Goal: Information Seeking & Learning: Learn about a topic

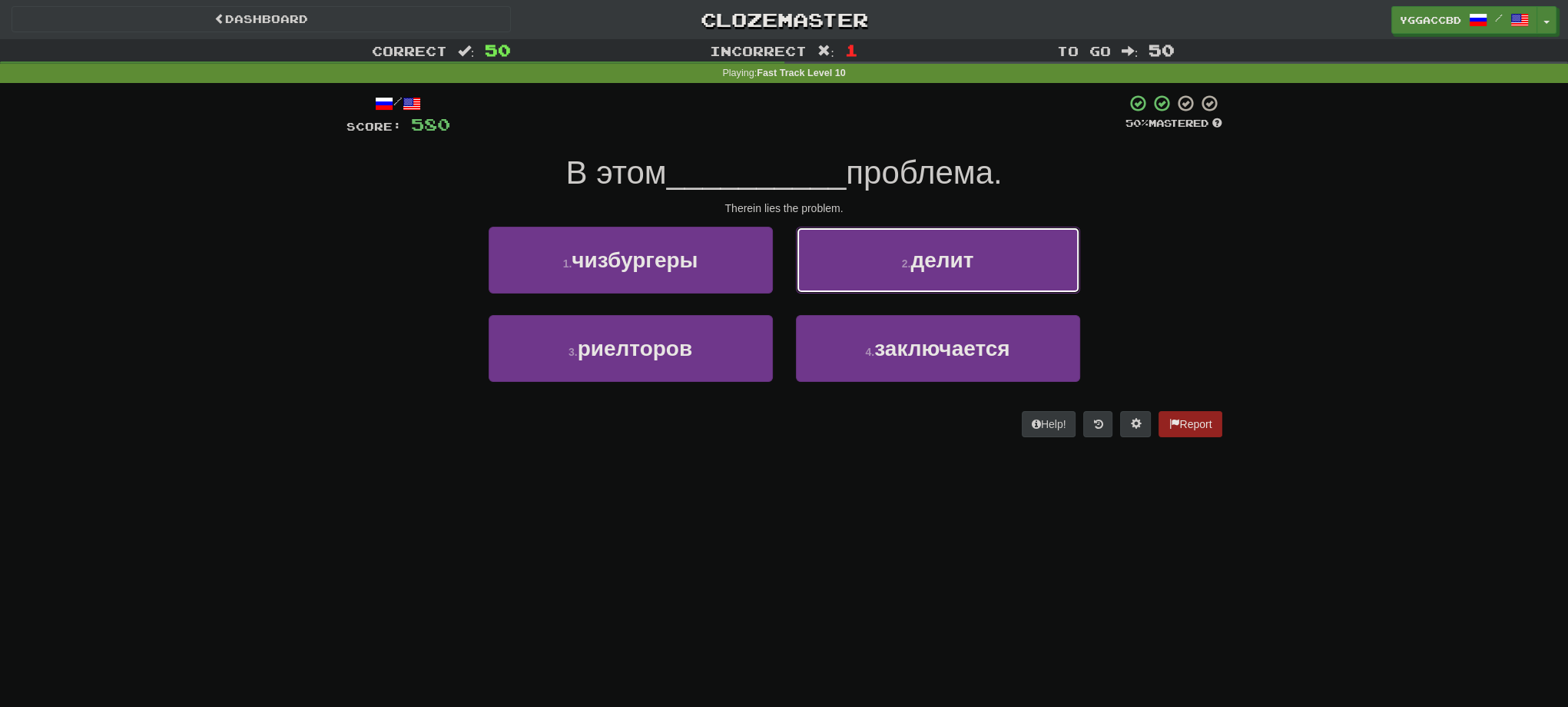
drag, startPoint x: 946, startPoint y: 267, endPoint x: 1269, endPoint y: 255, distance: 323.2
click at [1269, 255] on div "Correct : 50 Incorrect : 1 To go : 50 Playing : Fast Track Level 10 / Score: 58…" at bounding box center [784, 249] width 1568 height 420
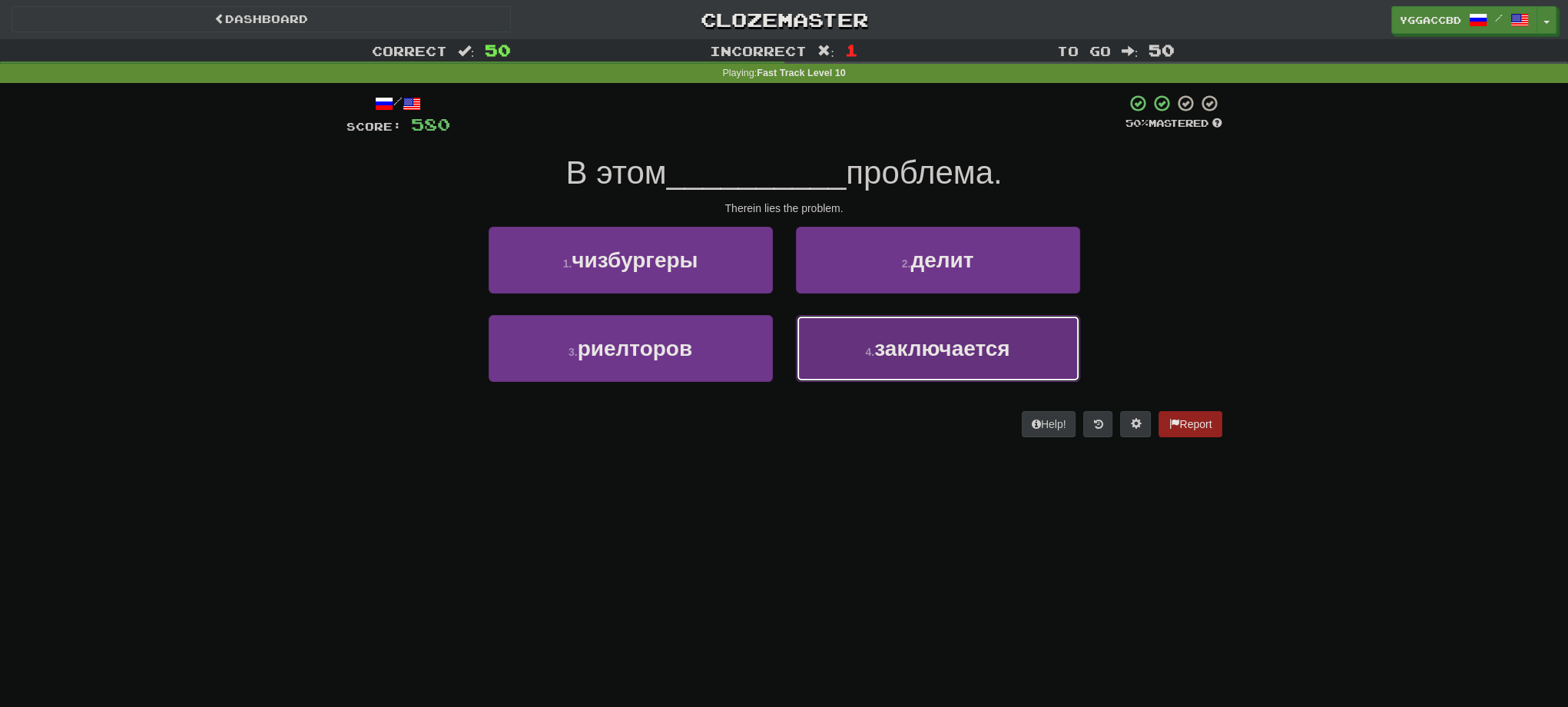
click at [884, 372] on button "4 . заключается" at bounding box center [938, 349] width 284 height 67
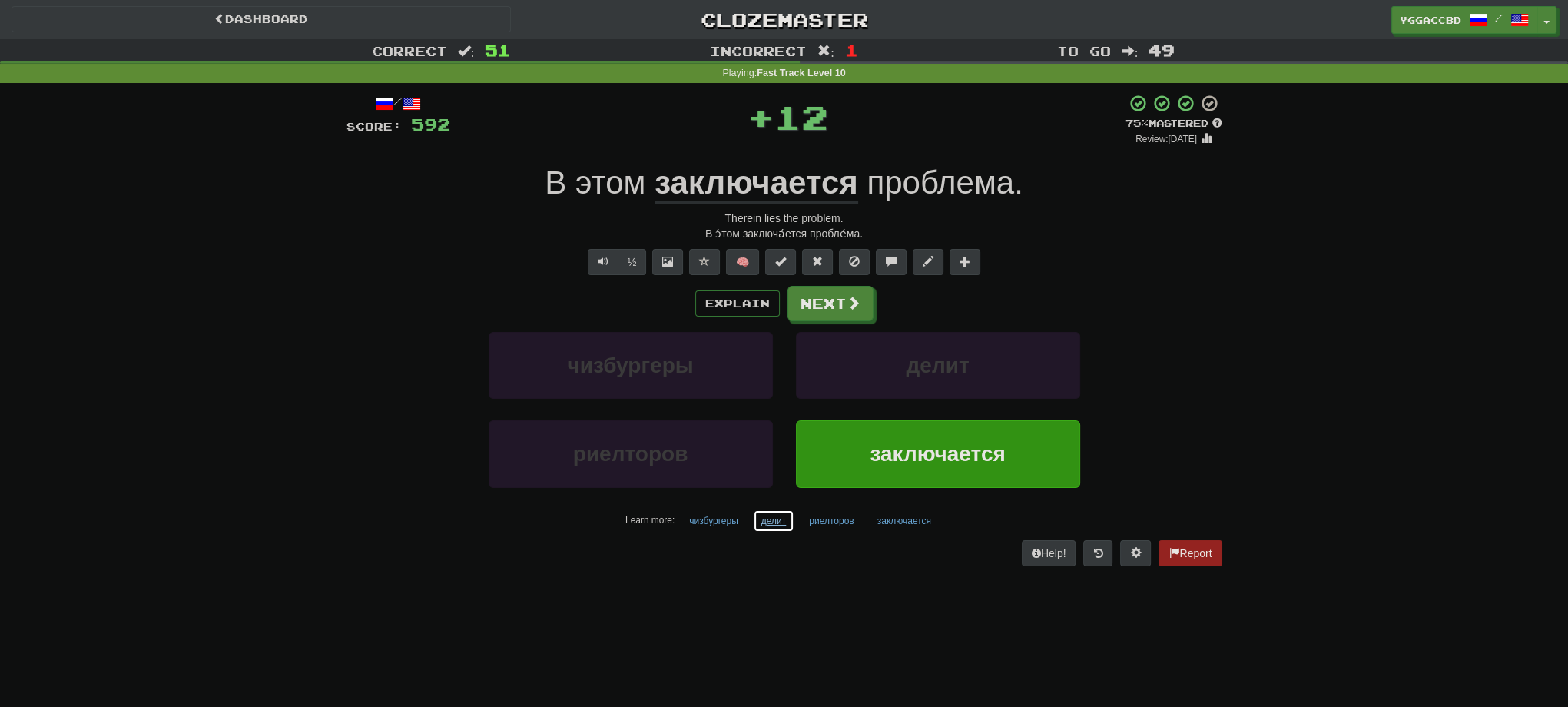
click at [762, 523] on button "делит" at bounding box center [774, 521] width 42 height 23
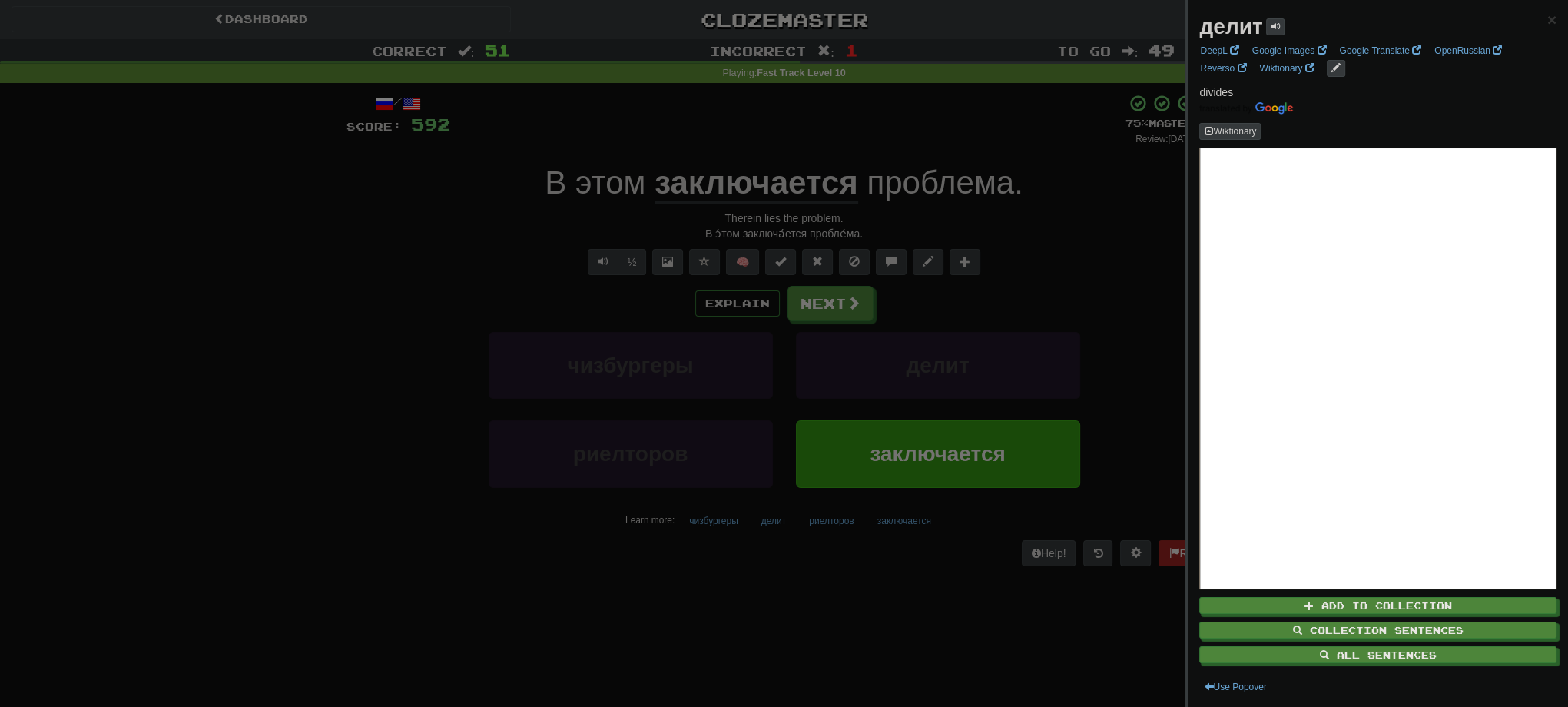
click at [1103, 280] on div at bounding box center [784, 354] width 1568 height 707
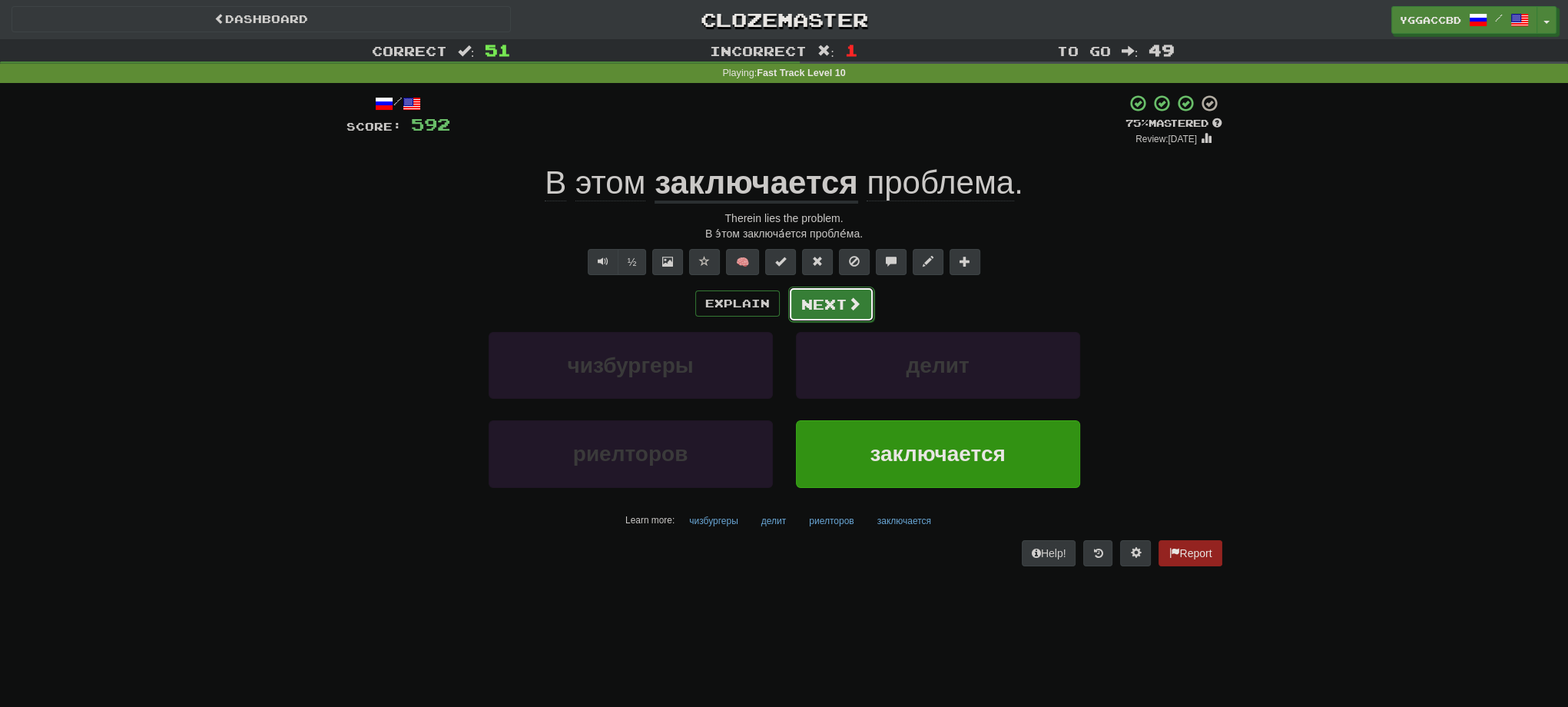
click at [830, 292] on button "Next" at bounding box center [831, 304] width 86 height 35
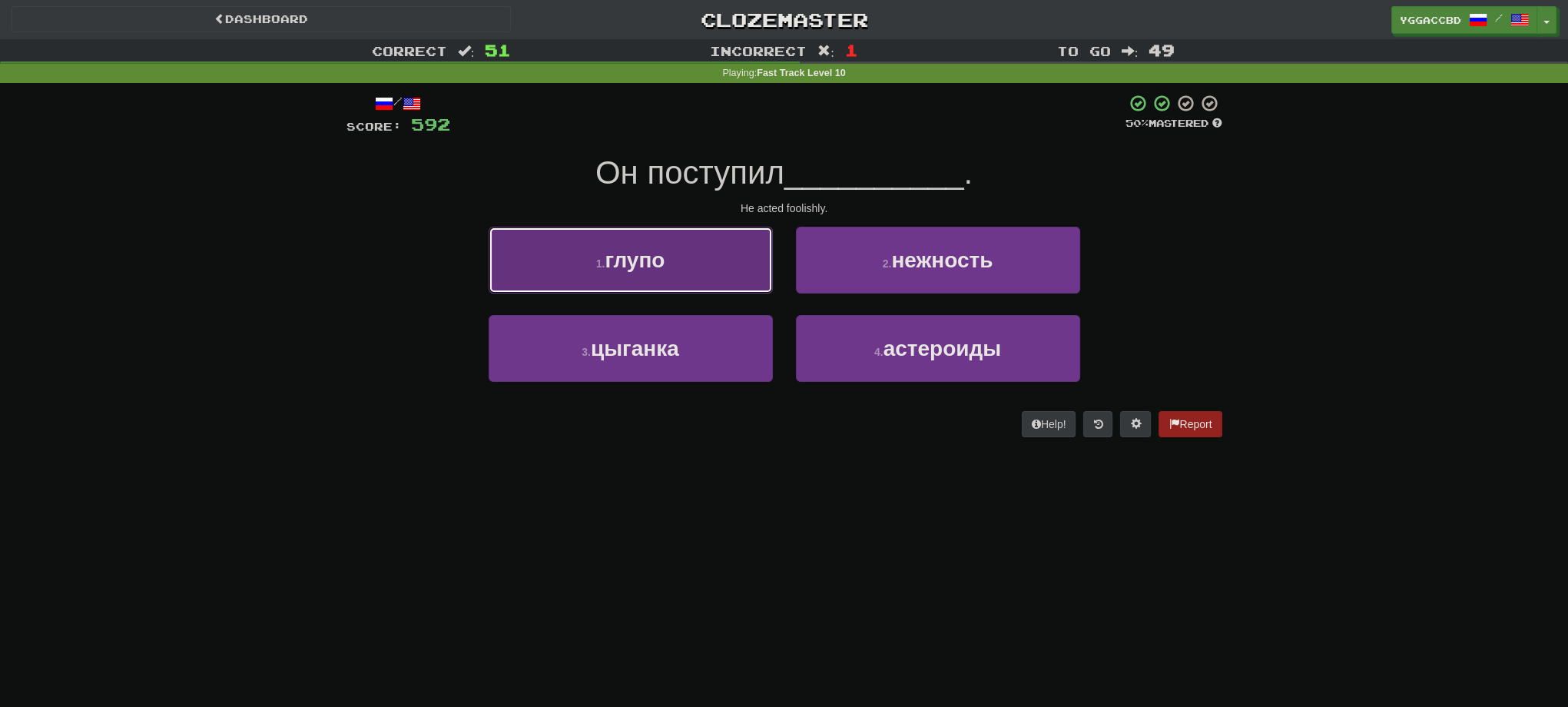
click at [693, 275] on button "1 . глупо" at bounding box center [630, 260] width 284 height 67
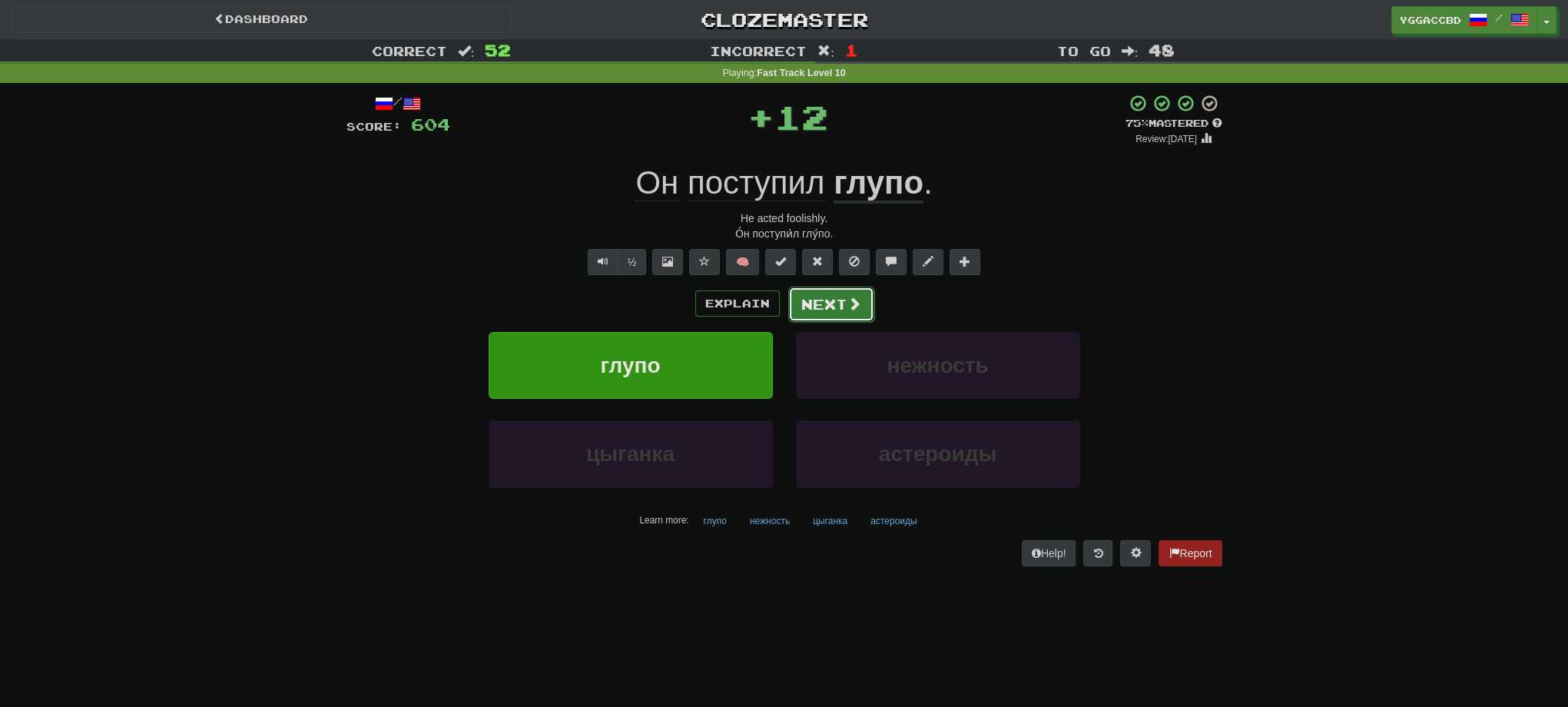
click at [811, 302] on button "Next" at bounding box center [831, 304] width 86 height 35
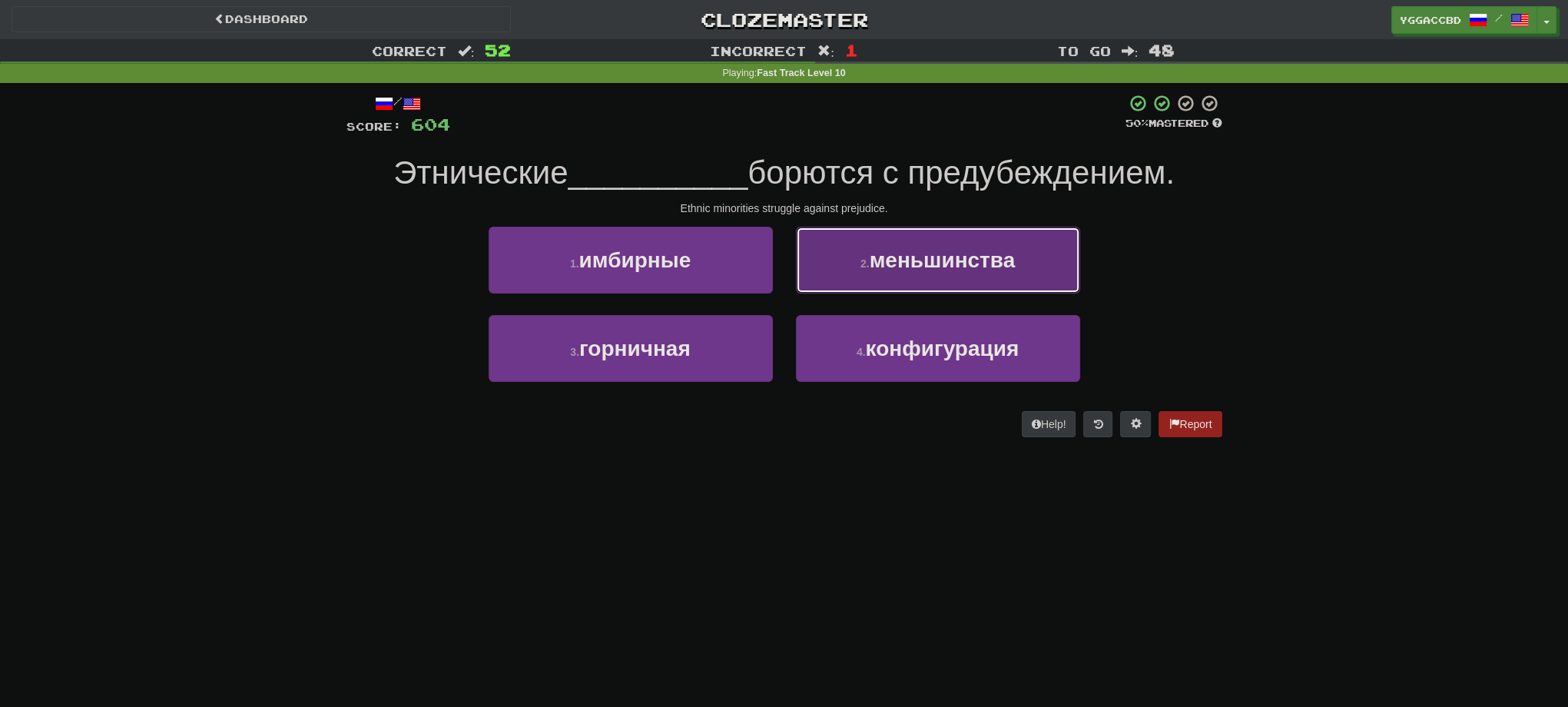
click at [867, 268] on small "2 ." at bounding box center [865, 264] width 9 height 13
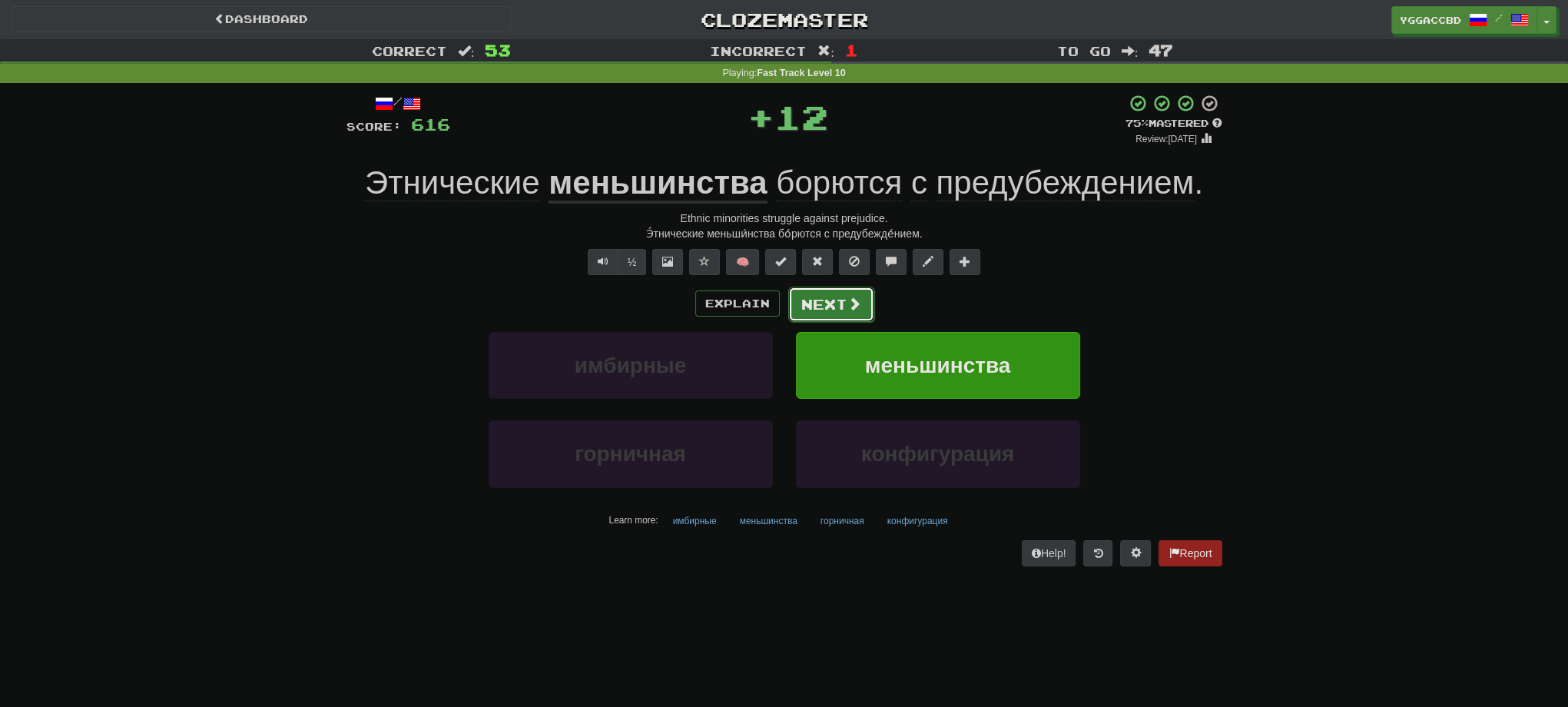
click at [822, 298] on button "Next" at bounding box center [831, 304] width 86 height 35
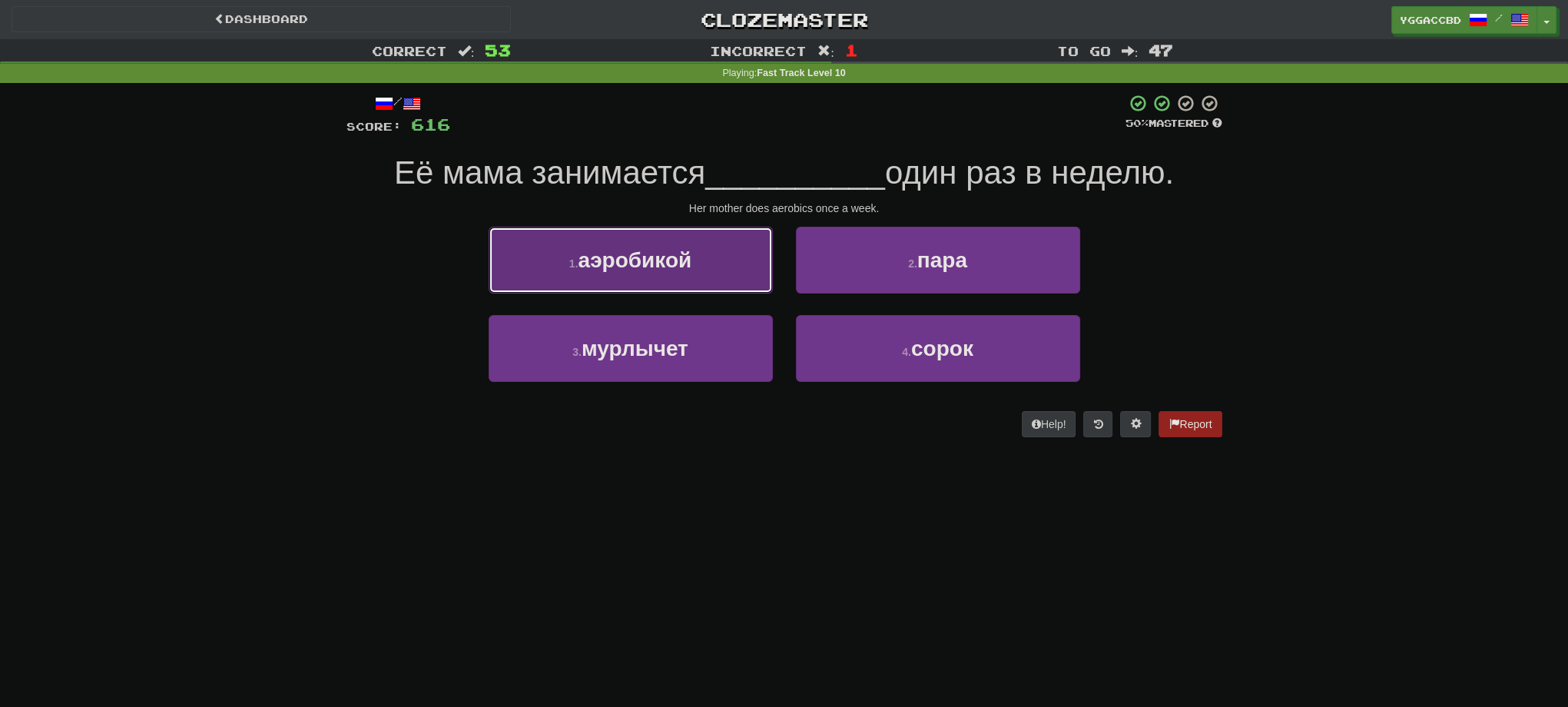
click at [725, 276] on button "1 . аэробикой" at bounding box center [630, 260] width 284 height 67
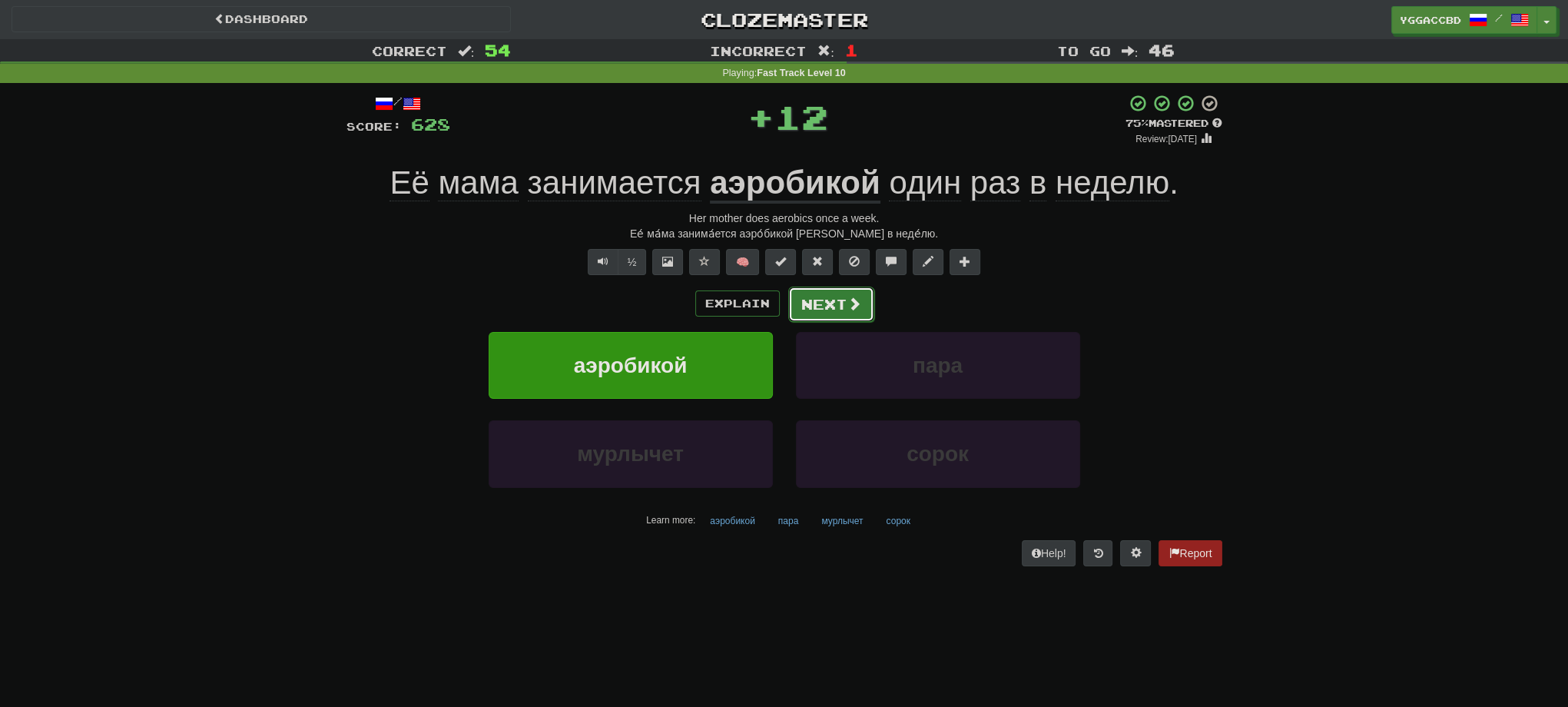
click at [815, 297] on button "Next" at bounding box center [831, 304] width 86 height 35
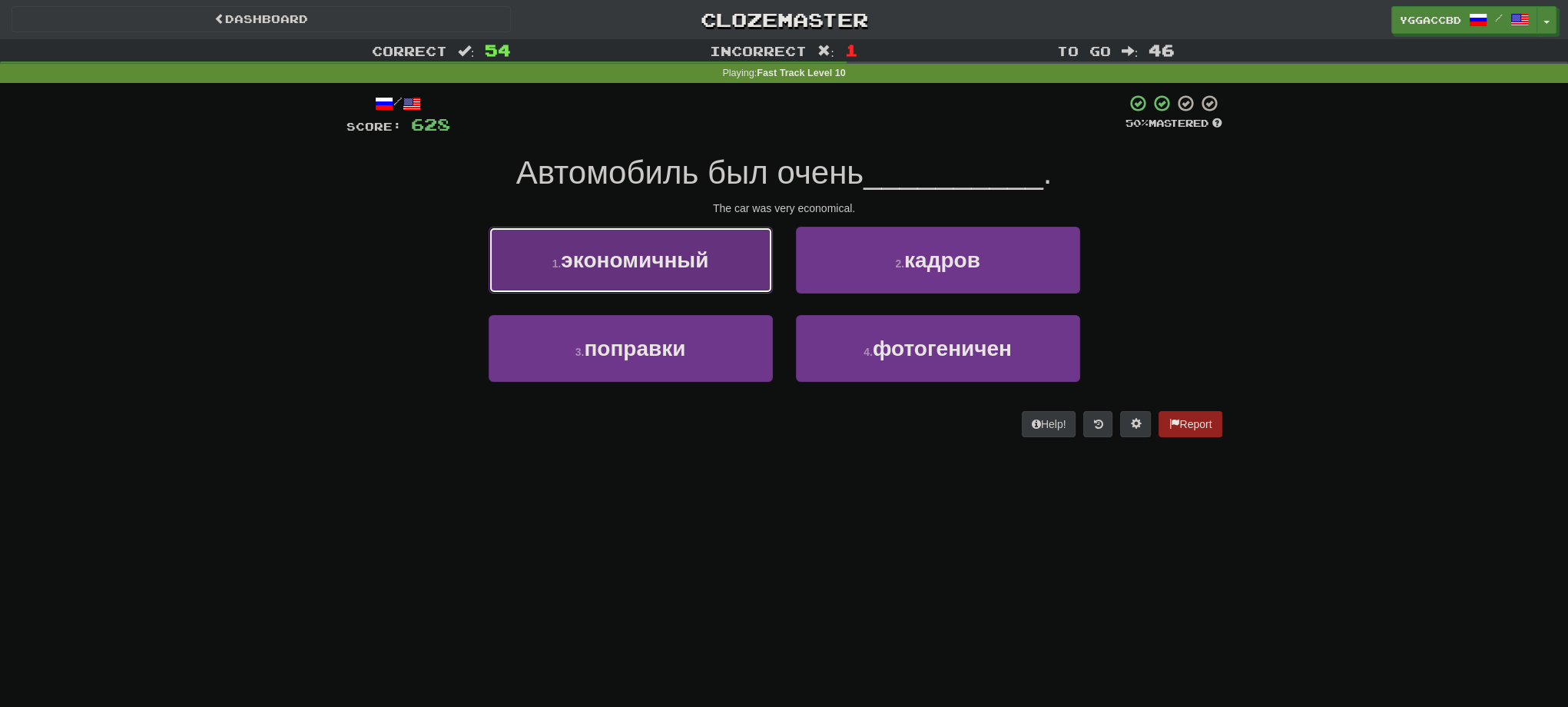
click at [700, 269] on span "экономичный" at bounding box center [634, 260] width 147 height 24
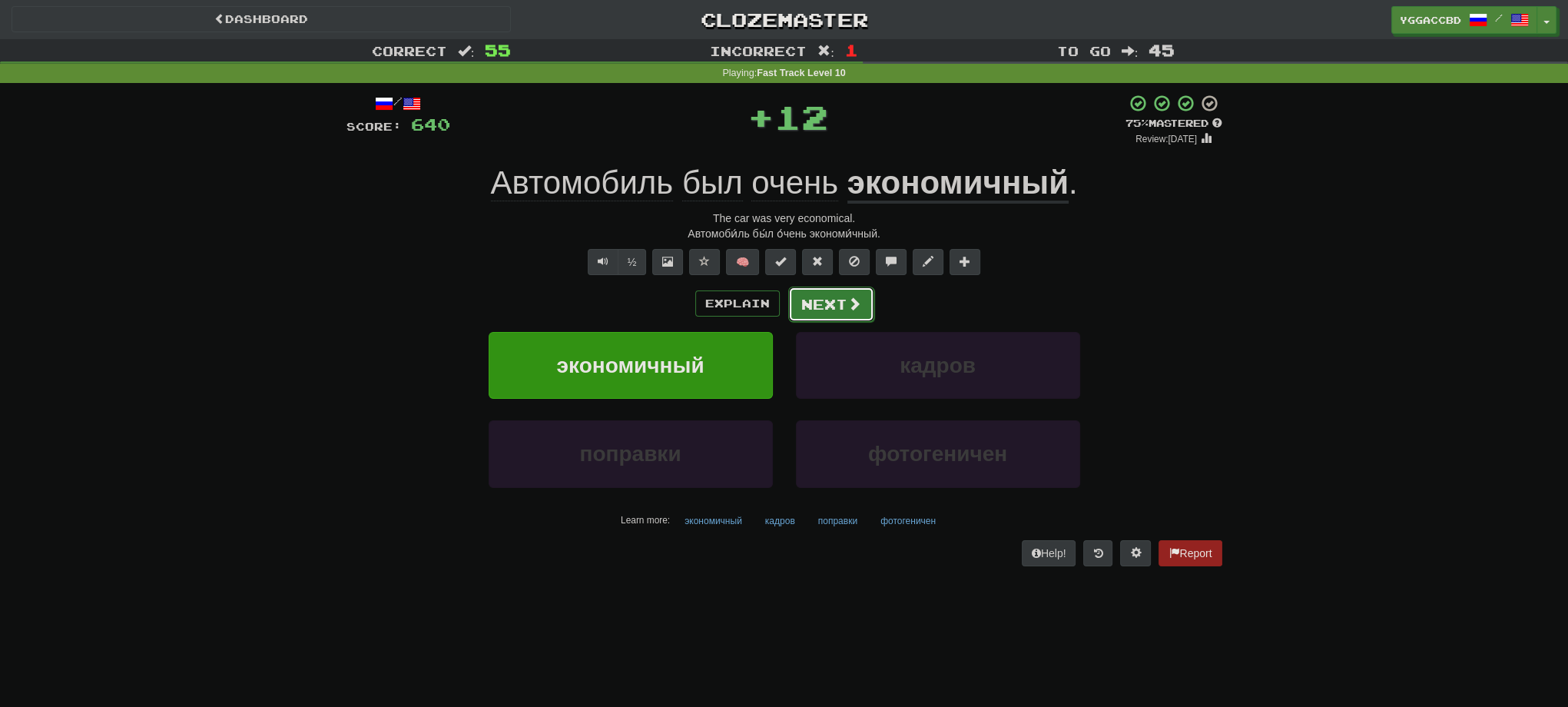
click at [816, 294] on button "Next" at bounding box center [831, 304] width 86 height 35
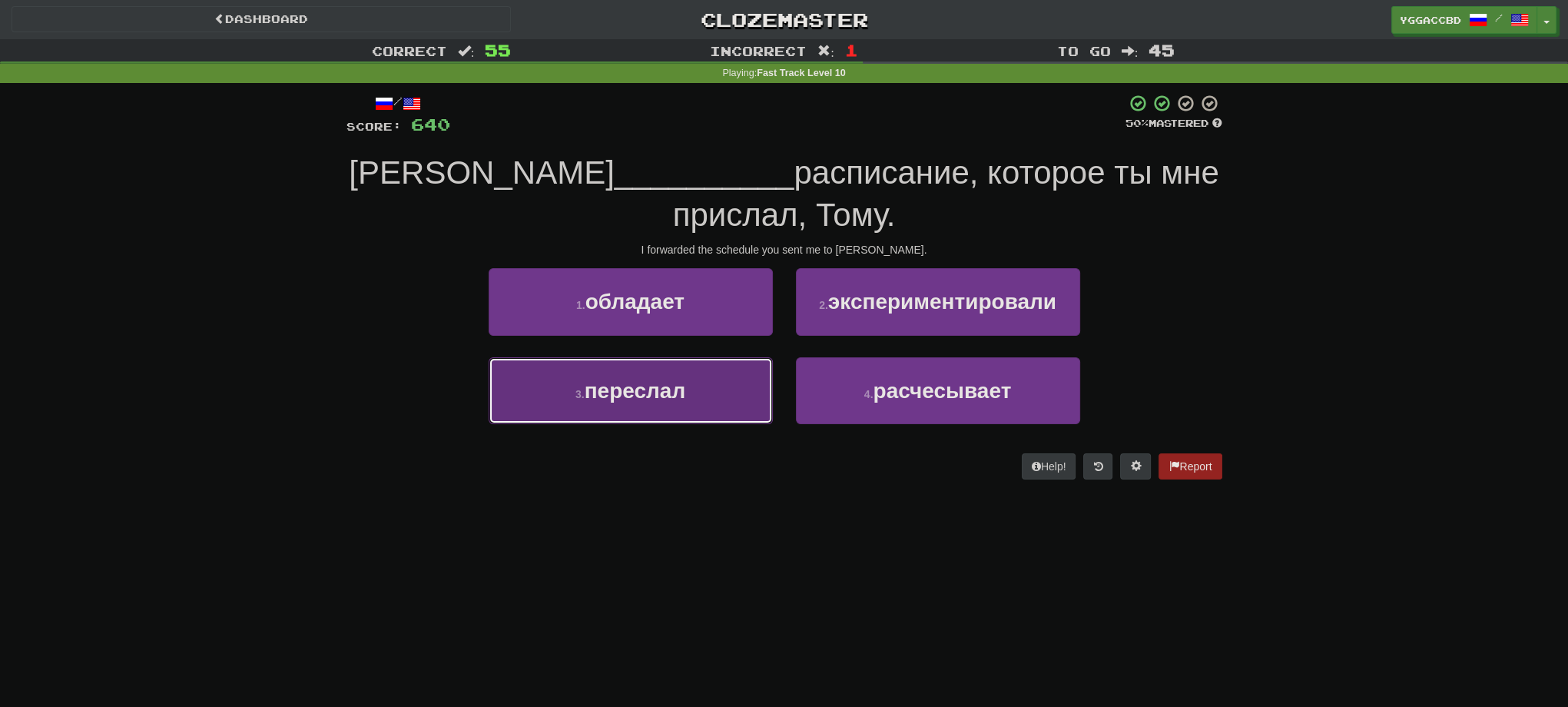
click at [688, 416] on button "3 . переслал" at bounding box center [630, 391] width 284 height 67
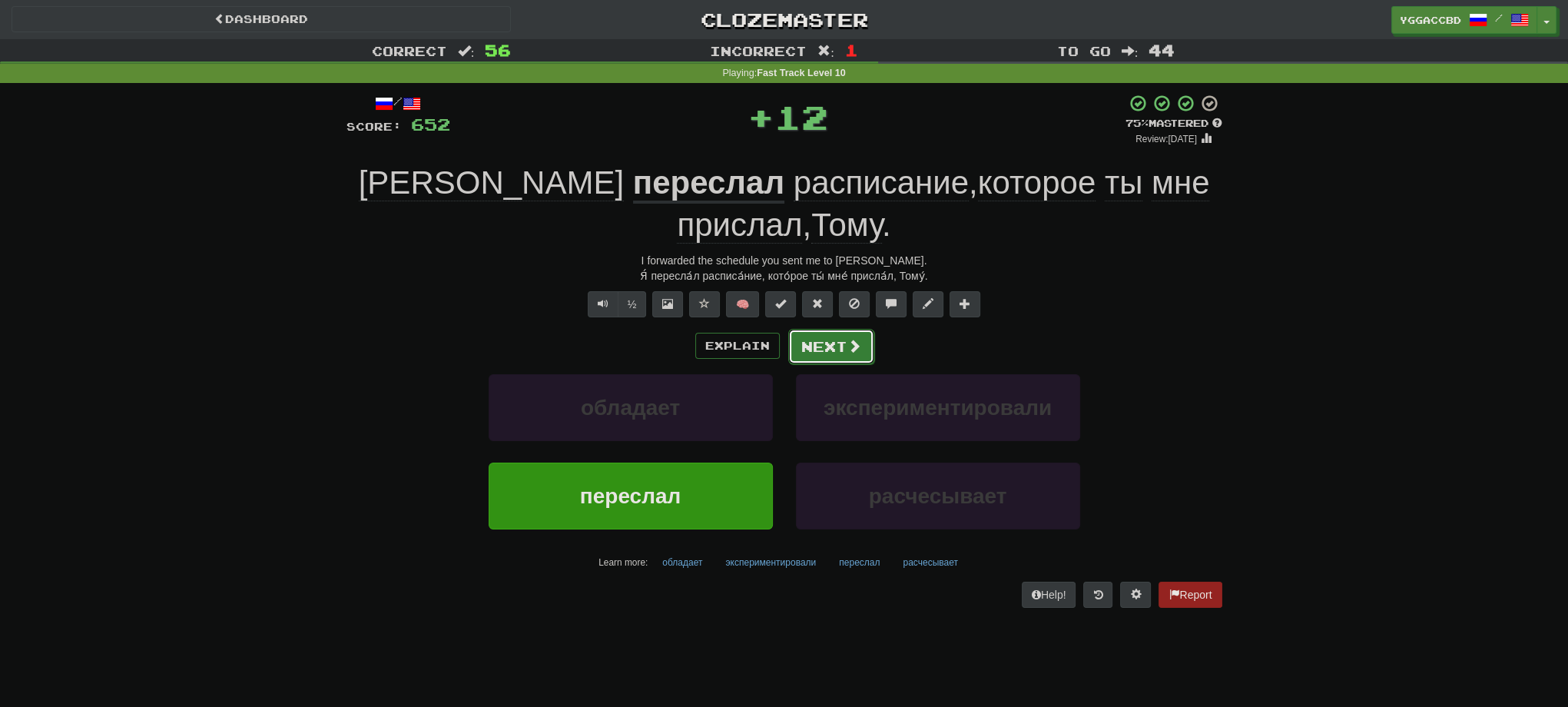
click at [833, 329] on button "Next" at bounding box center [831, 346] width 86 height 35
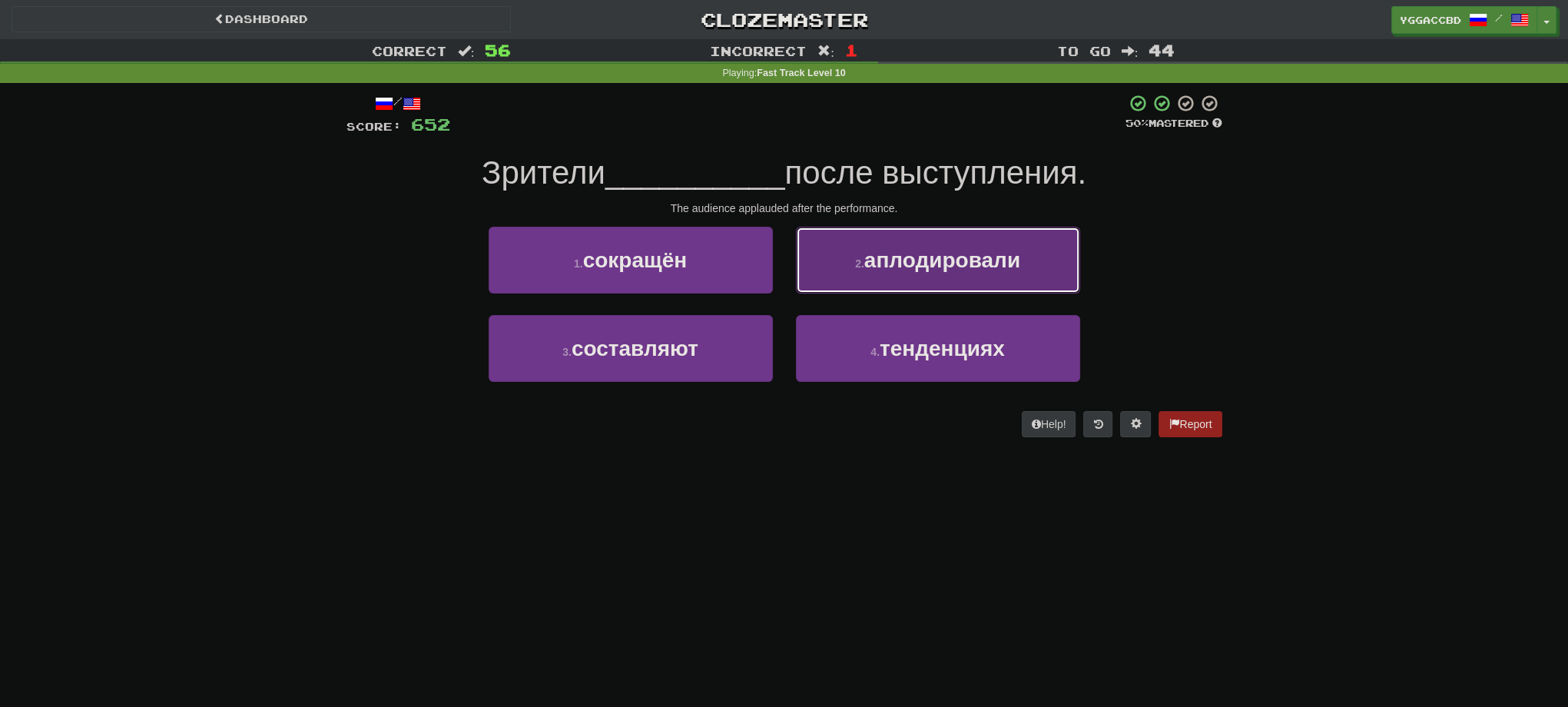
click at [864, 268] on small "2 ." at bounding box center [859, 264] width 9 height 13
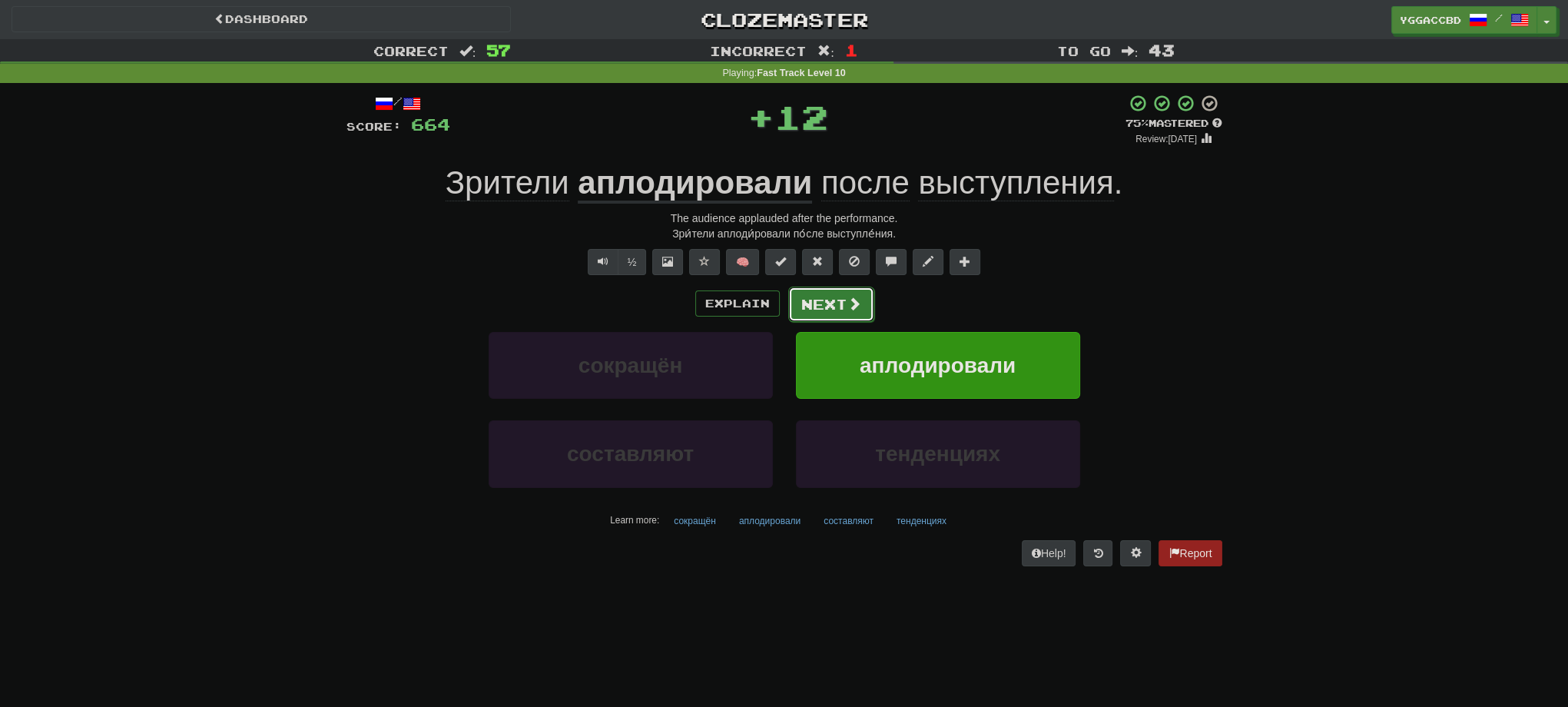
click at [819, 298] on button "Next" at bounding box center [831, 304] width 86 height 35
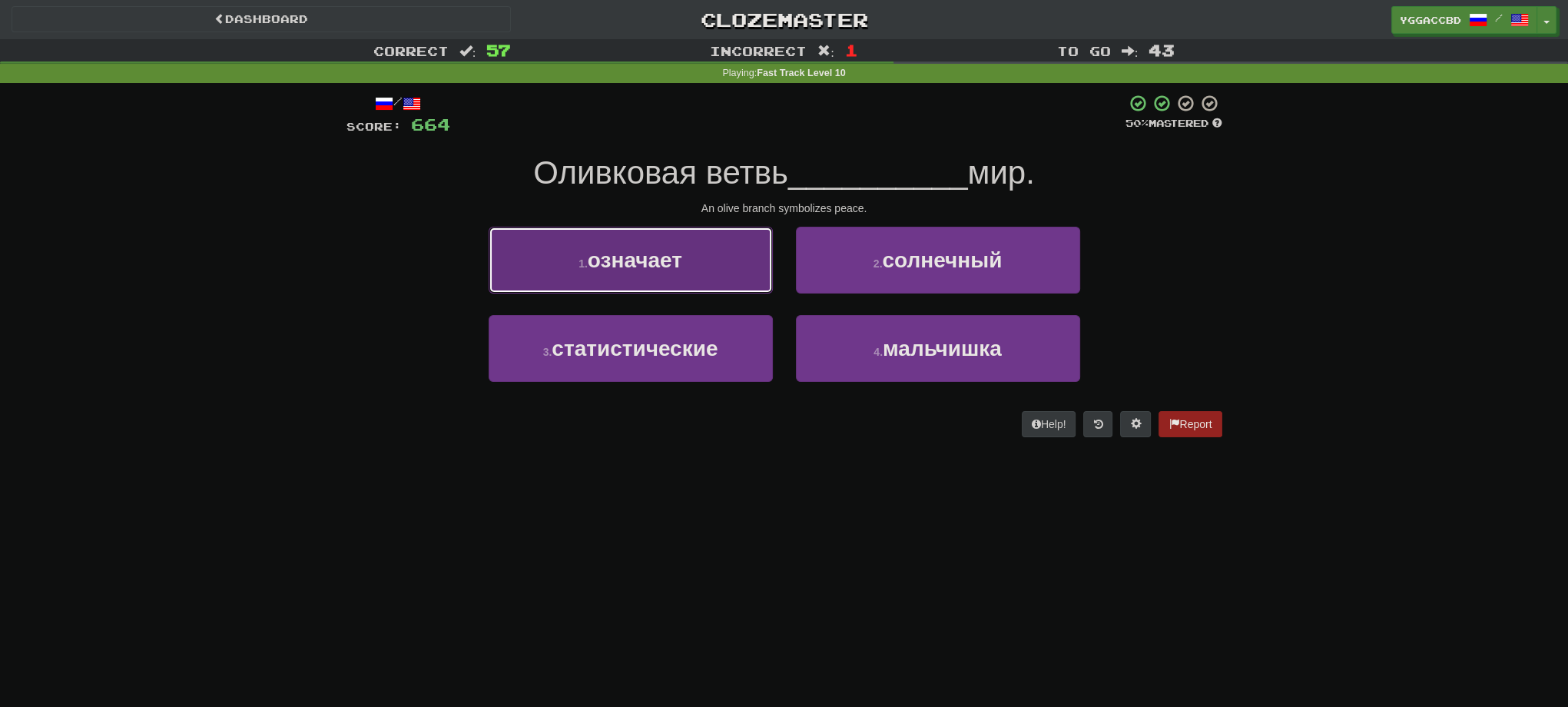
click at [630, 256] on span "означает" at bounding box center [635, 260] width 94 height 24
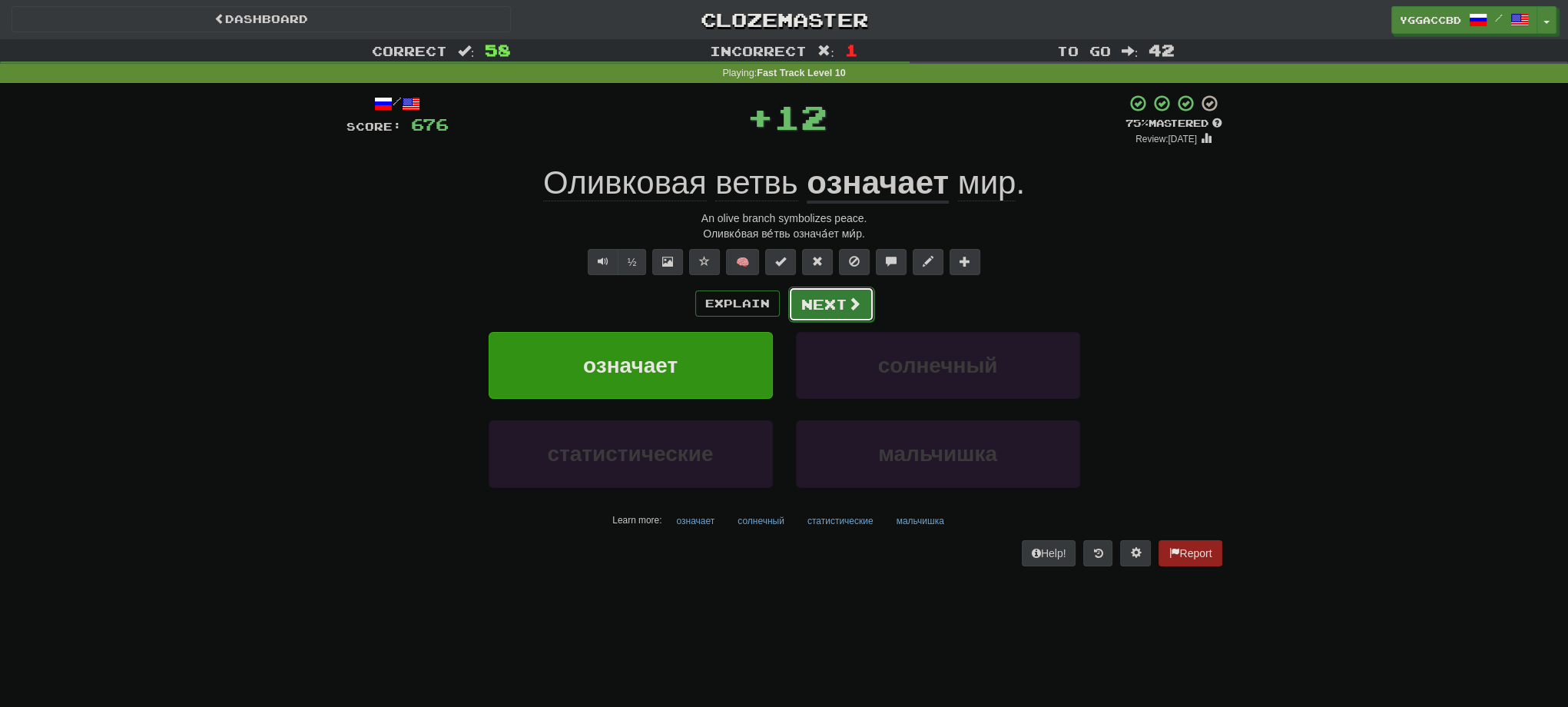
click at [835, 297] on button "Next" at bounding box center [831, 304] width 86 height 35
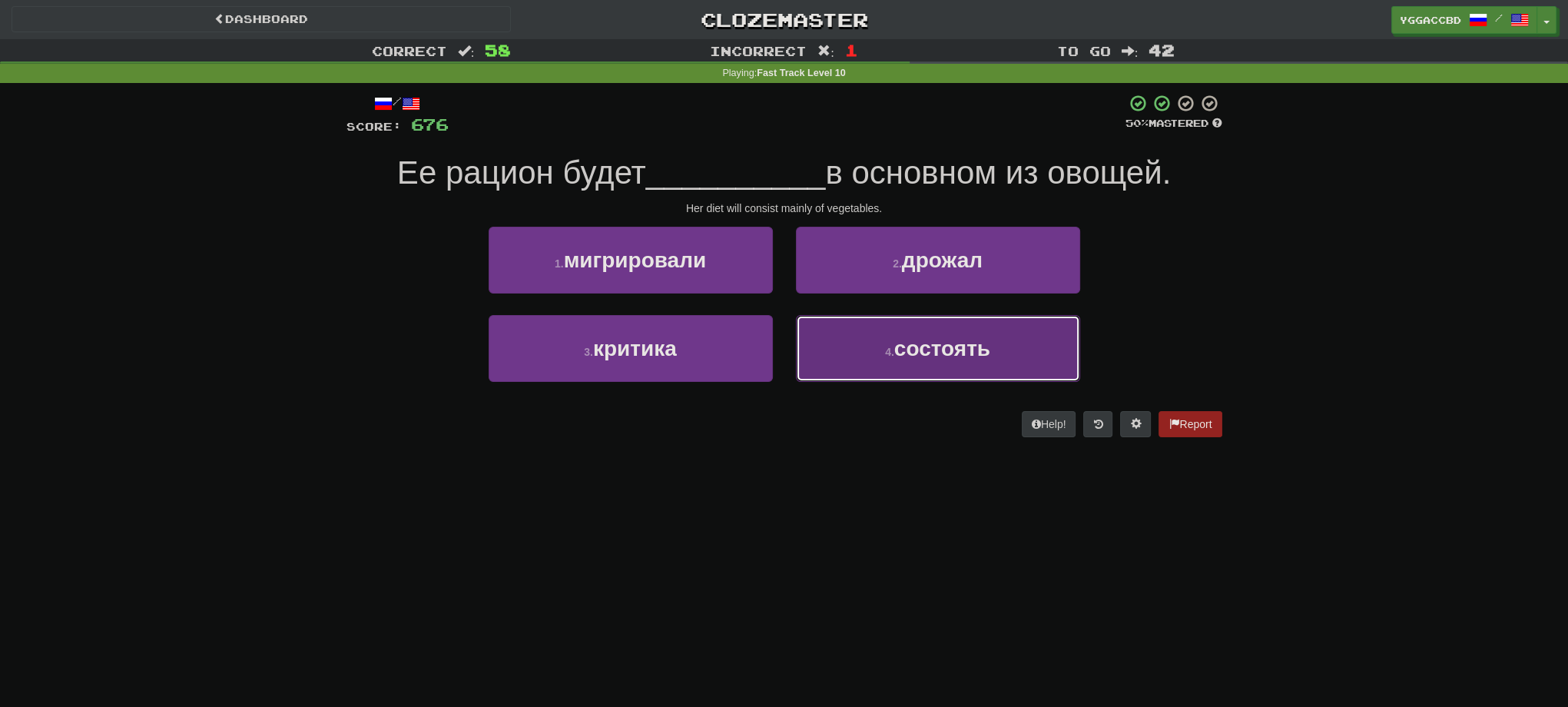
click at [889, 329] on button "4 . состоять" at bounding box center [938, 349] width 284 height 67
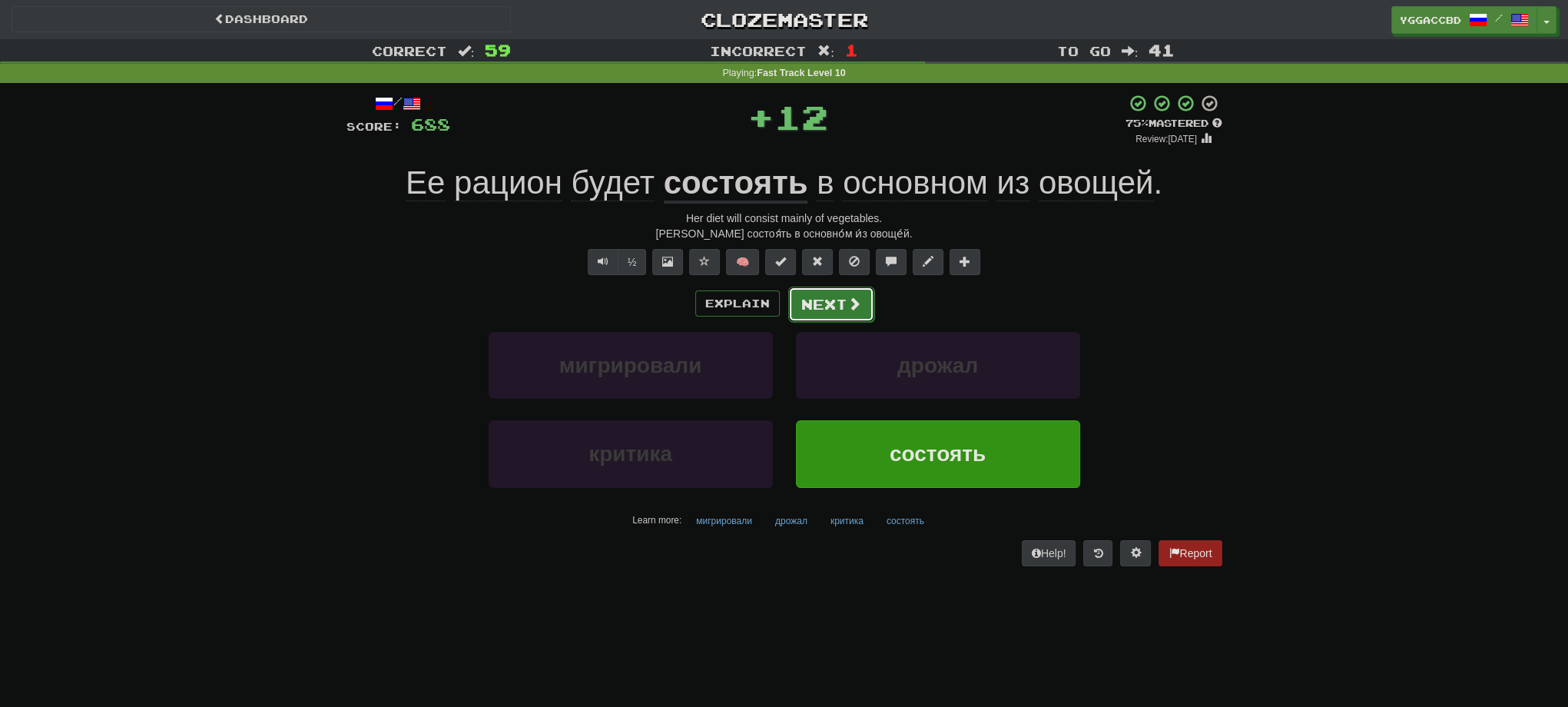
click at [816, 307] on button "Next" at bounding box center [831, 304] width 86 height 35
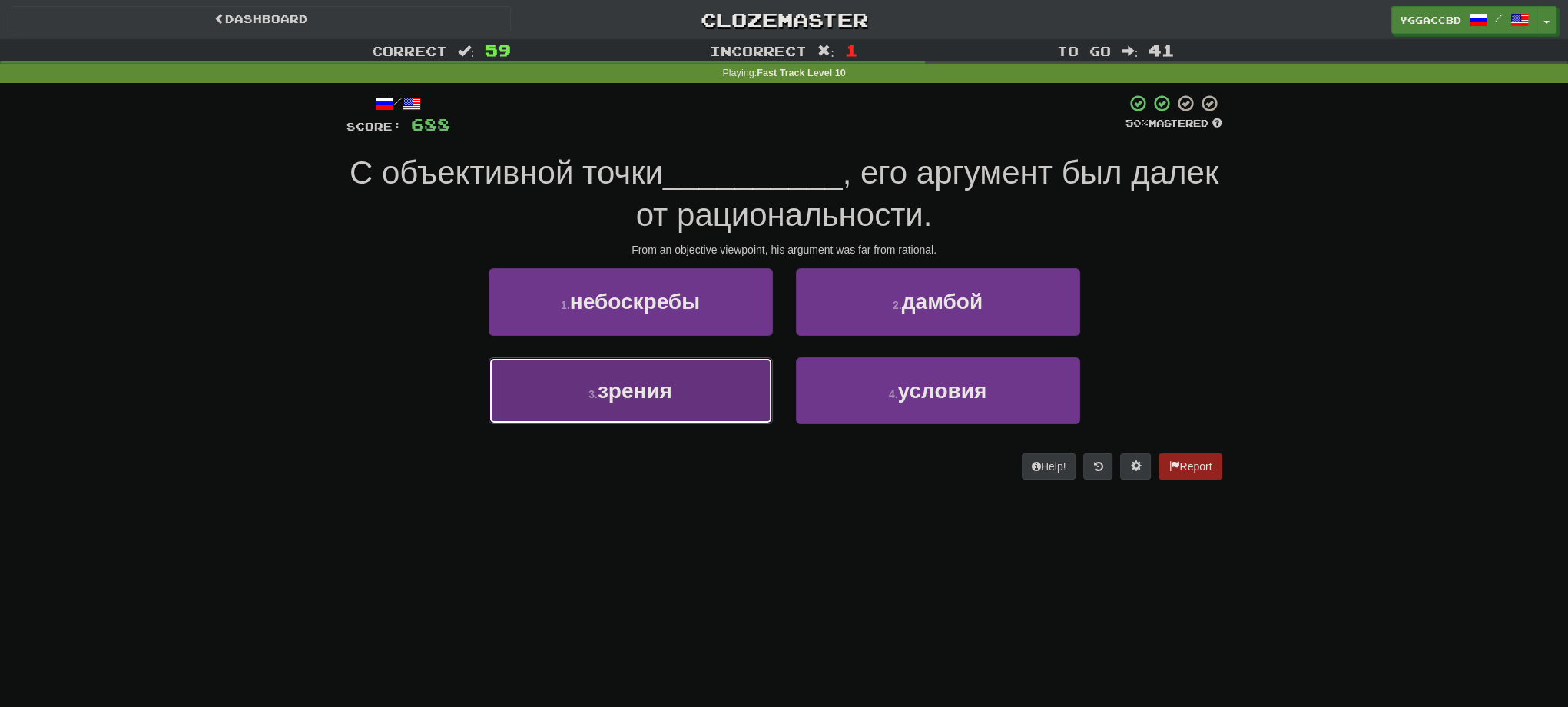
click at [551, 413] on button "3 . зрения" at bounding box center [630, 391] width 284 height 67
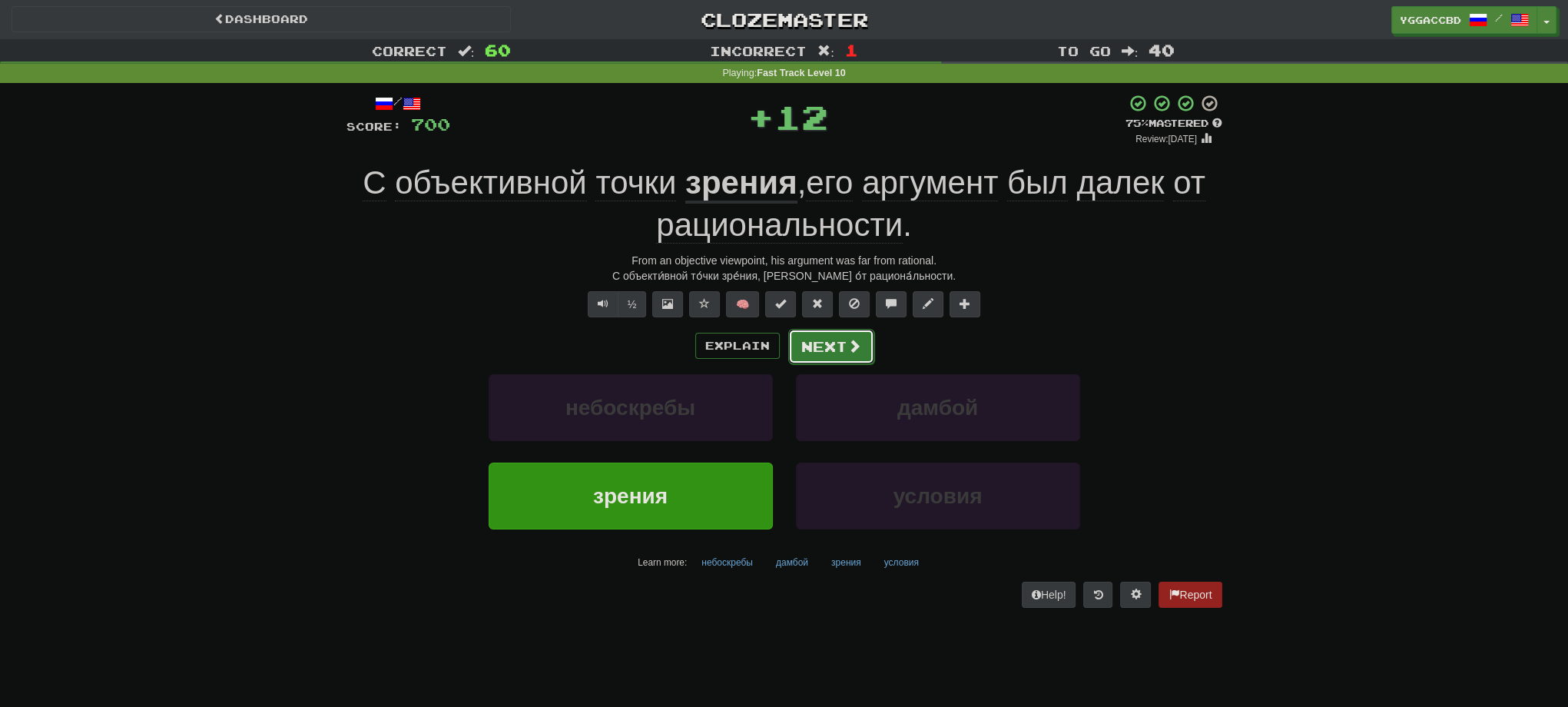
click at [809, 339] on button "Next" at bounding box center [831, 346] width 86 height 35
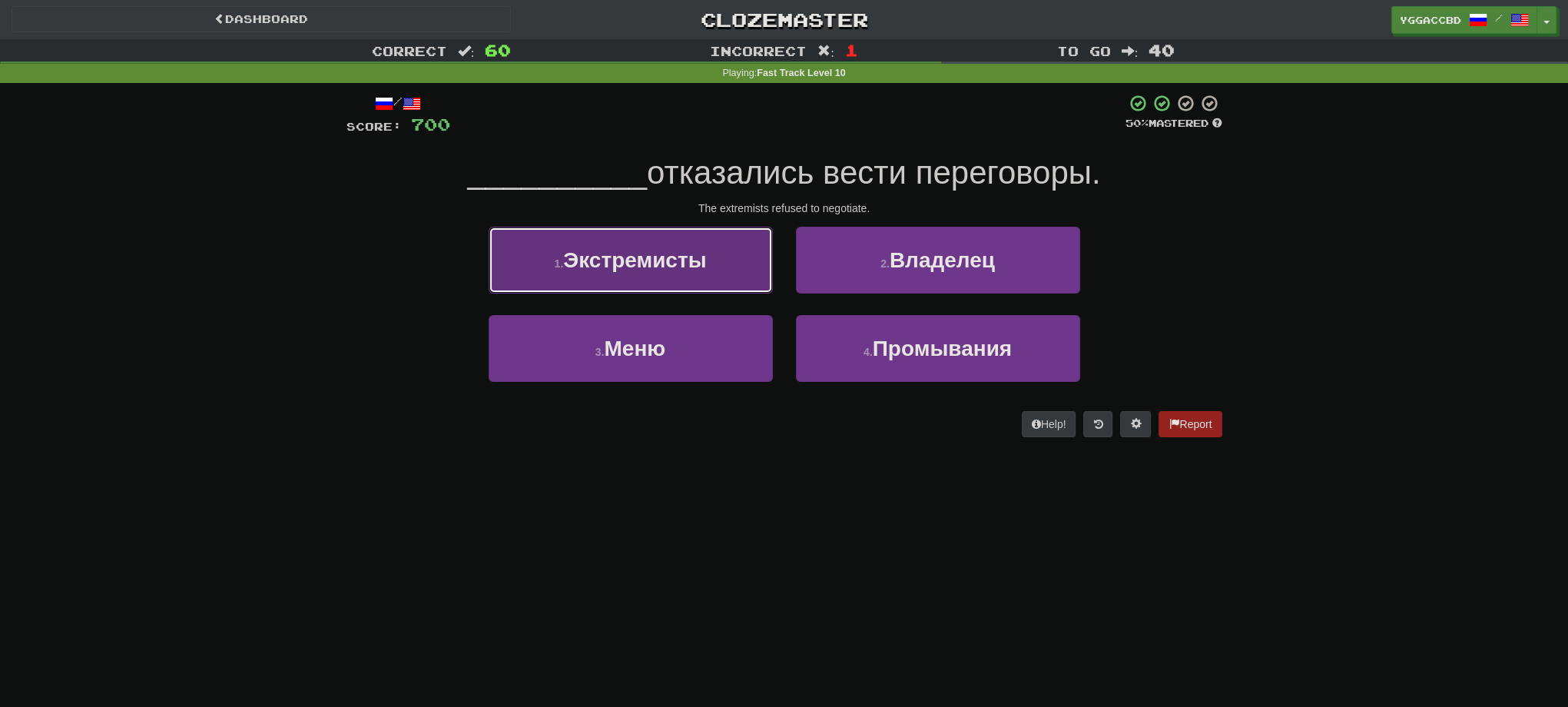
click at [605, 292] on button "1 . Экстремисты" at bounding box center [630, 260] width 284 height 67
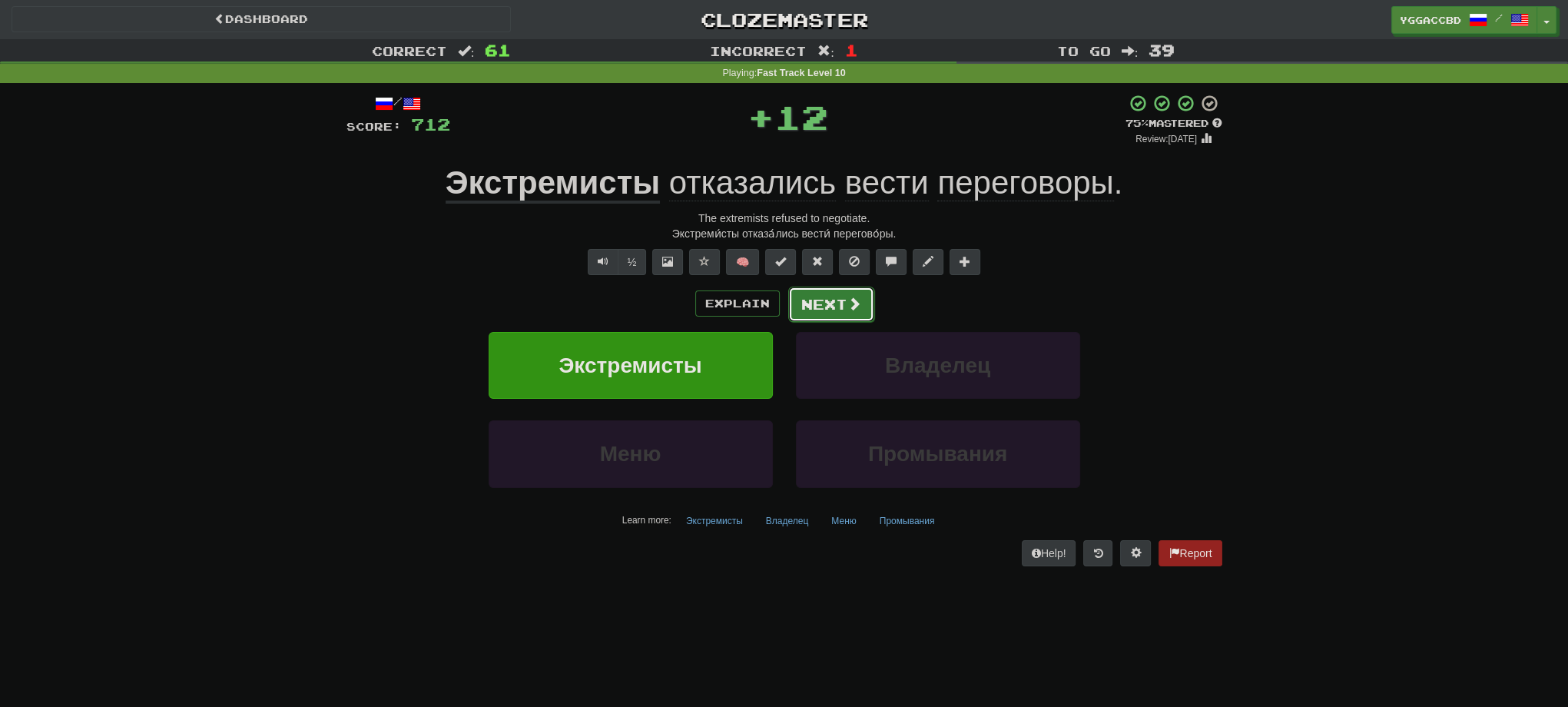
click at [814, 305] on button "Next" at bounding box center [831, 304] width 86 height 35
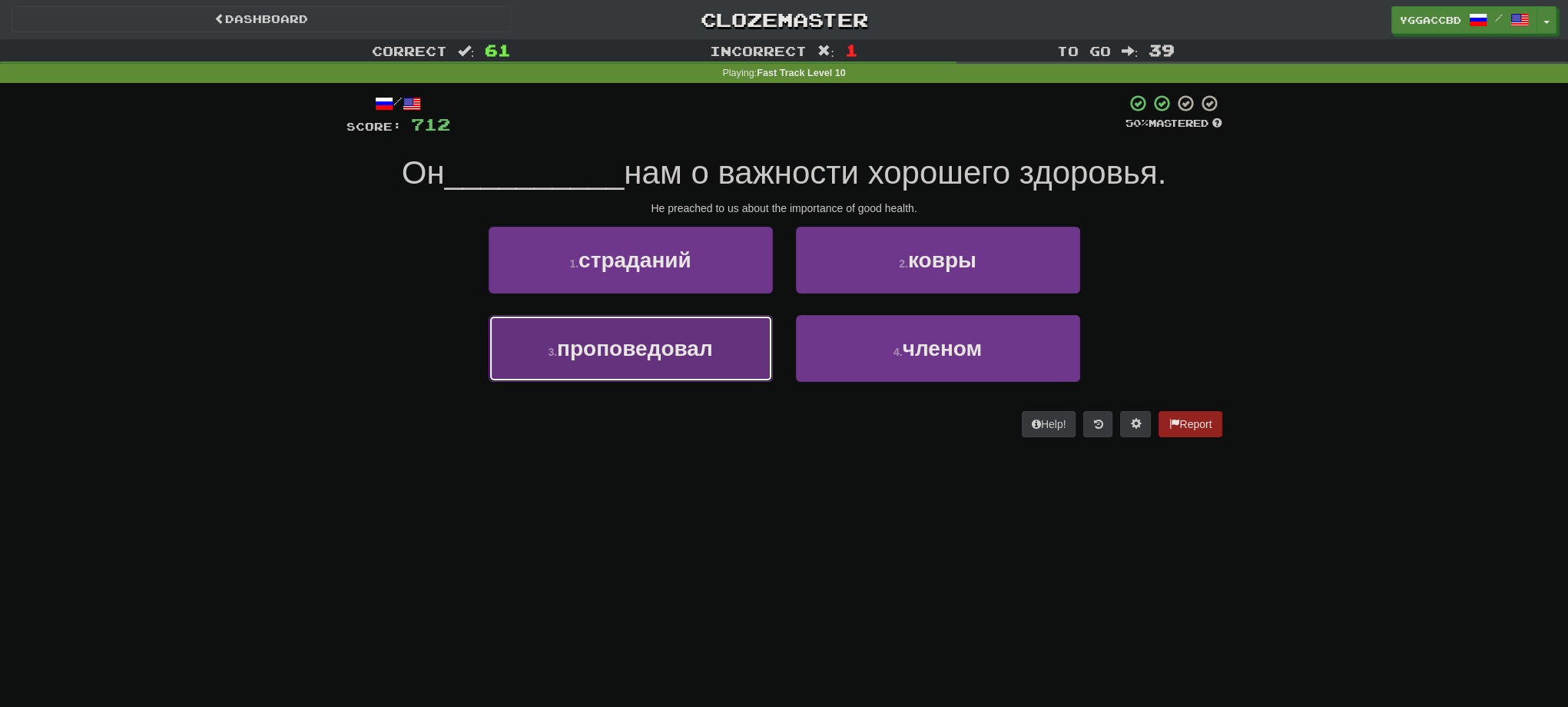
click at [616, 372] on button "3 . проповедовал" at bounding box center [630, 349] width 284 height 67
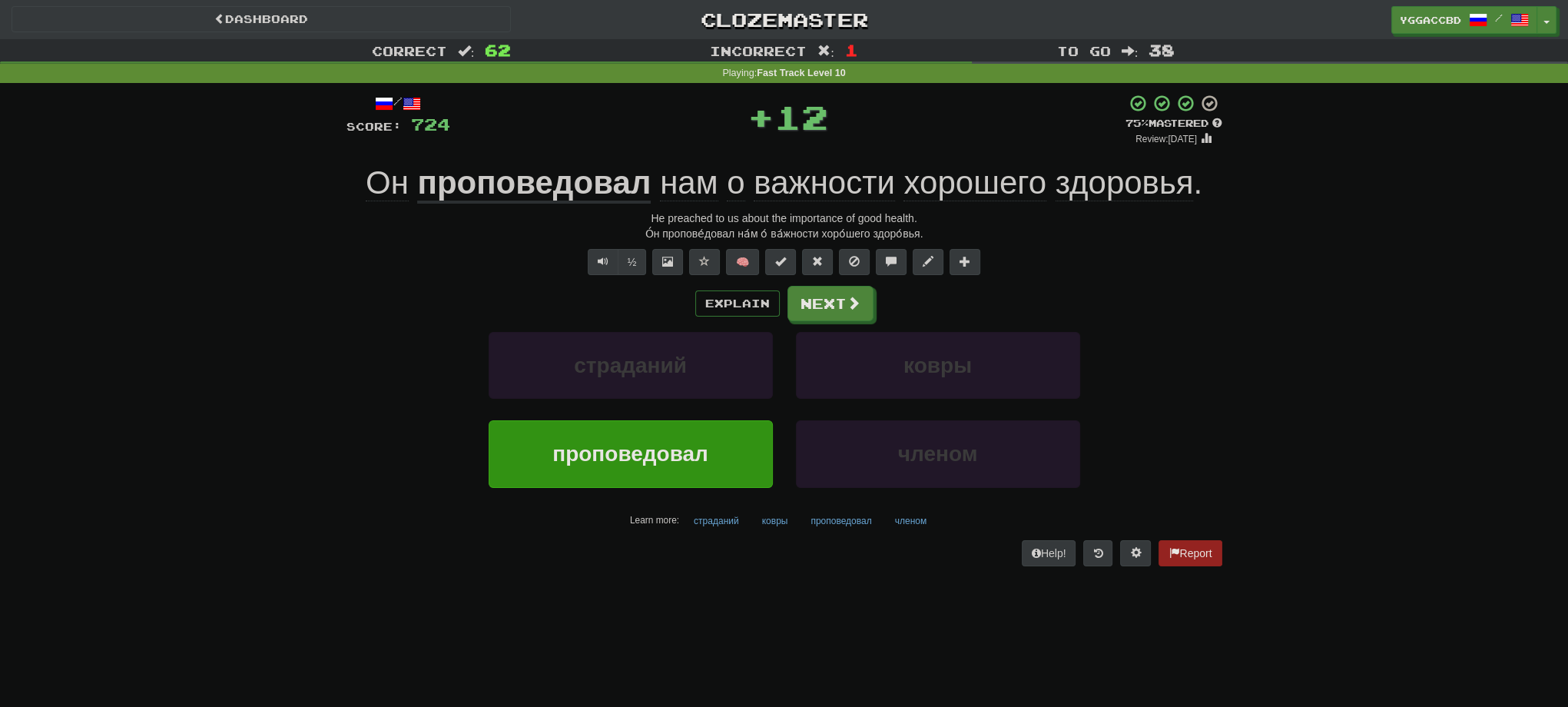
click at [531, 188] on u "проповедовал" at bounding box center [533, 184] width 233 height 39
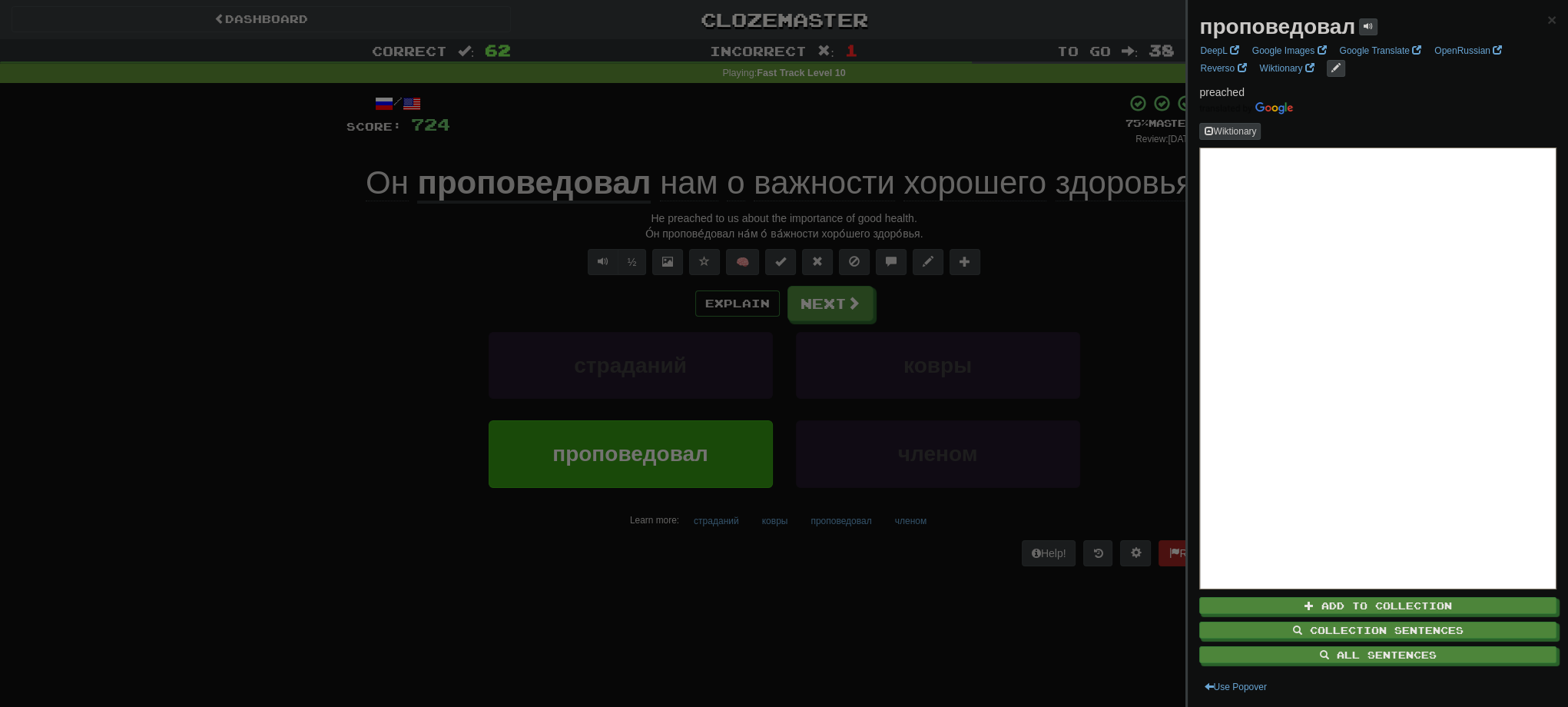
click at [816, 314] on div at bounding box center [784, 354] width 1568 height 707
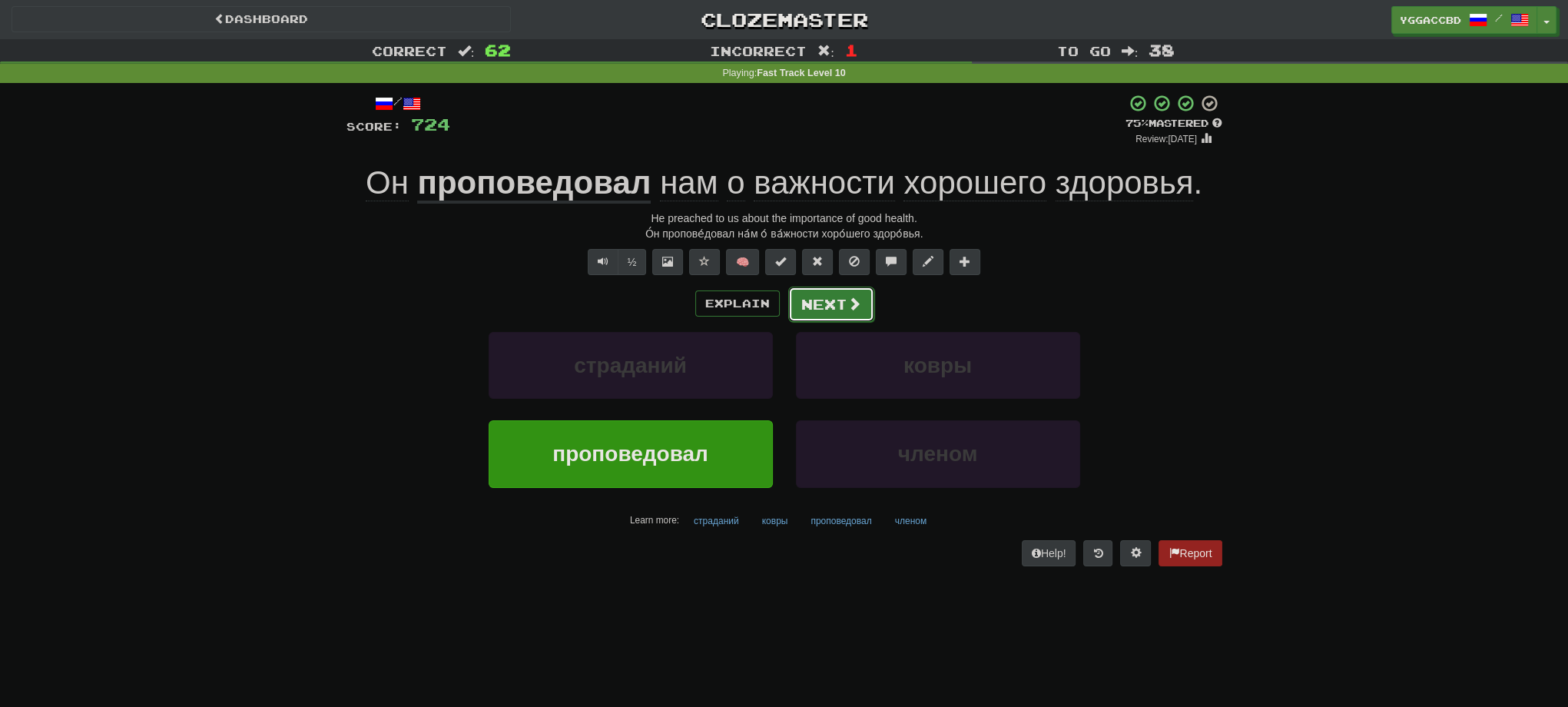
click at [806, 304] on button "Next" at bounding box center [831, 304] width 86 height 35
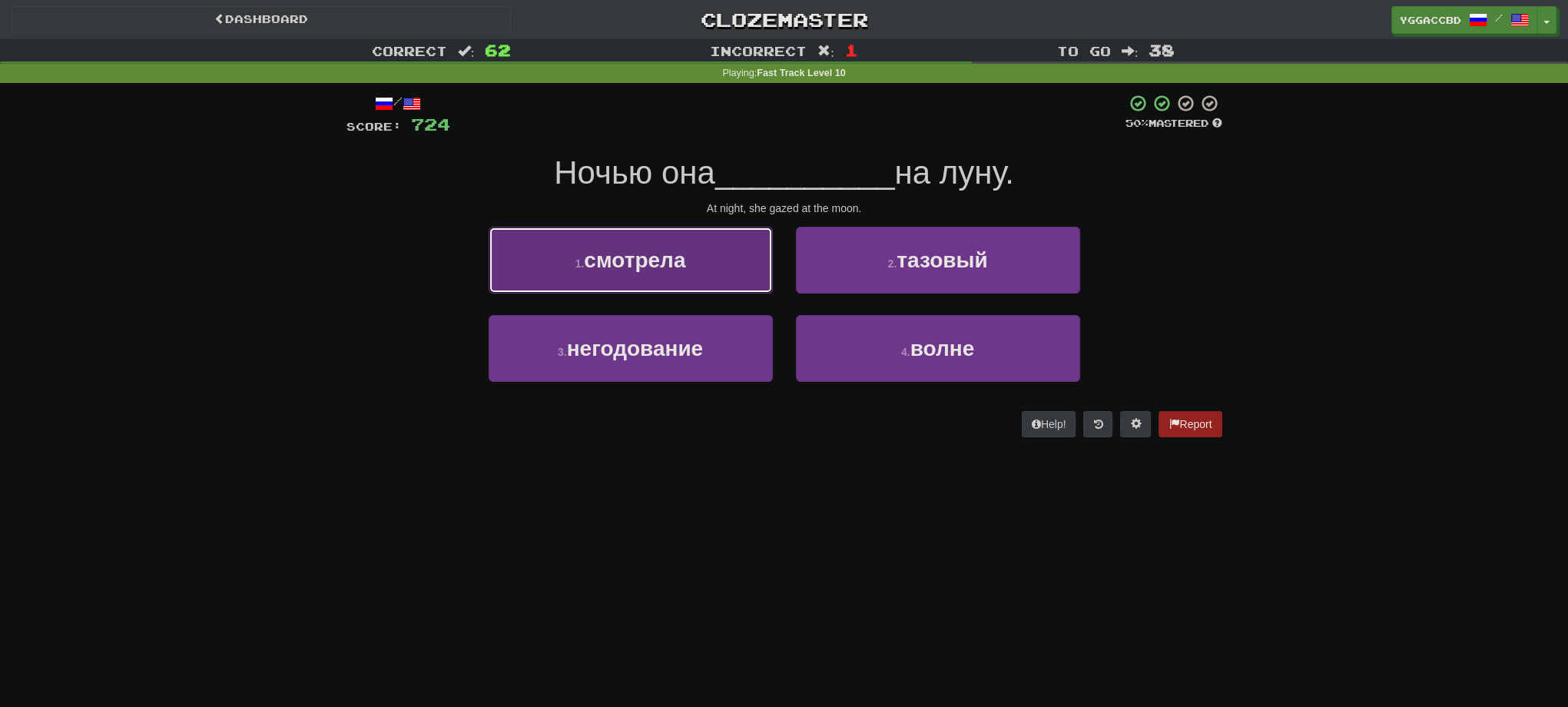
click at [685, 260] on span "смотрела" at bounding box center [635, 260] width 102 height 24
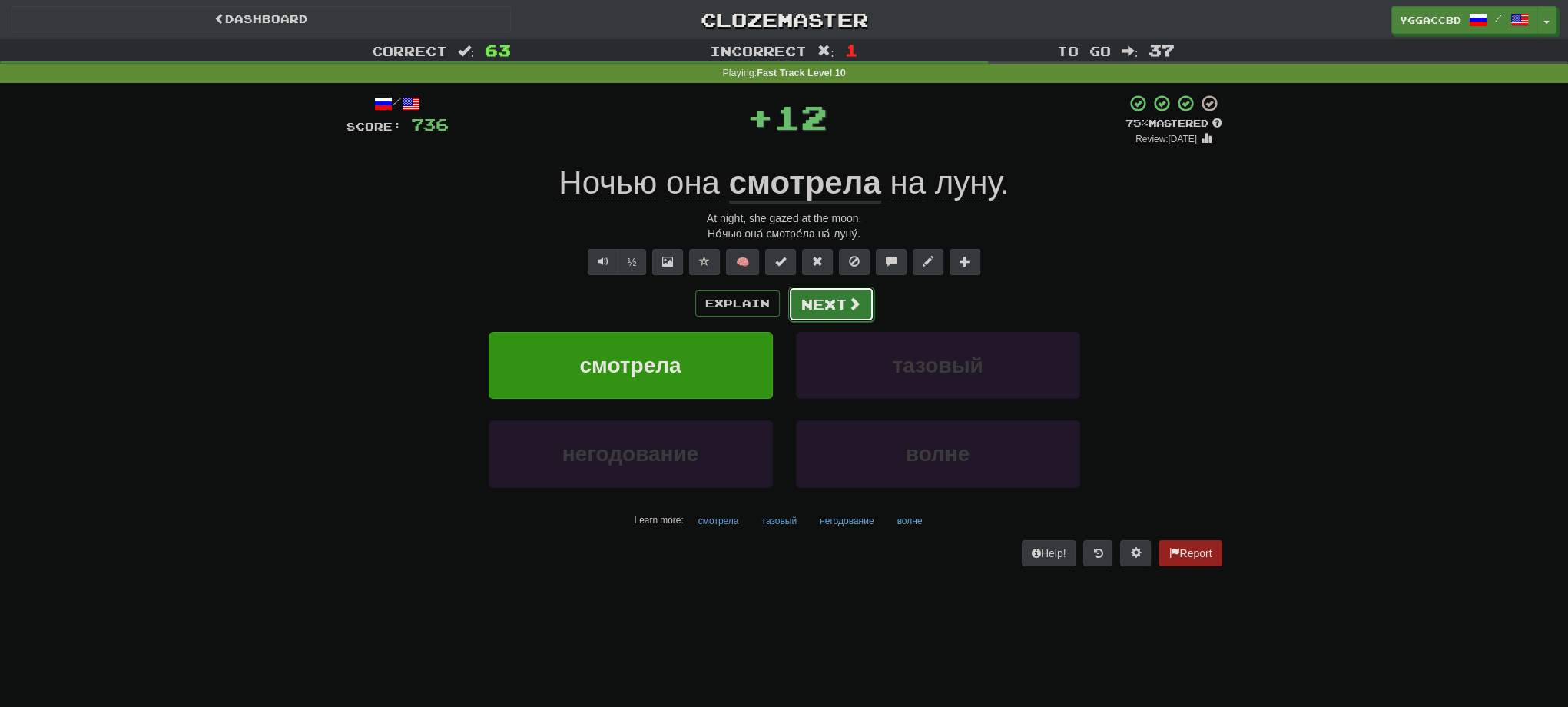
click at [824, 298] on button "Next" at bounding box center [831, 304] width 86 height 35
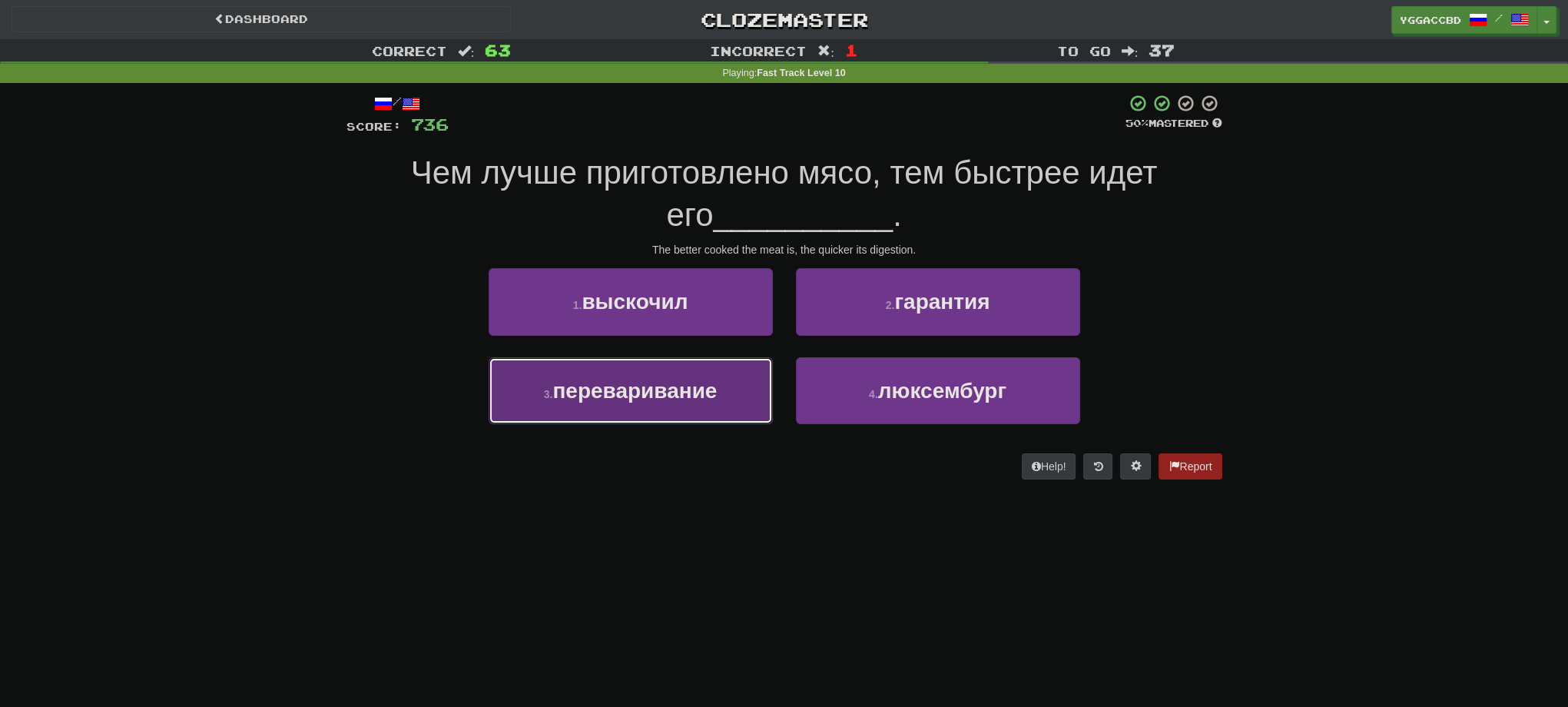
click at [670, 383] on span "переваривание" at bounding box center [634, 391] width 164 height 24
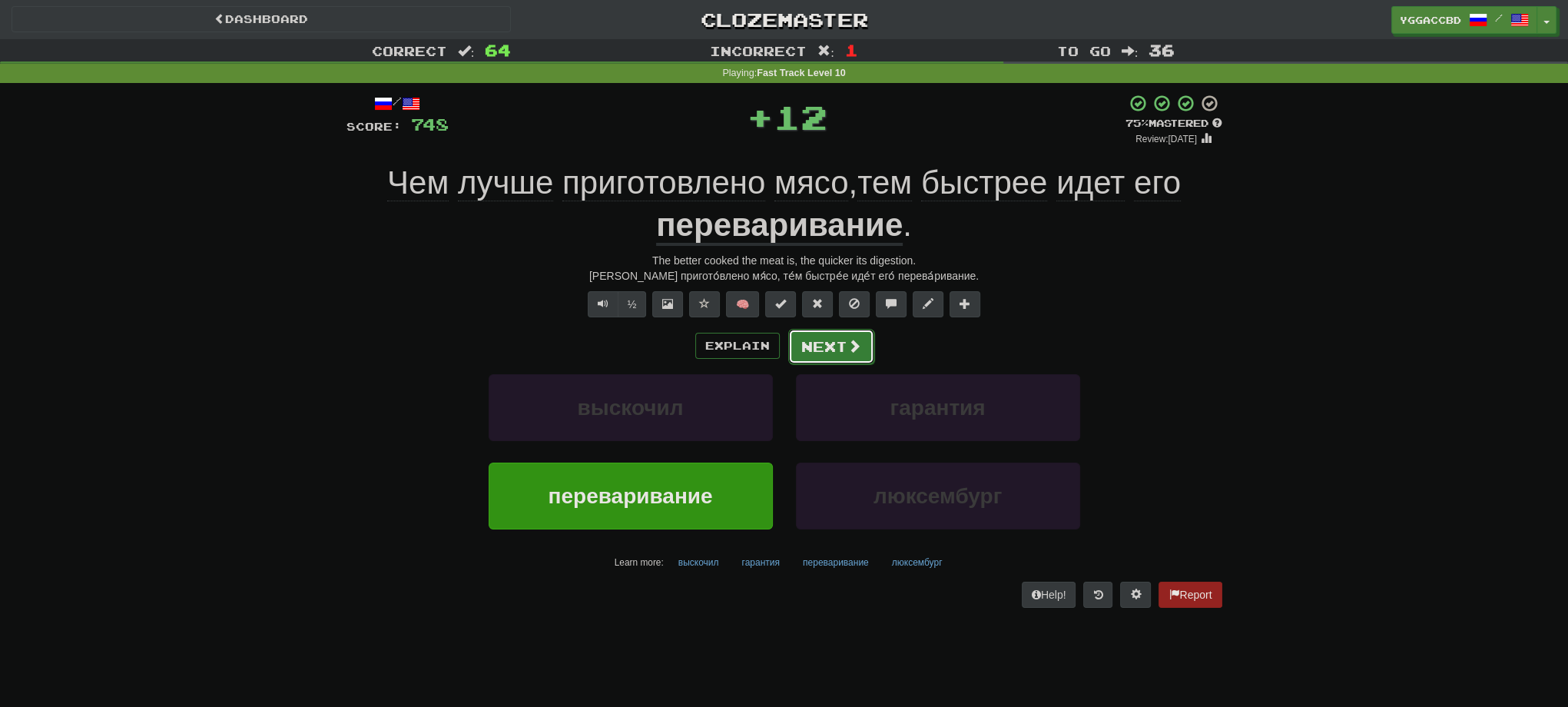
click at [831, 335] on button "Next" at bounding box center [831, 346] width 86 height 35
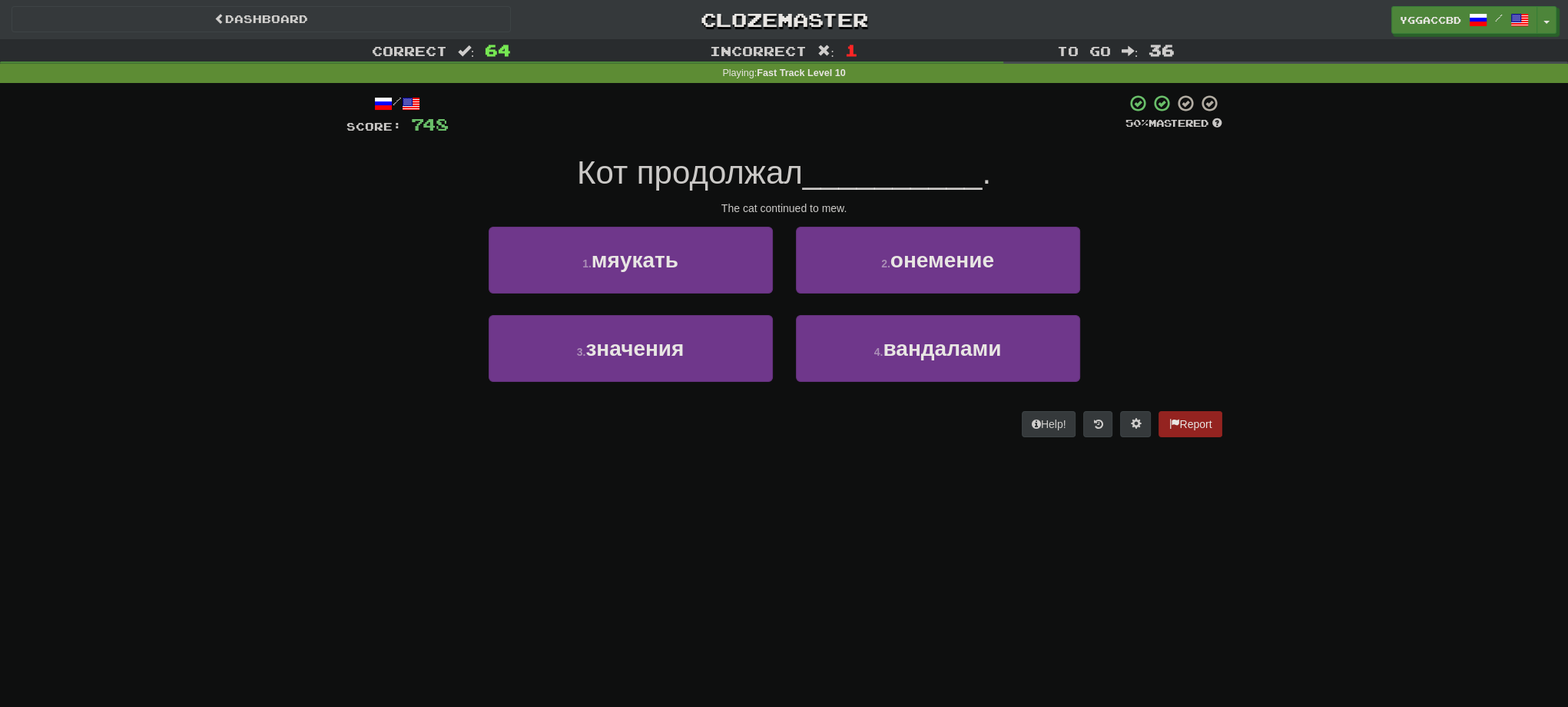
click at [713, 302] on div "1 . мяукать" at bounding box center [630, 270] width 307 height 88
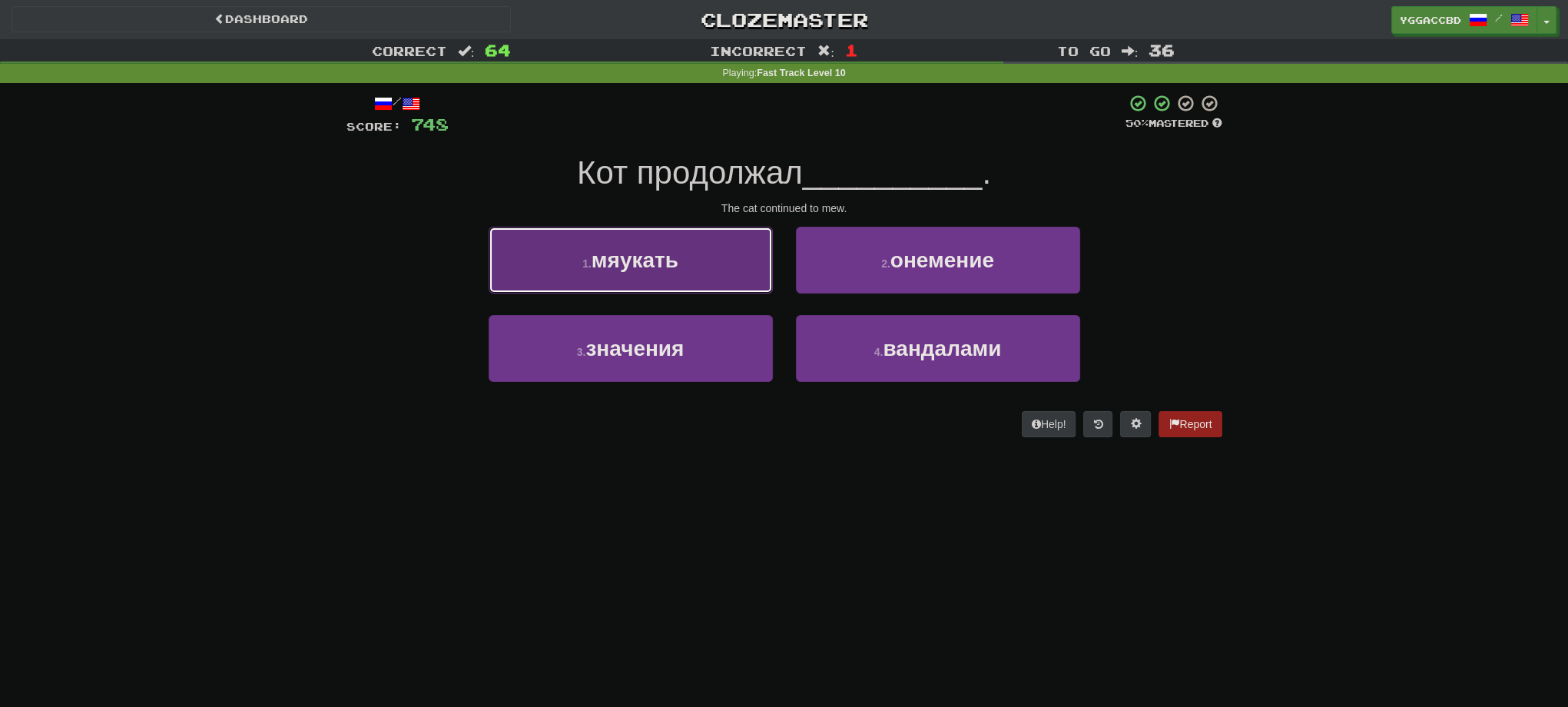
click at [718, 286] on button "1 . мяукать" at bounding box center [630, 260] width 284 height 67
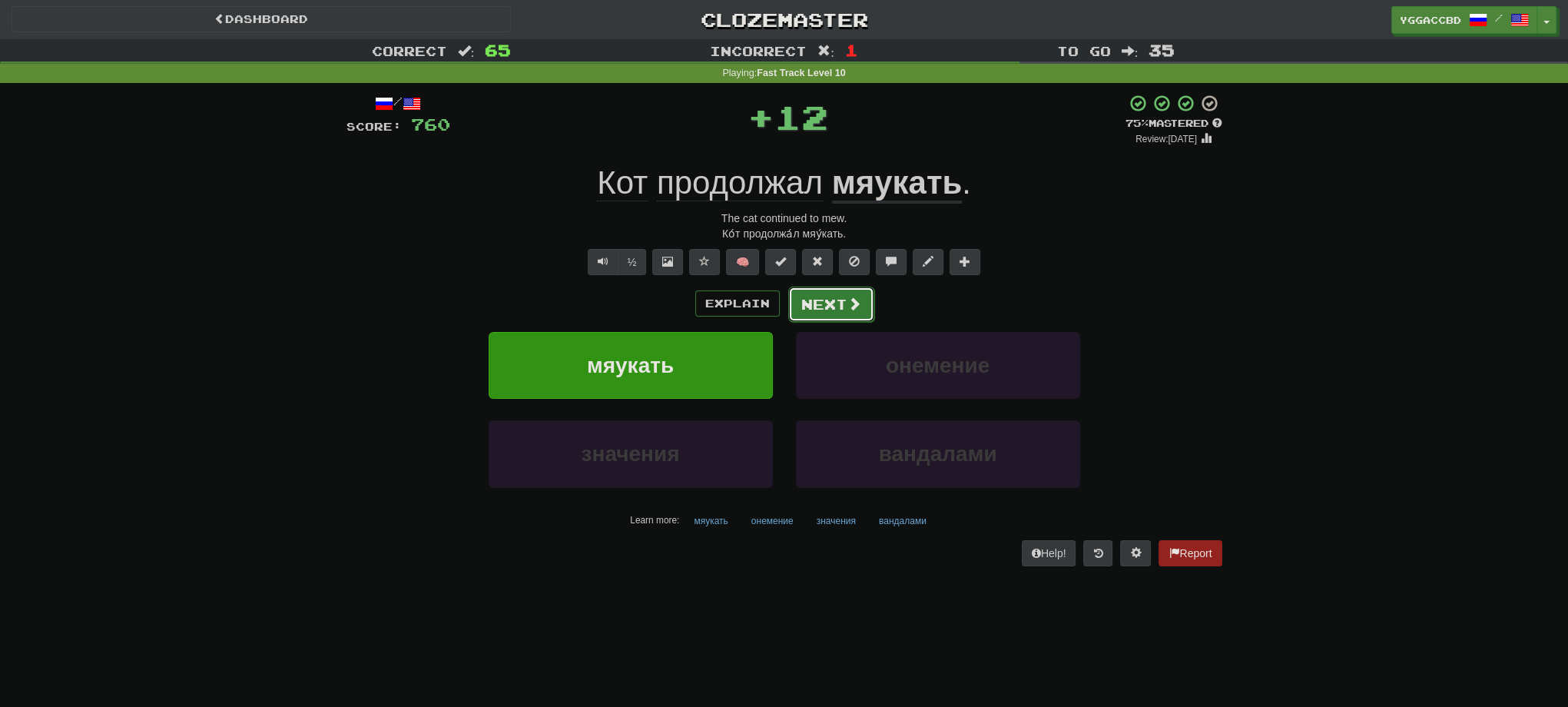
click at [808, 309] on button "Next" at bounding box center [831, 304] width 86 height 35
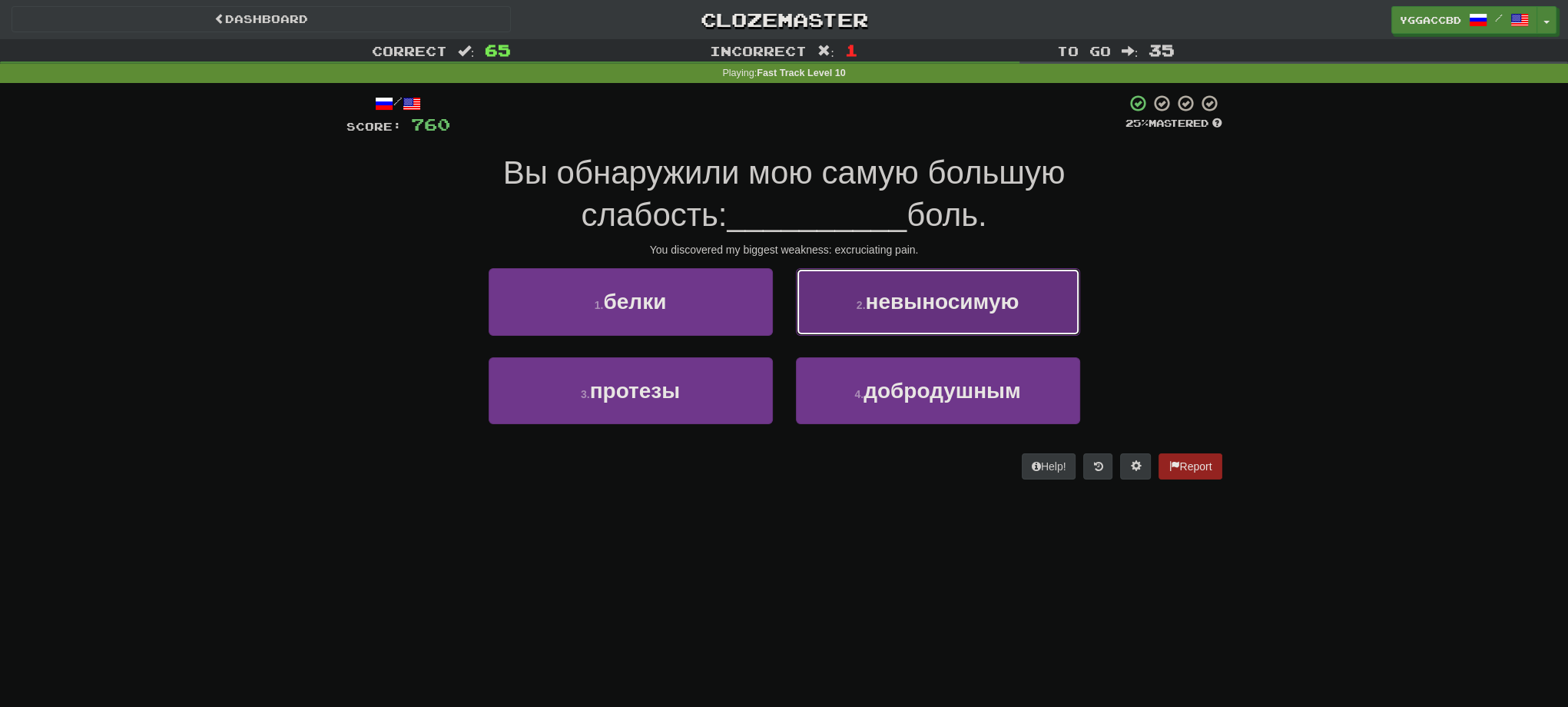
click at [858, 304] on small "2 ." at bounding box center [861, 305] width 9 height 13
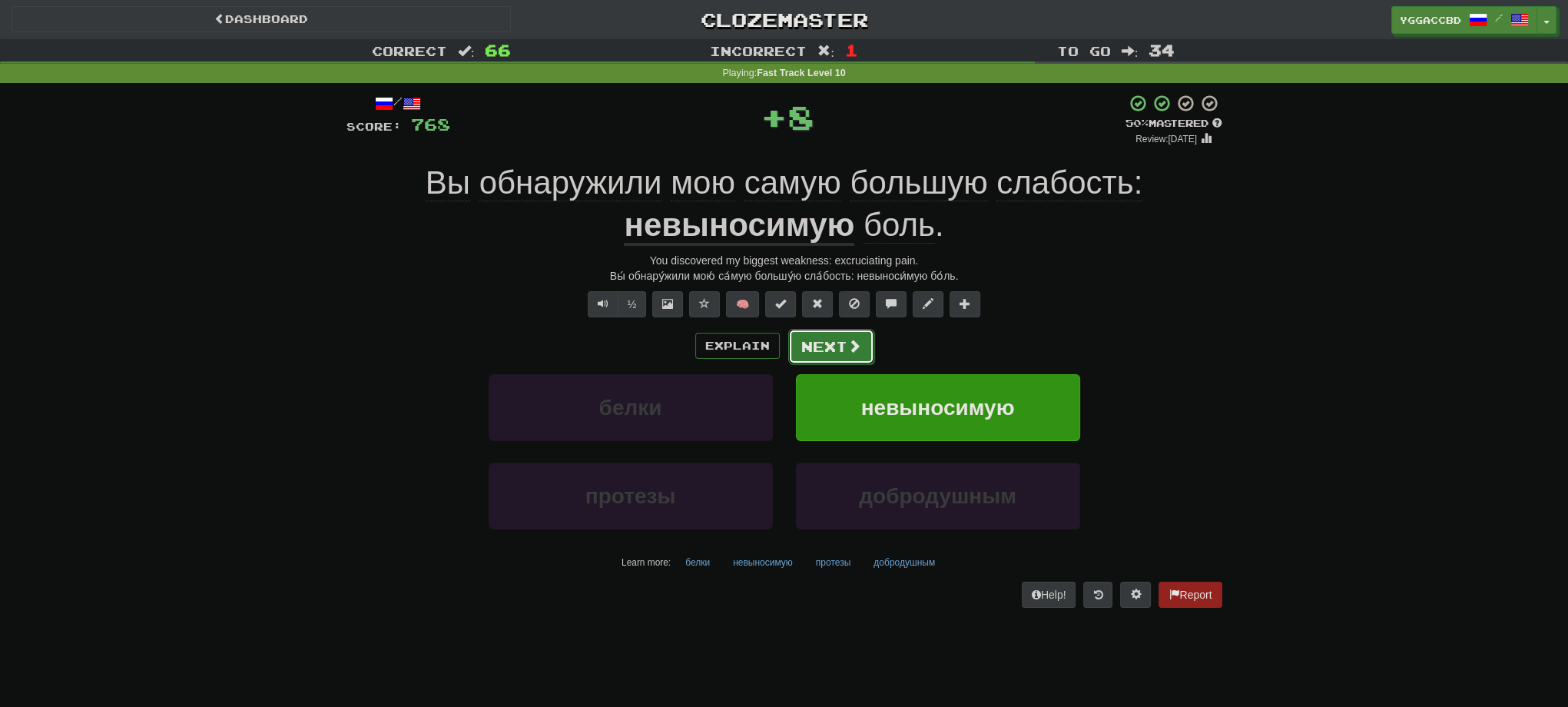
click at [818, 338] on button "Next" at bounding box center [831, 346] width 86 height 35
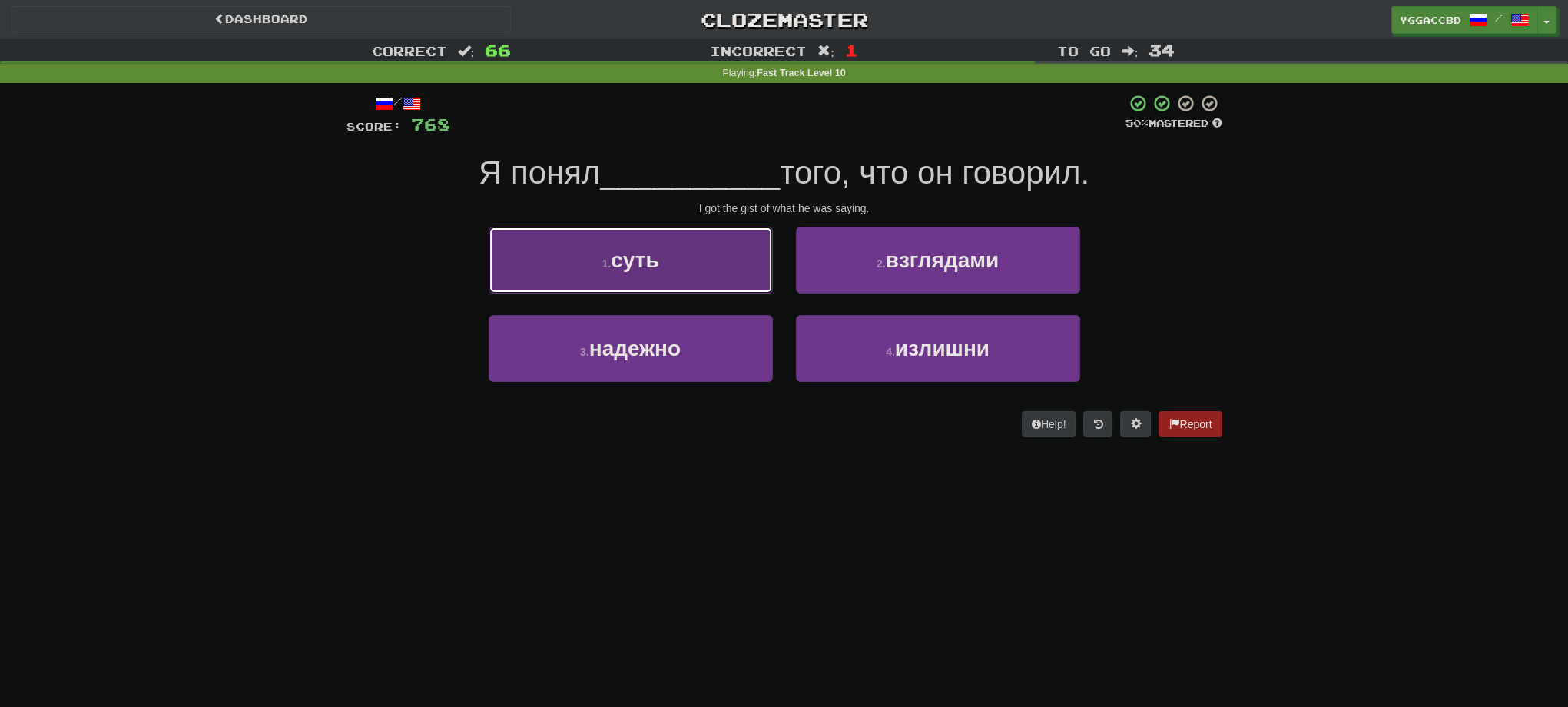
click at [682, 267] on button "1 . суть" at bounding box center [630, 260] width 284 height 67
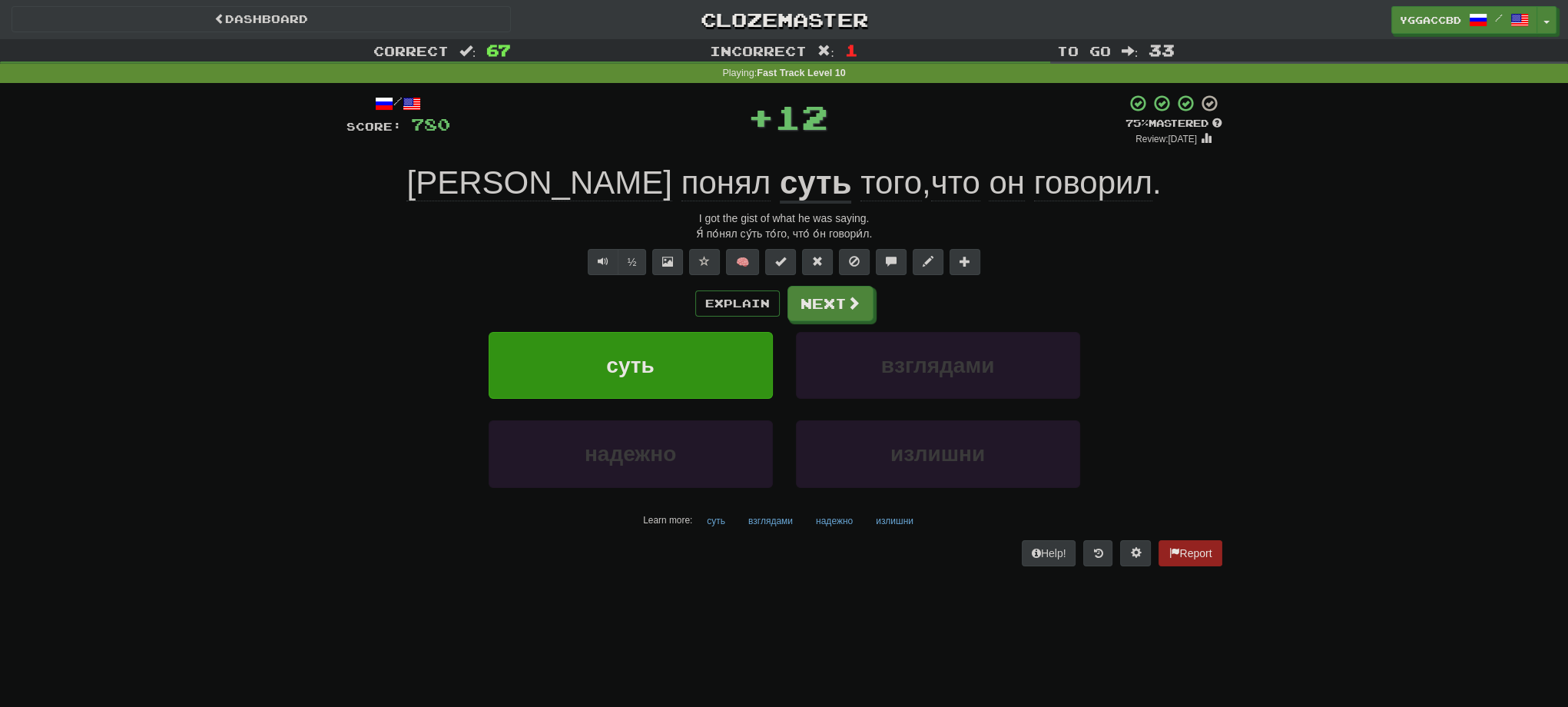
click at [779, 177] on u "суть" at bounding box center [815, 184] width 72 height 39
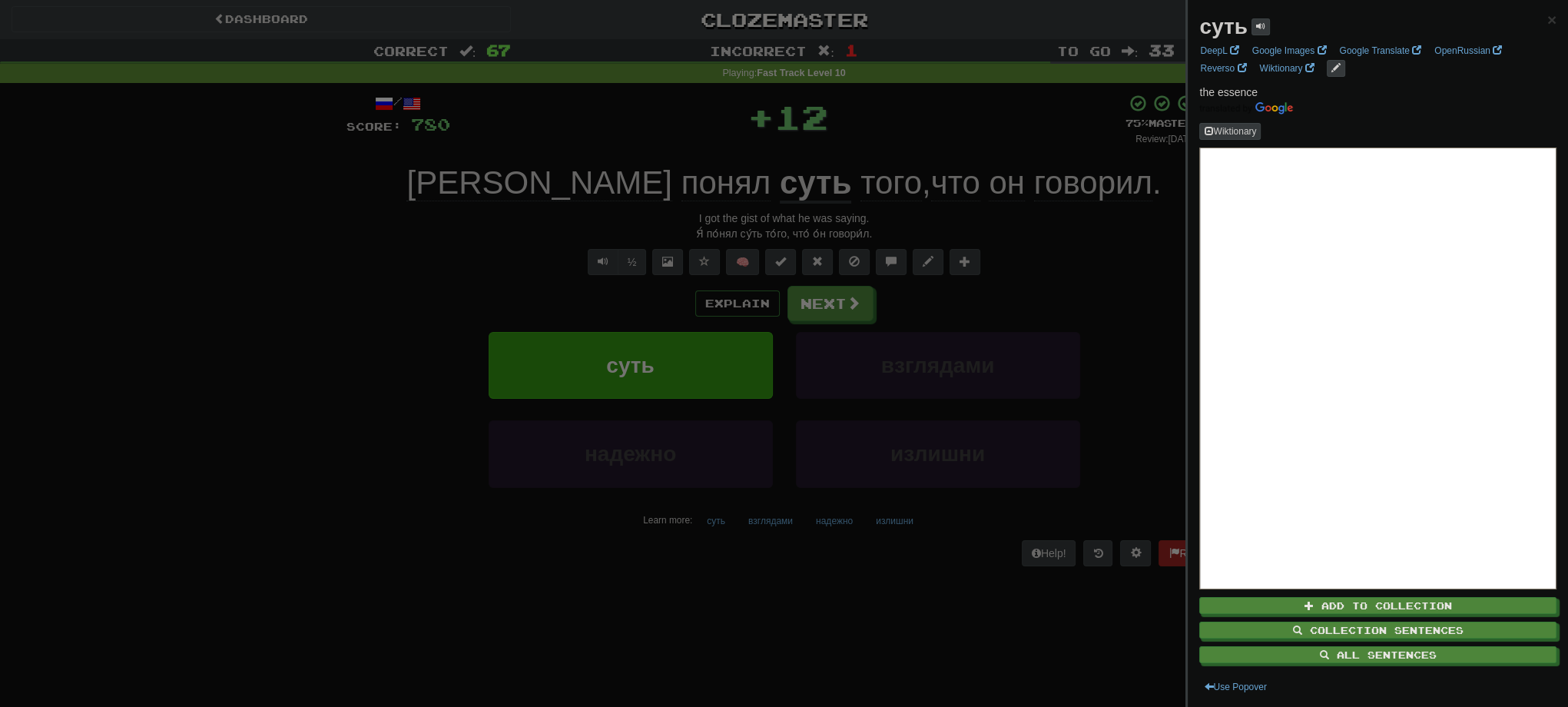
drag, startPoint x: 1116, startPoint y: 298, endPoint x: 874, endPoint y: 322, distance: 243.2
click at [1116, 298] on div at bounding box center [784, 354] width 1568 height 707
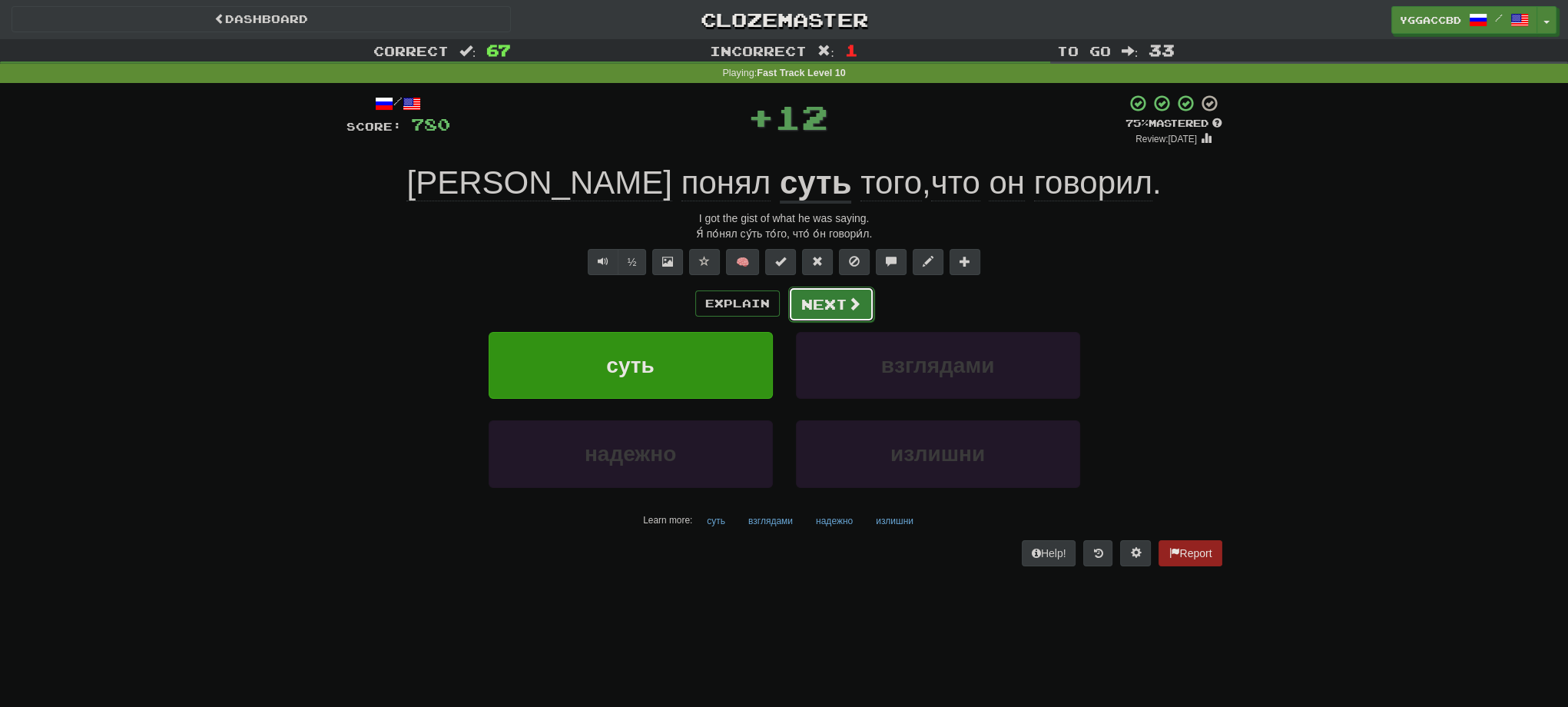
click at [849, 311] on span at bounding box center [854, 303] width 14 height 14
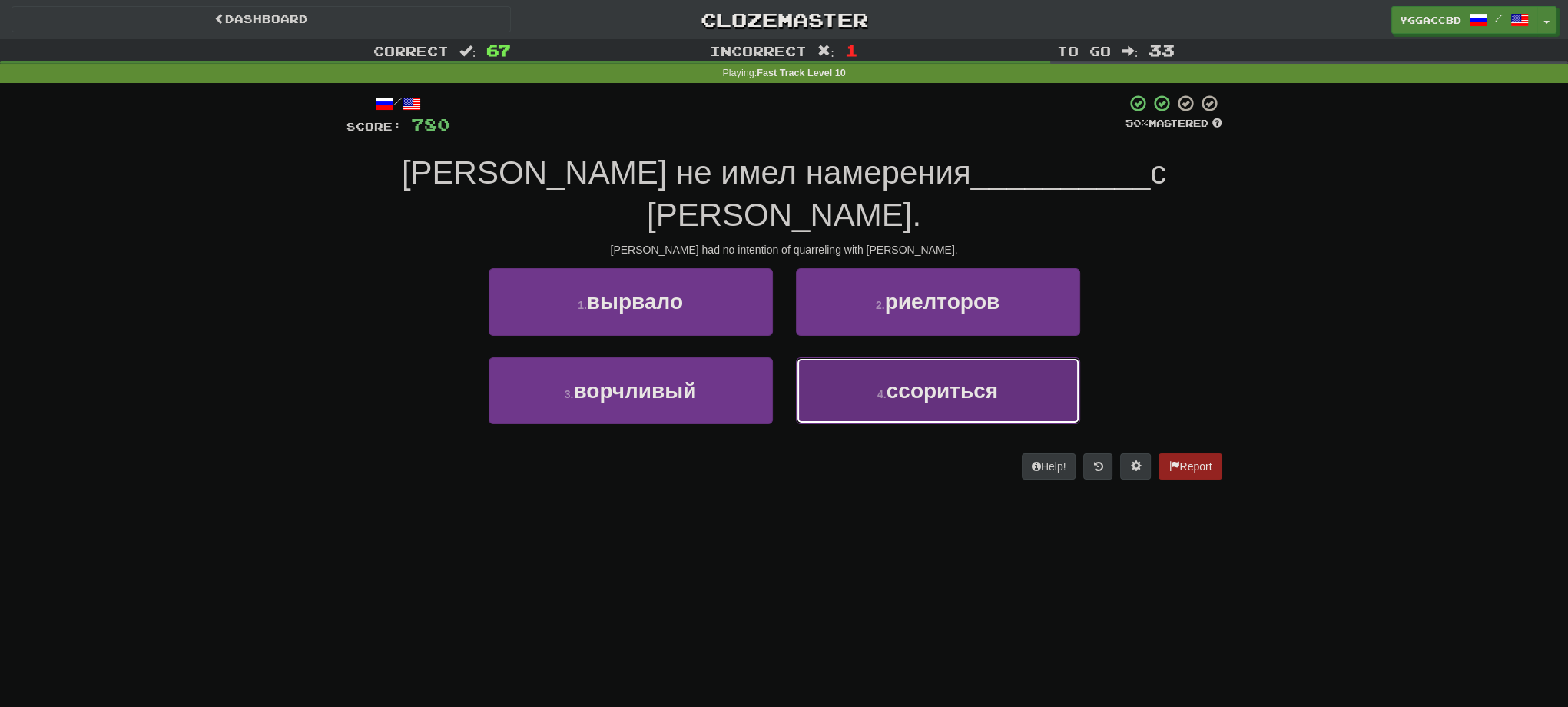
click at [913, 378] on button "4 . ссориться" at bounding box center [938, 391] width 284 height 67
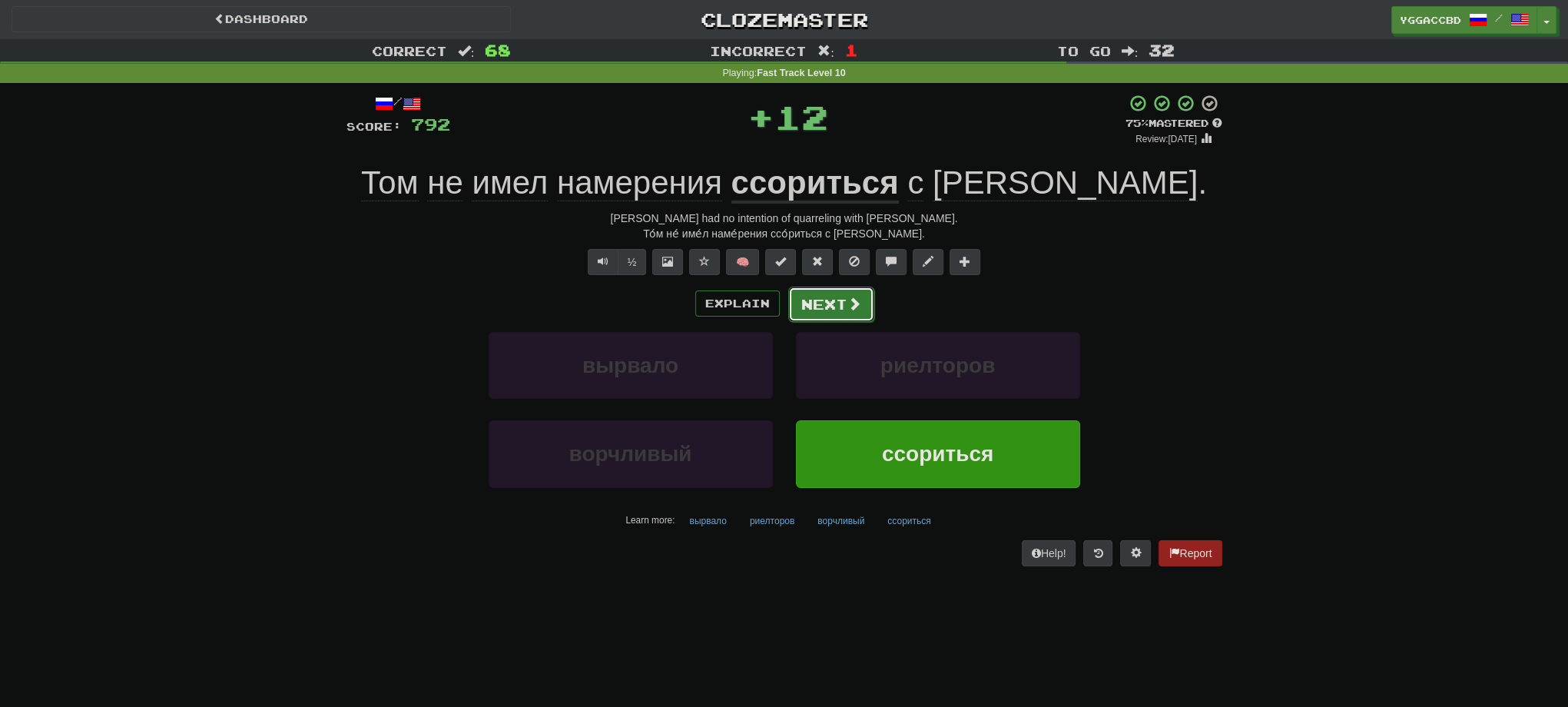
click at [833, 312] on button "Next" at bounding box center [831, 304] width 86 height 35
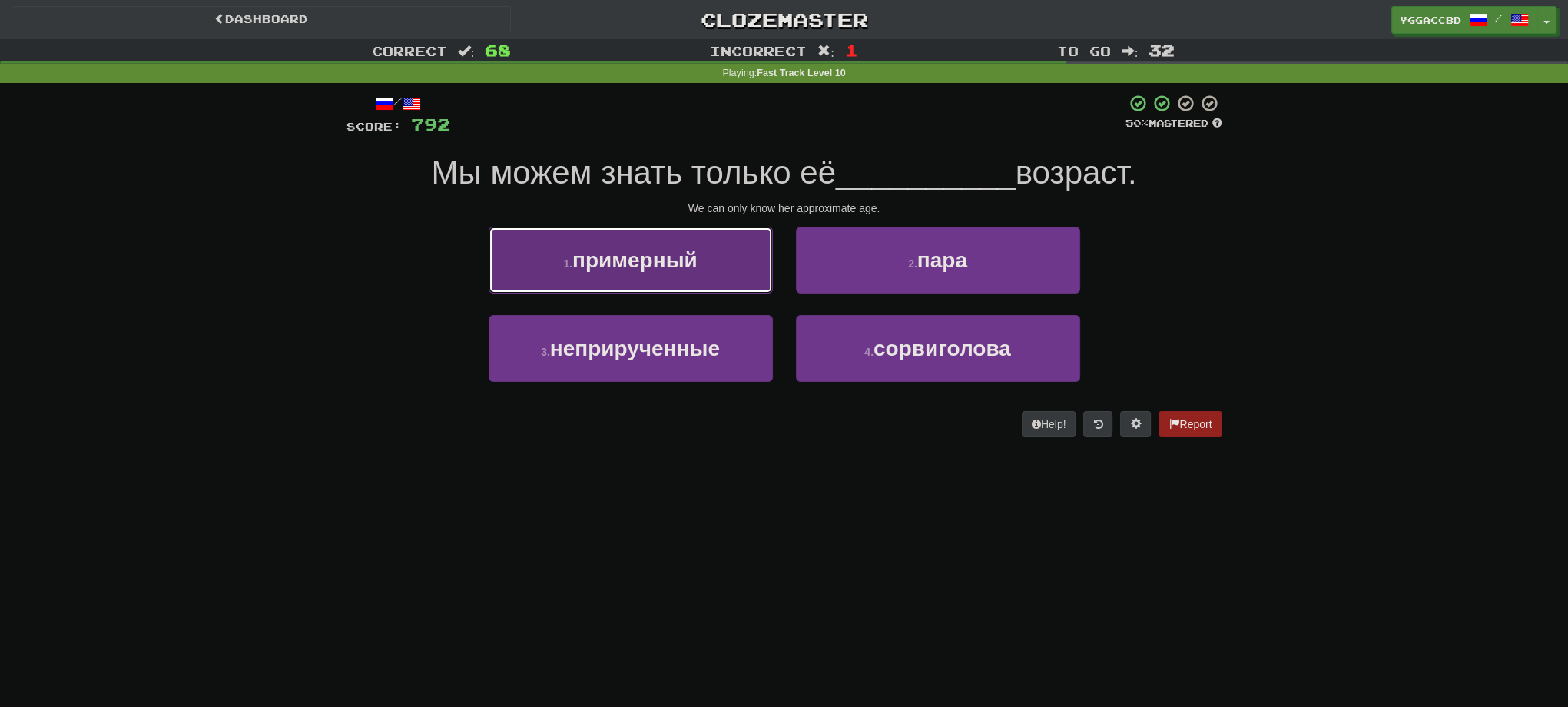
click at [732, 274] on button "1 . примерный" at bounding box center [630, 260] width 284 height 67
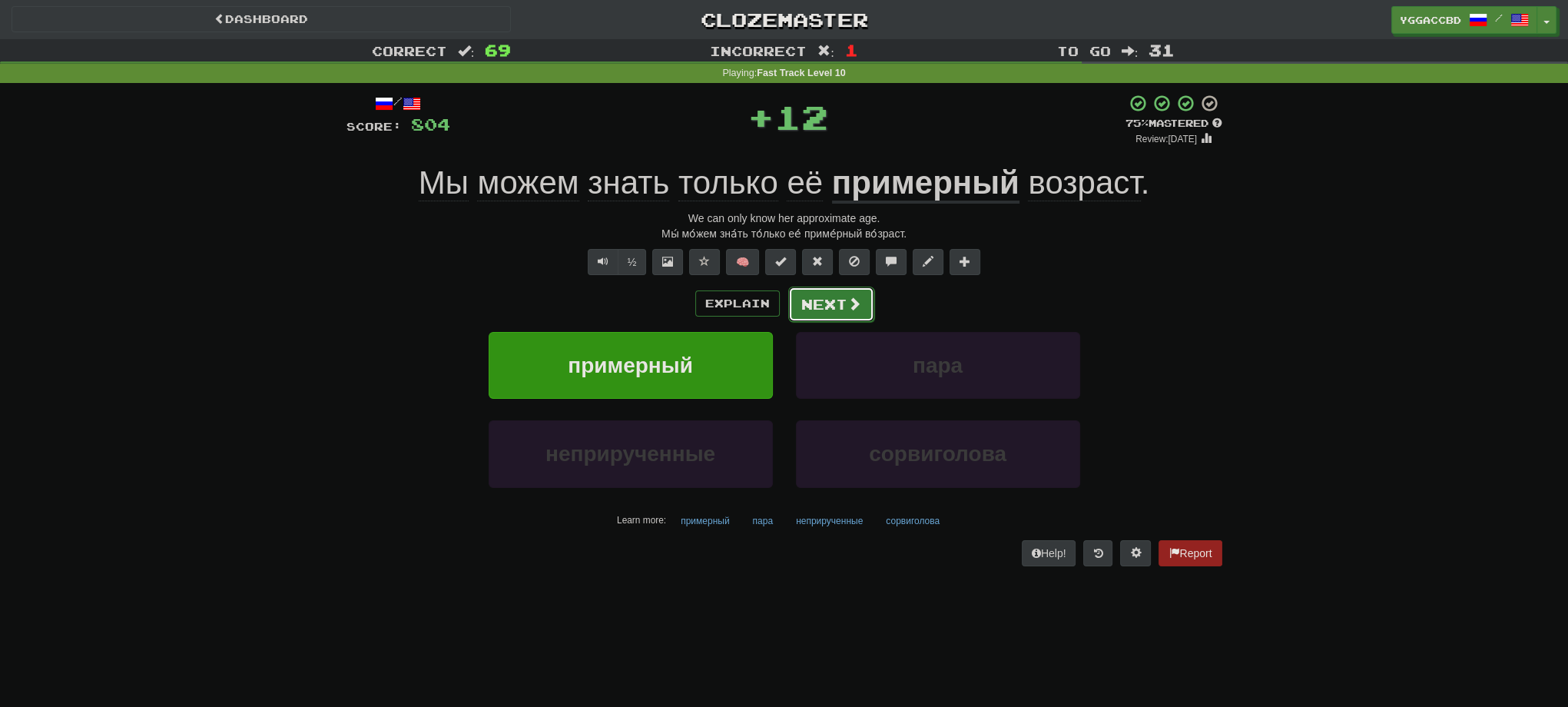
click at [836, 302] on button "Next" at bounding box center [831, 304] width 86 height 35
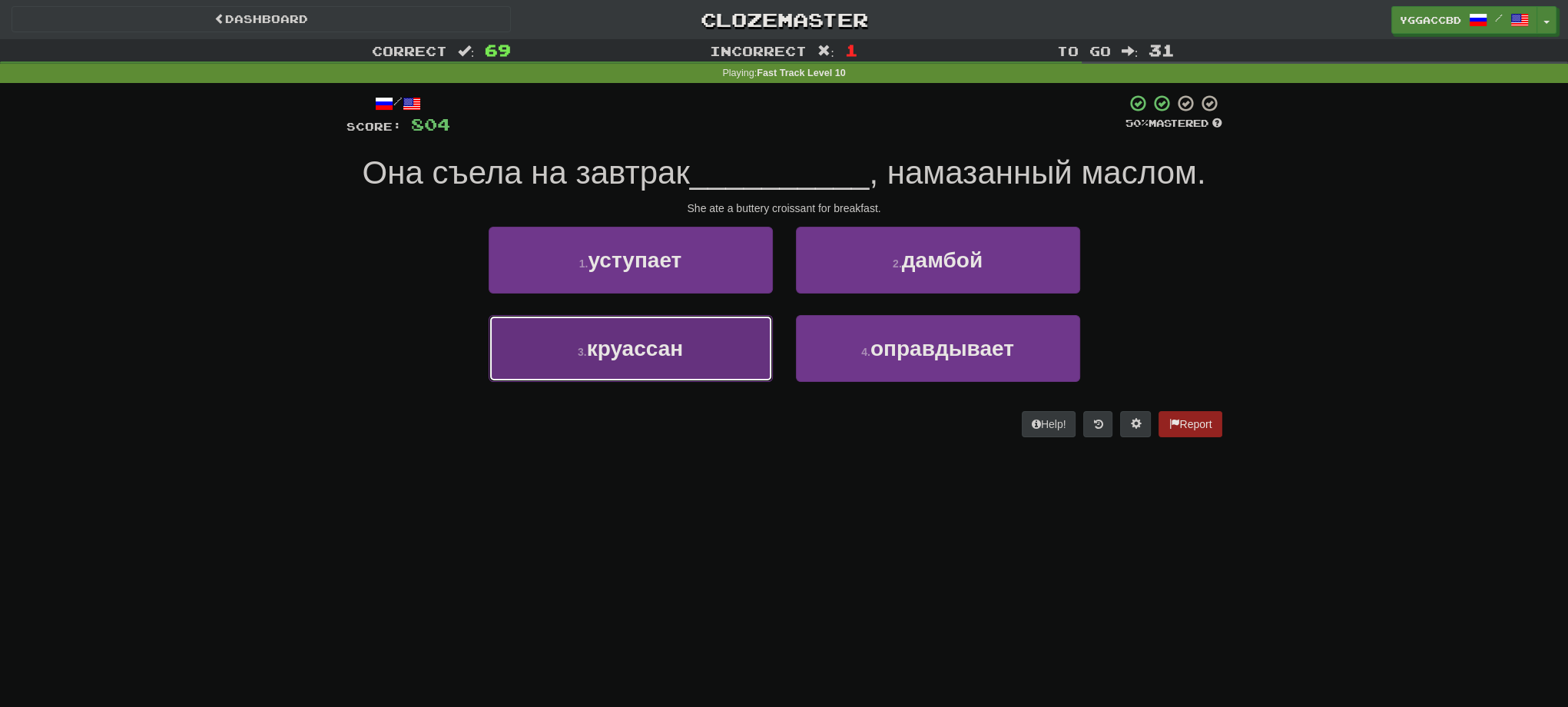
click at [637, 377] on button "3 . круассан" at bounding box center [630, 349] width 284 height 67
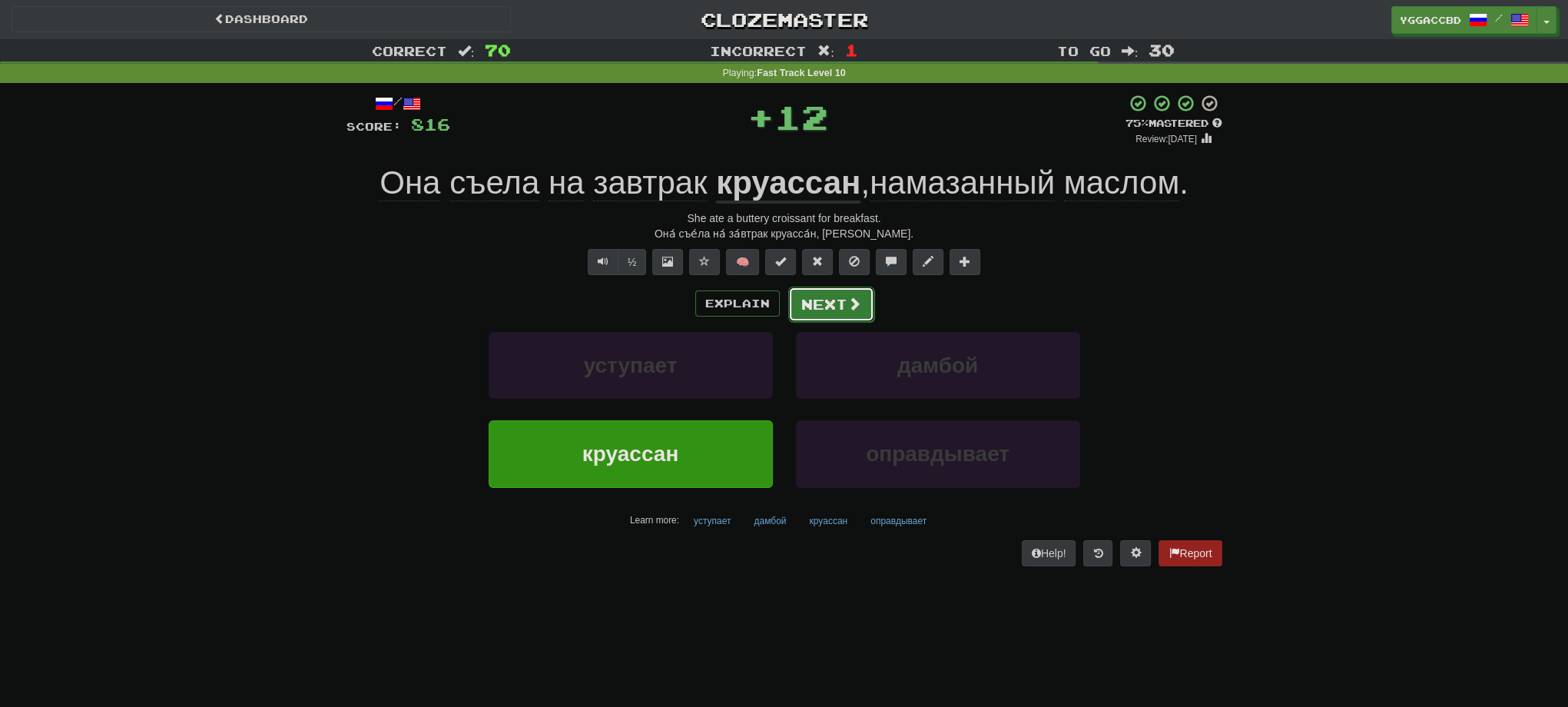
click at [811, 296] on button "Next" at bounding box center [831, 304] width 86 height 35
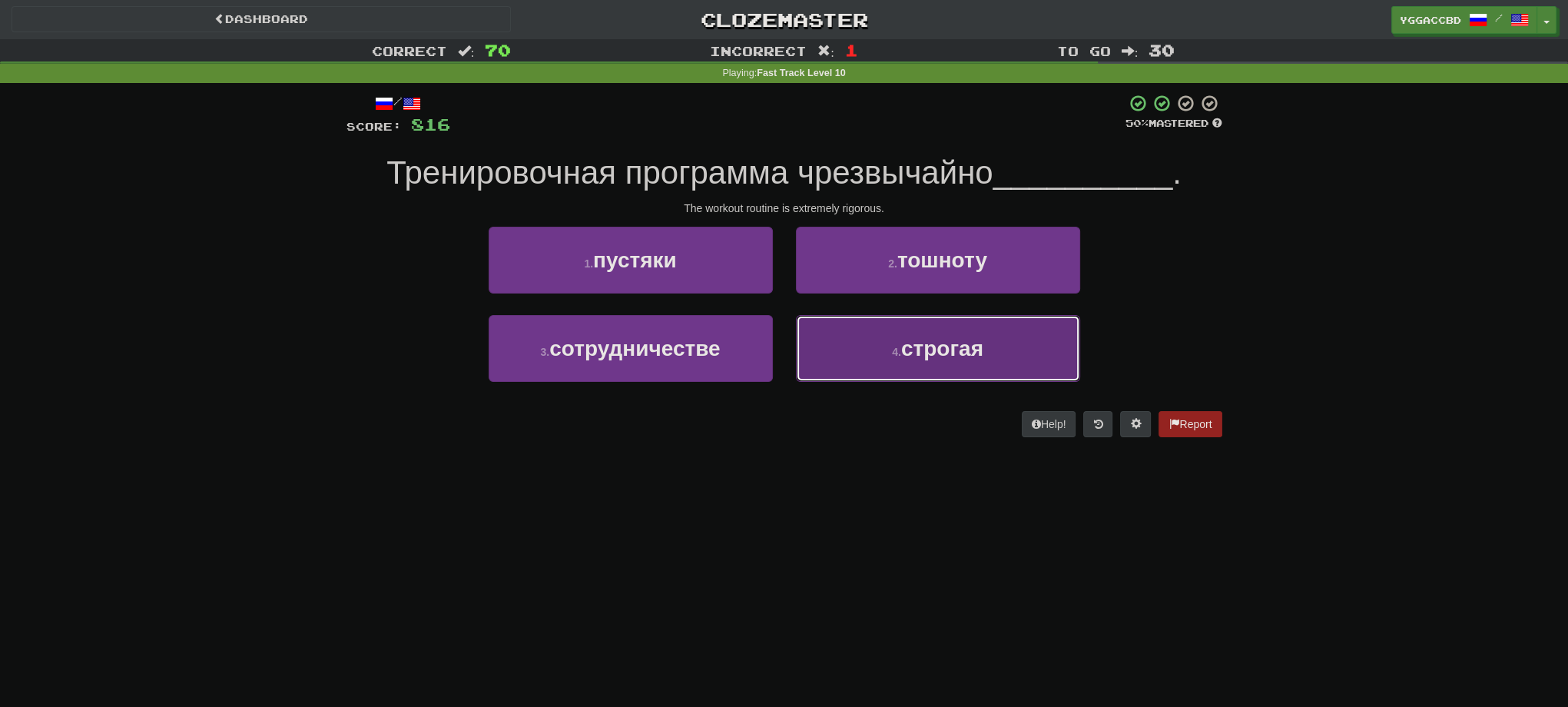
click at [854, 373] on button "4 . строгая" at bounding box center [938, 349] width 284 height 67
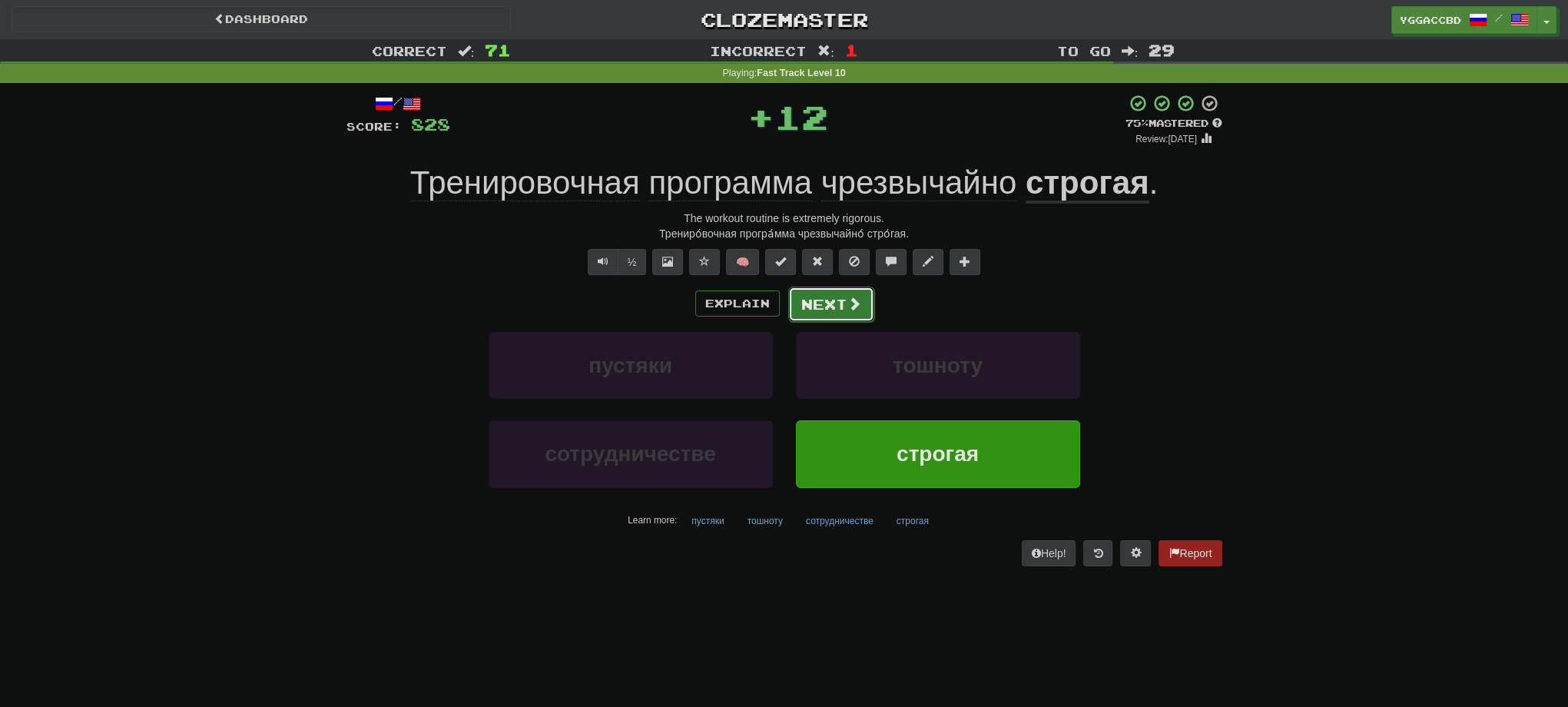
click at [858, 300] on span at bounding box center [854, 303] width 14 height 14
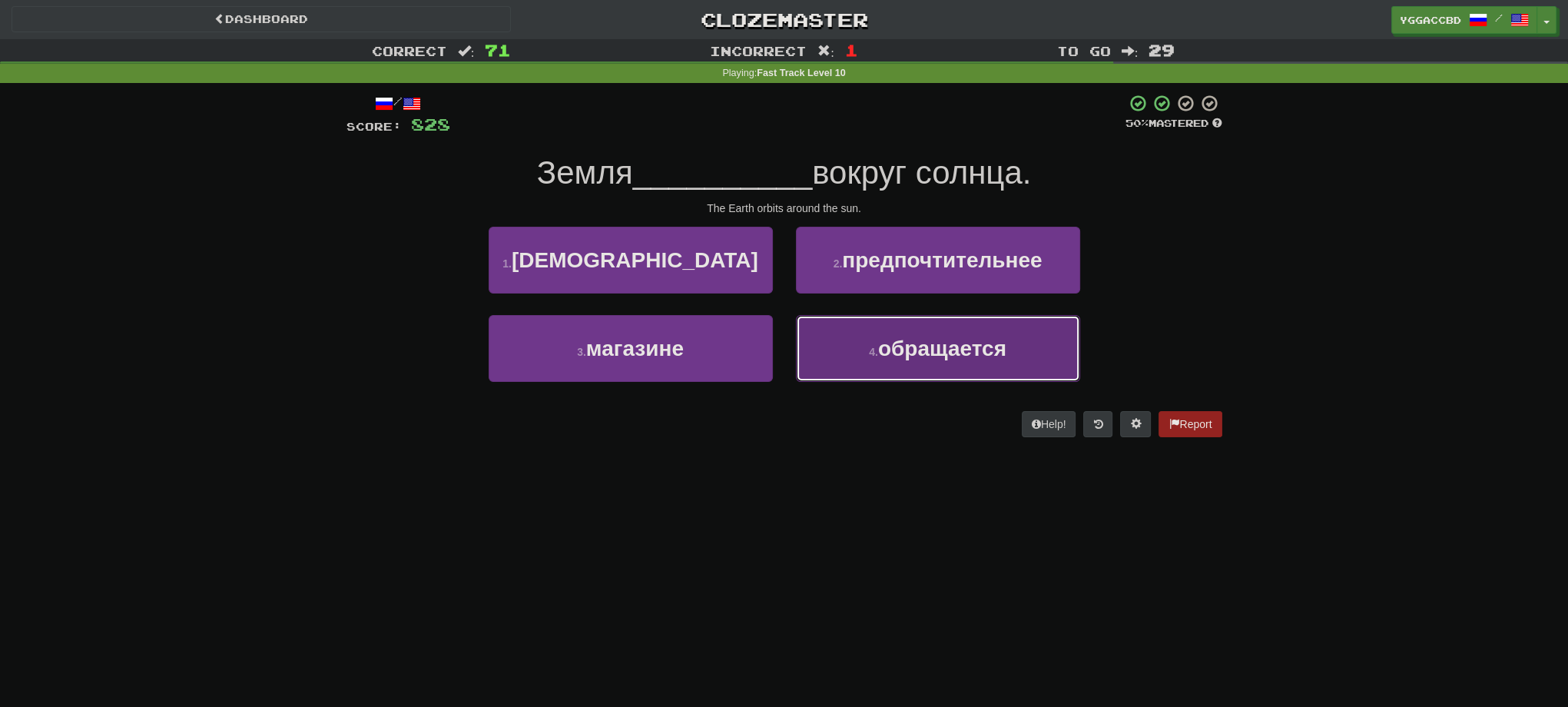
click at [864, 330] on button "4 . обращается" at bounding box center [938, 349] width 284 height 67
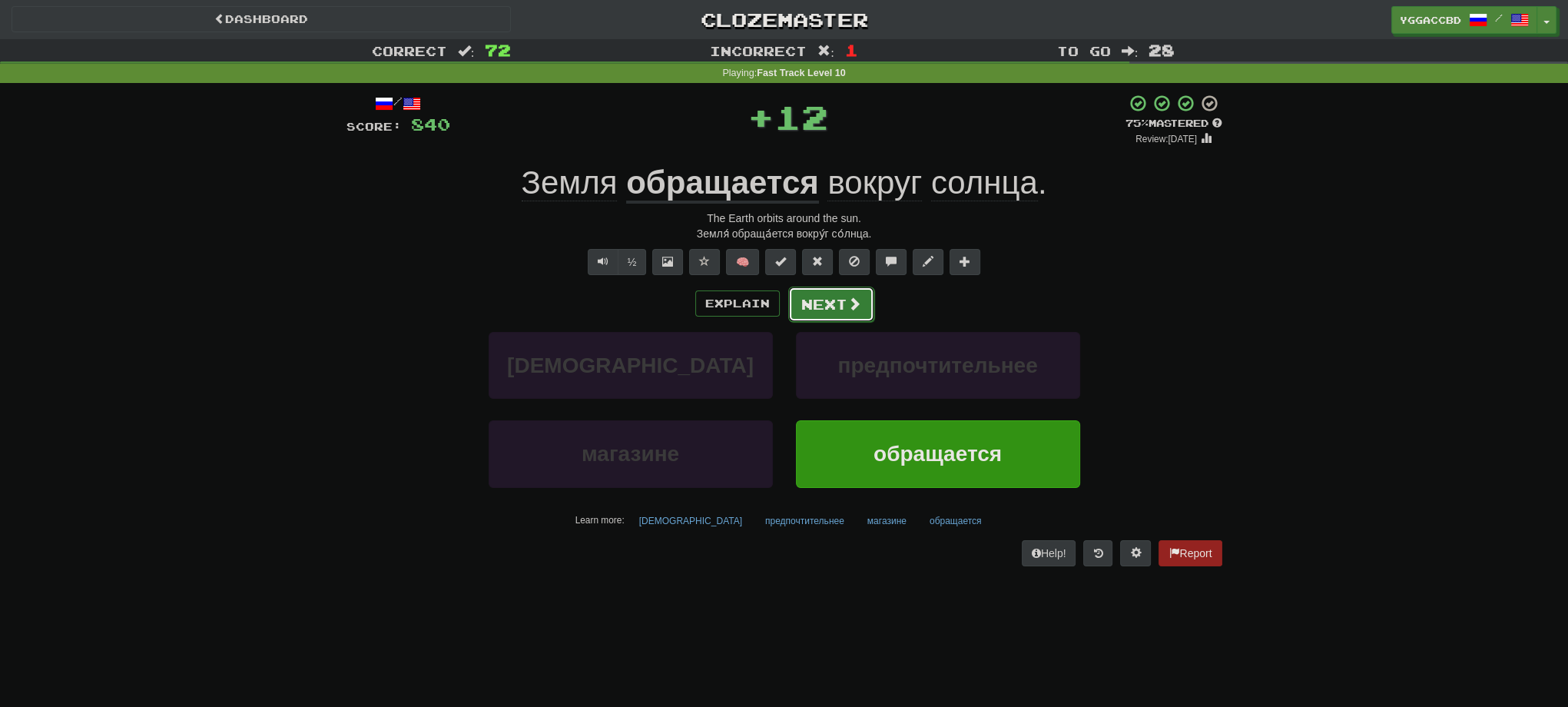
click at [860, 314] on button "Next" at bounding box center [831, 304] width 86 height 35
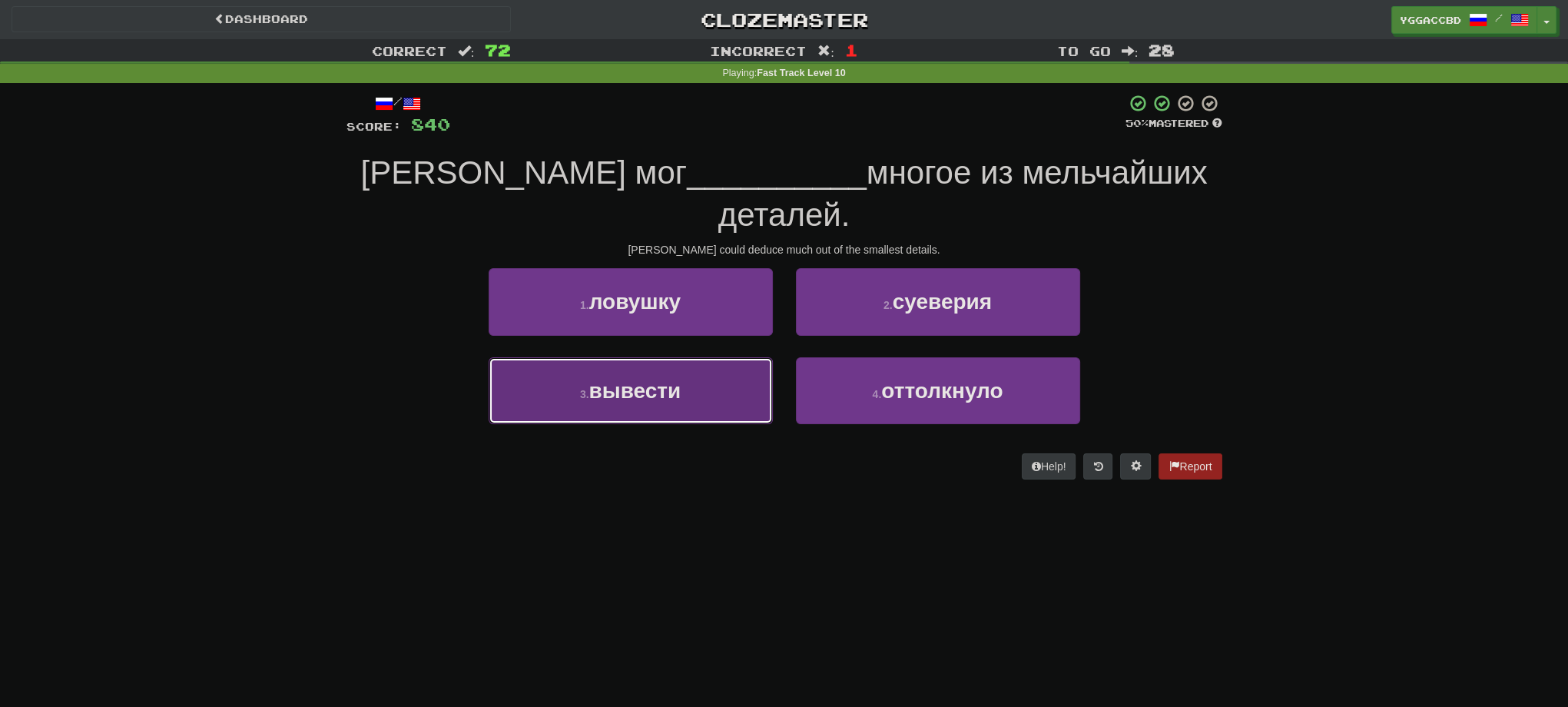
click at [636, 406] on button "3 . вывести" at bounding box center [630, 391] width 284 height 67
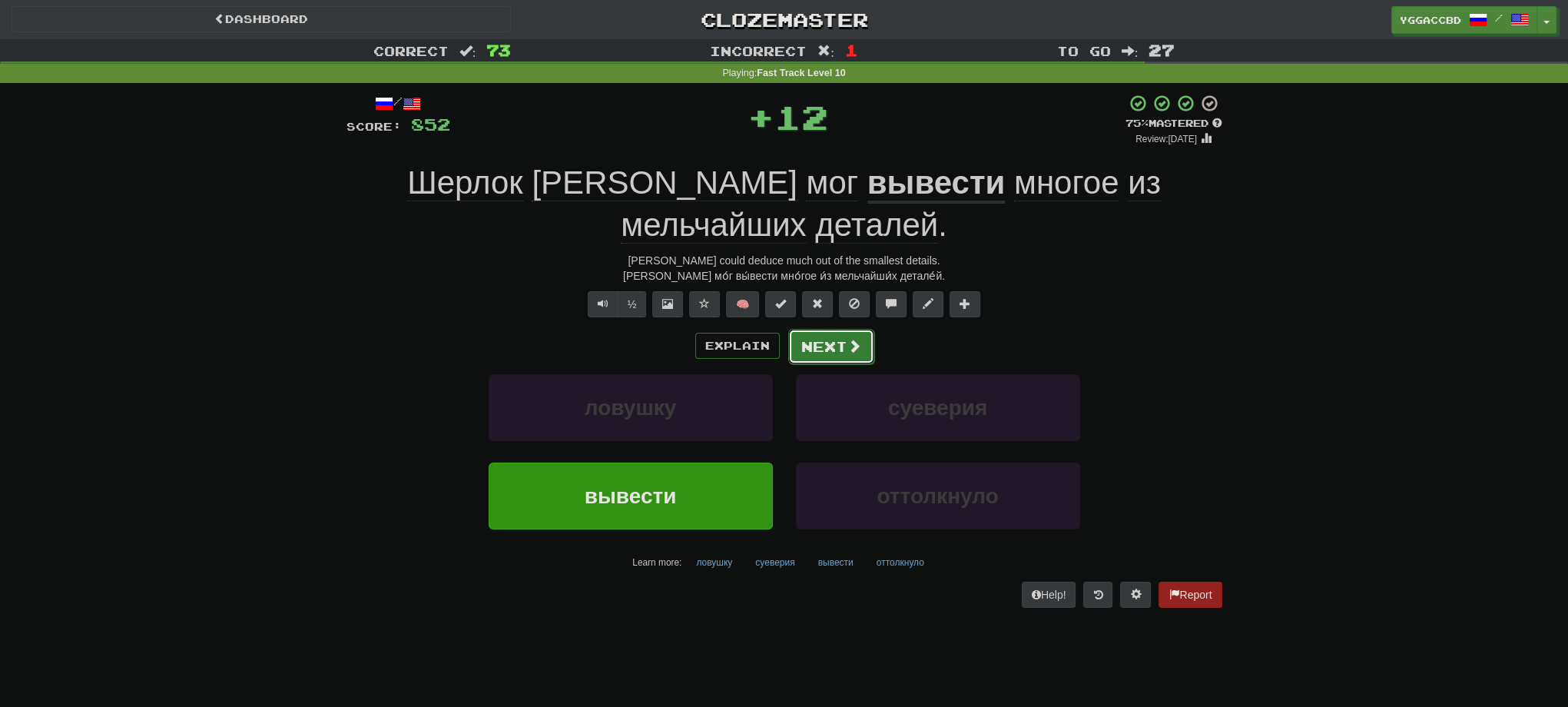
click at [809, 354] on button "Next" at bounding box center [831, 346] width 86 height 35
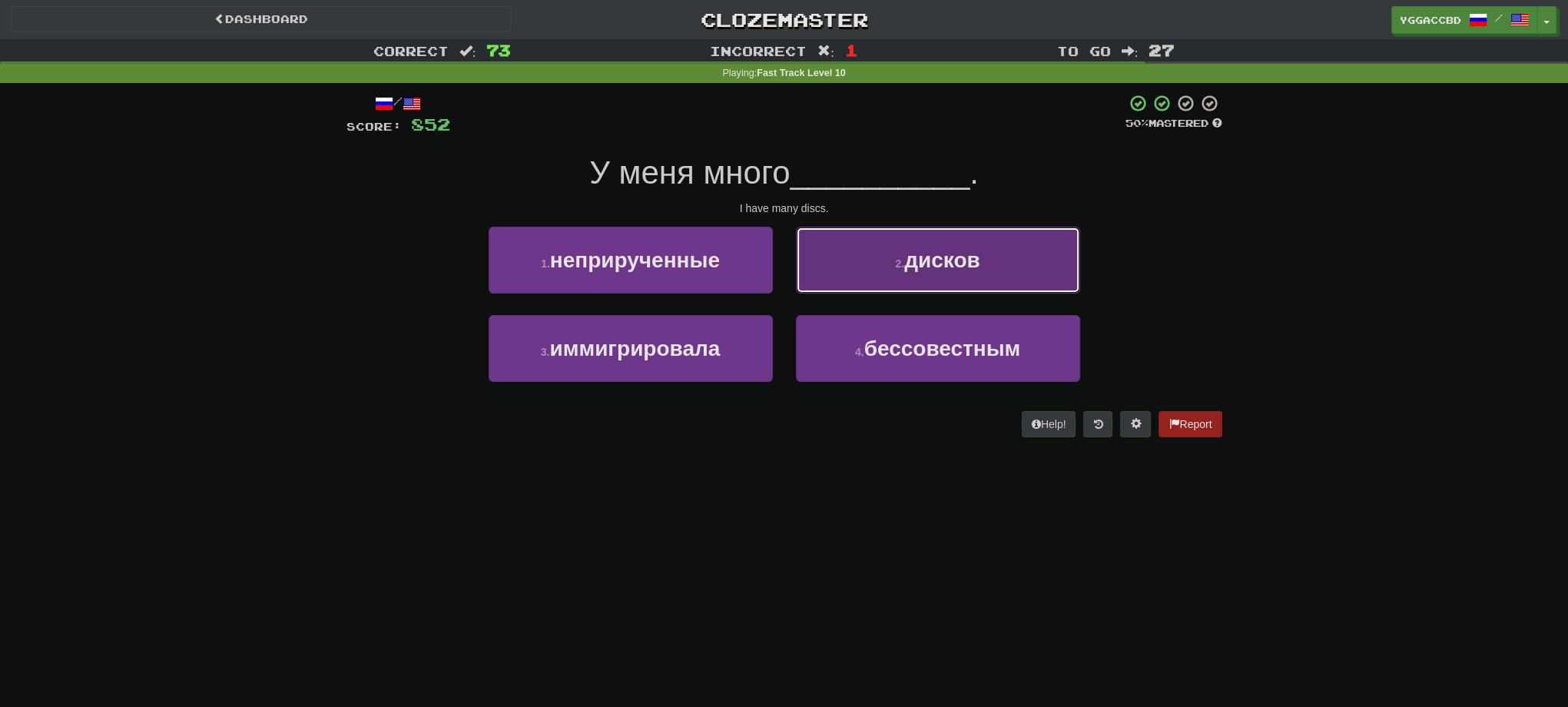
click at [953, 267] on span "дисков" at bounding box center [942, 260] width 76 height 24
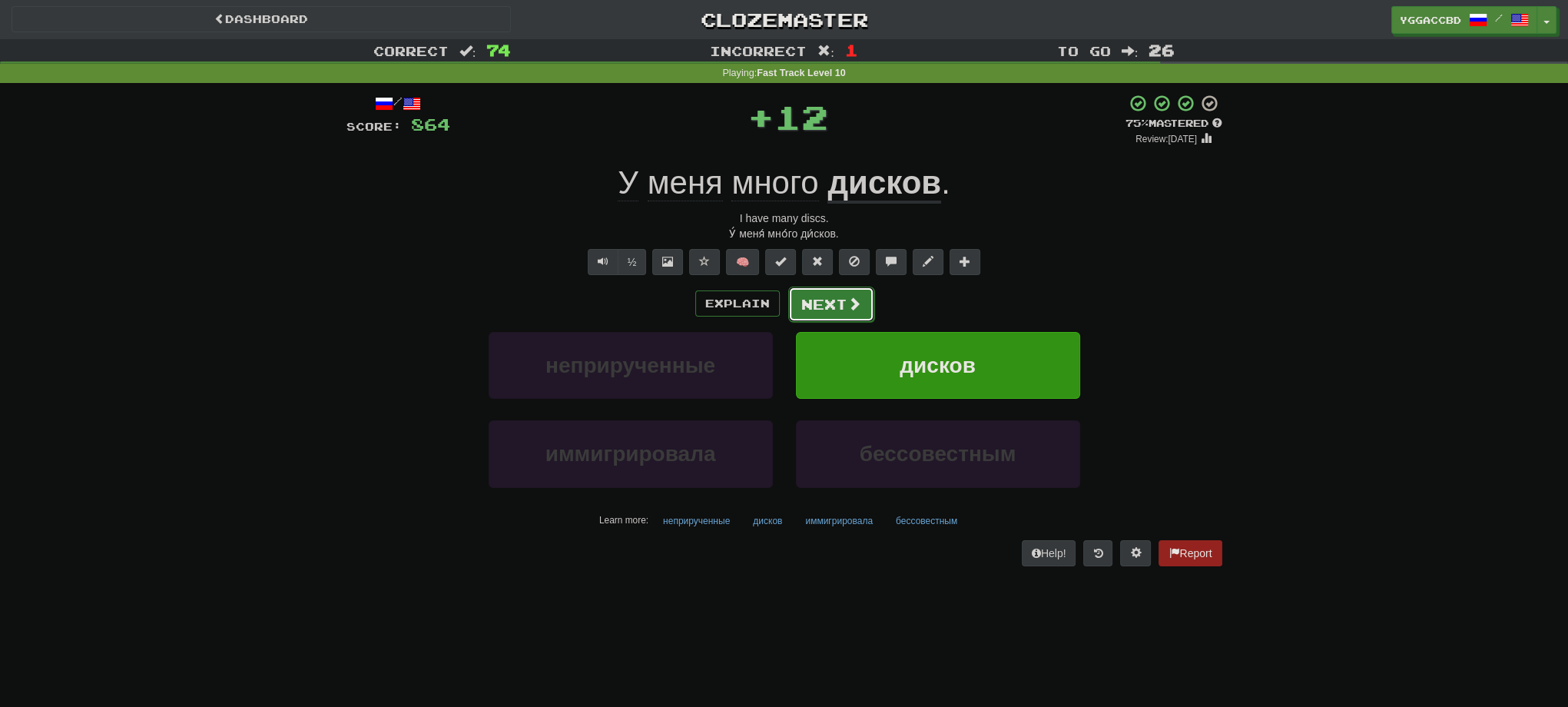
click at [842, 289] on button "Next" at bounding box center [831, 304] width 86 height 35
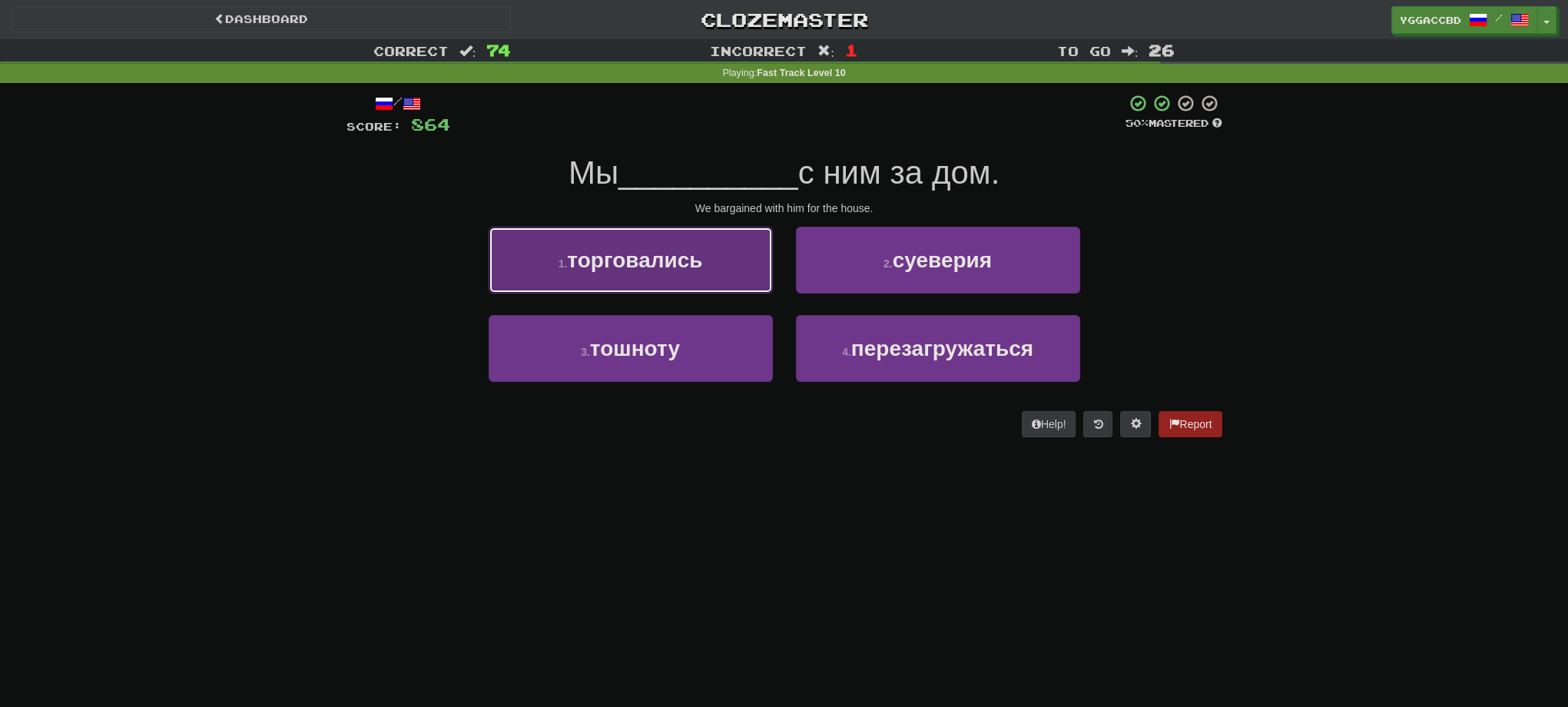
click at [688, 254] on span "торговались" at bounding box center [634, 260] width 135 height 24
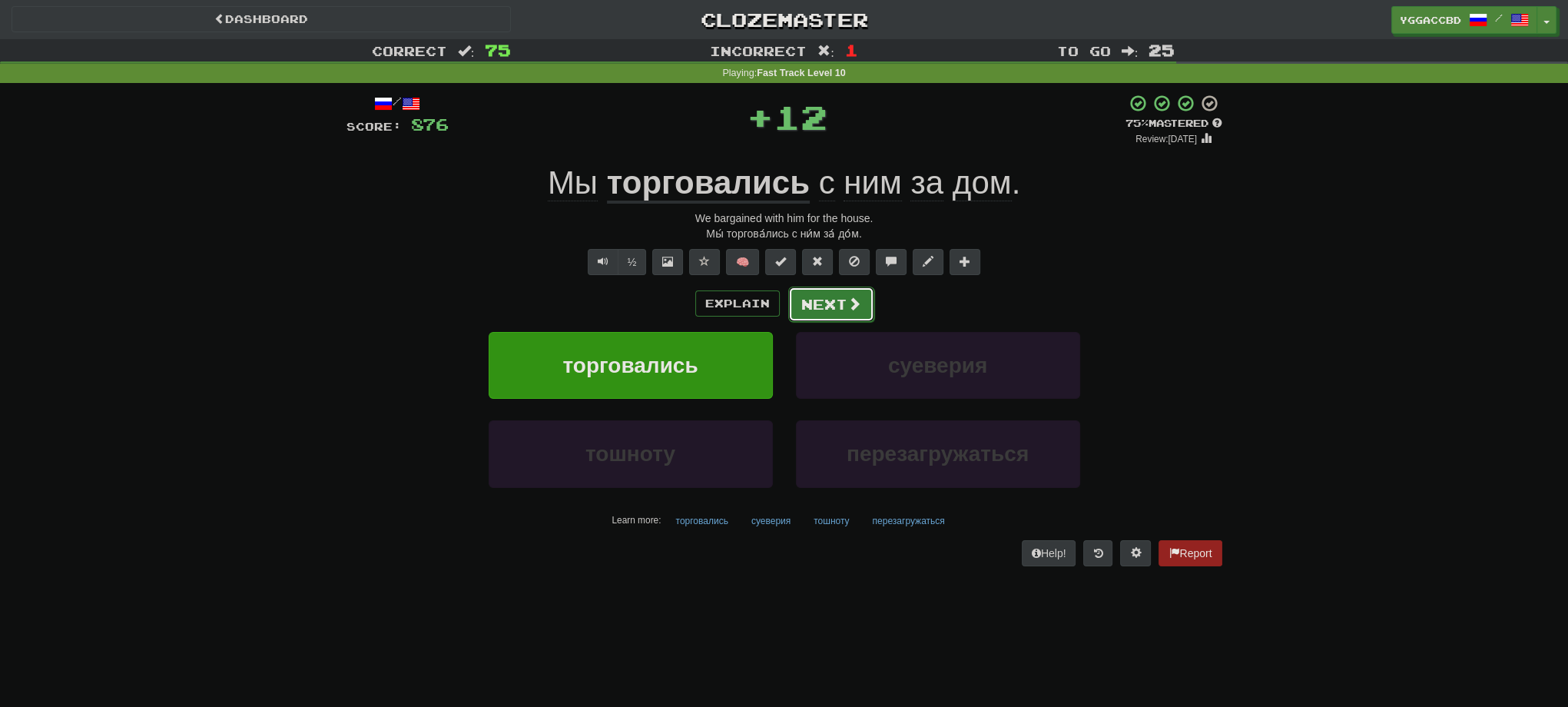
click at [795, 304] on button "Next" at bounding box center [831, 304] width 86 height 35
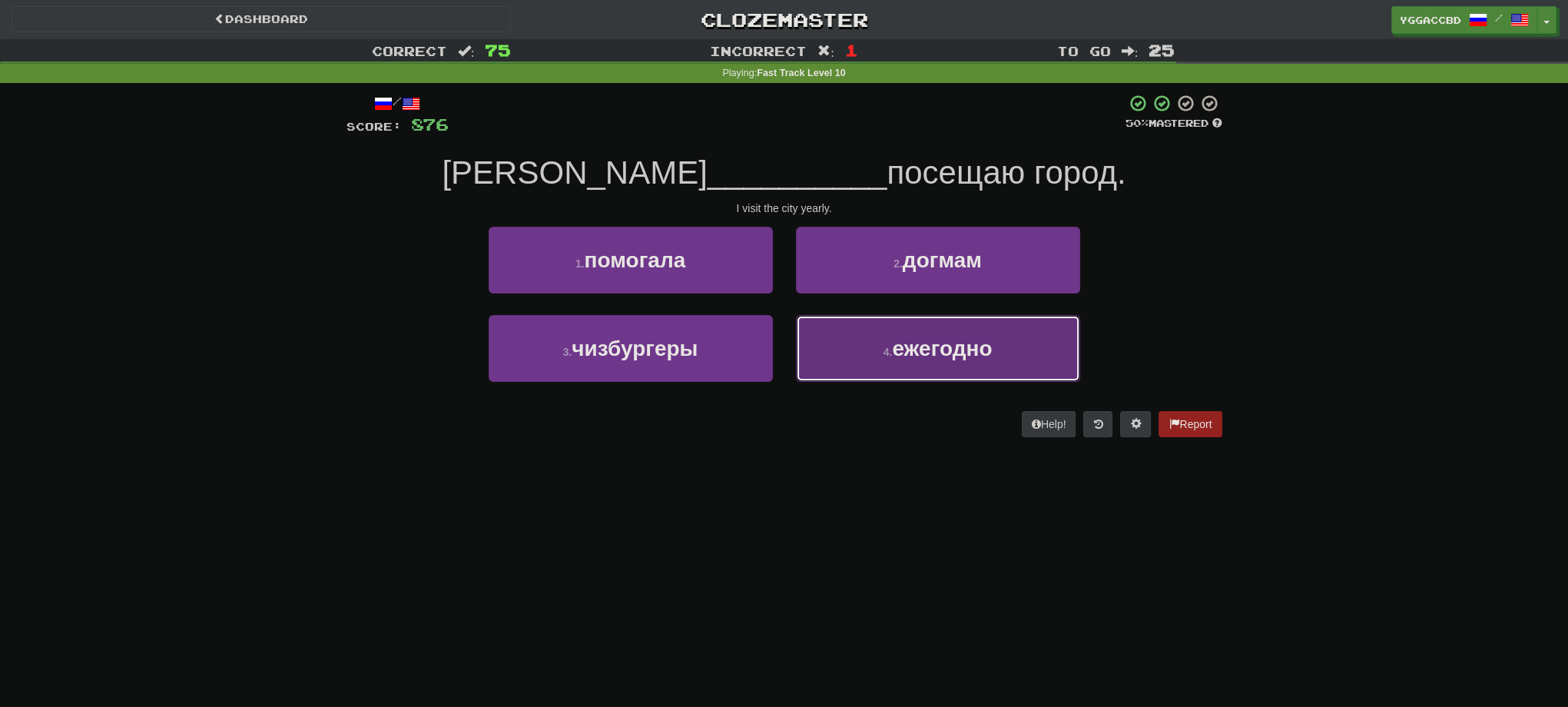
click at [842, 336] on button "4 . ежегодно" at bounding box center [938, 349] width 284 height 67
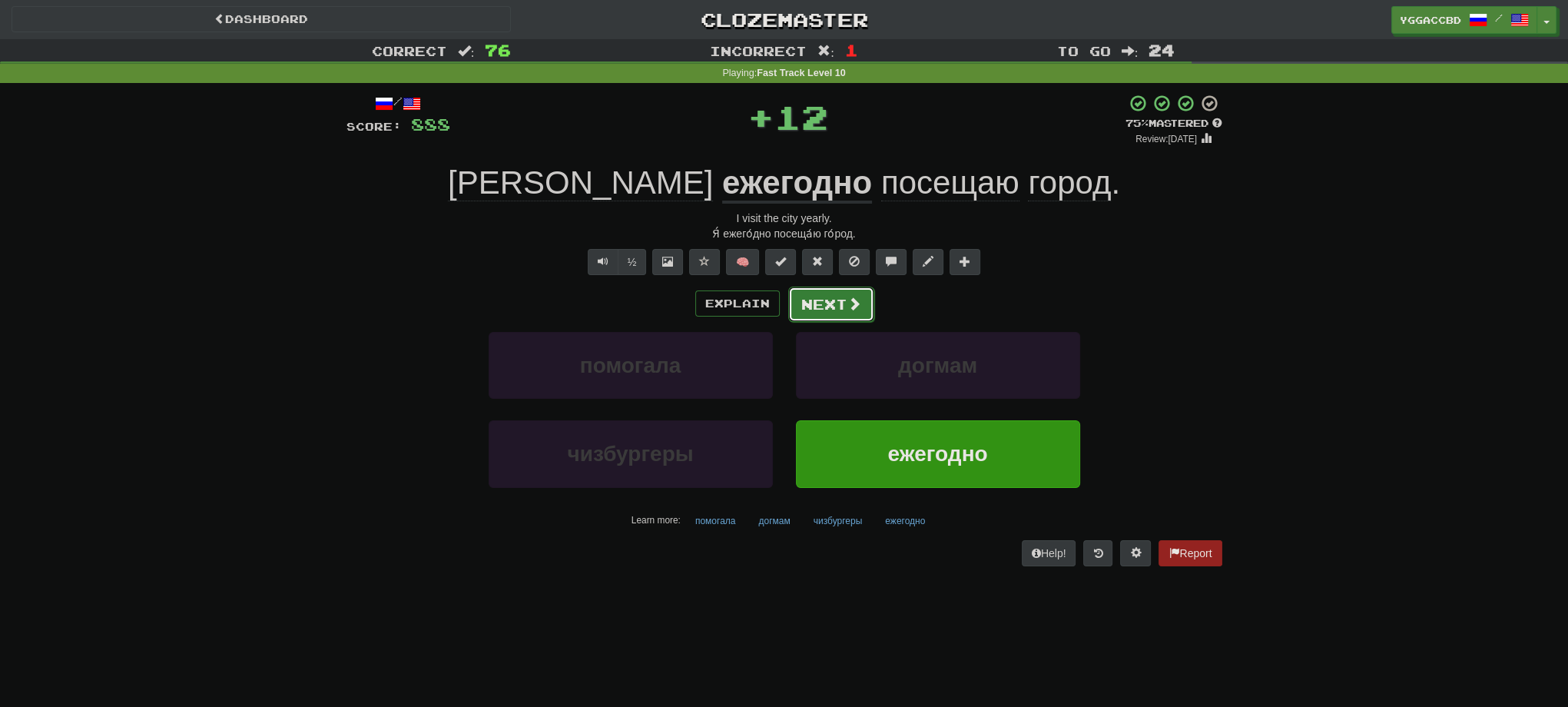
click at [811, 312] on button "Next" at bounding box center [831, 304] width 86 height 35
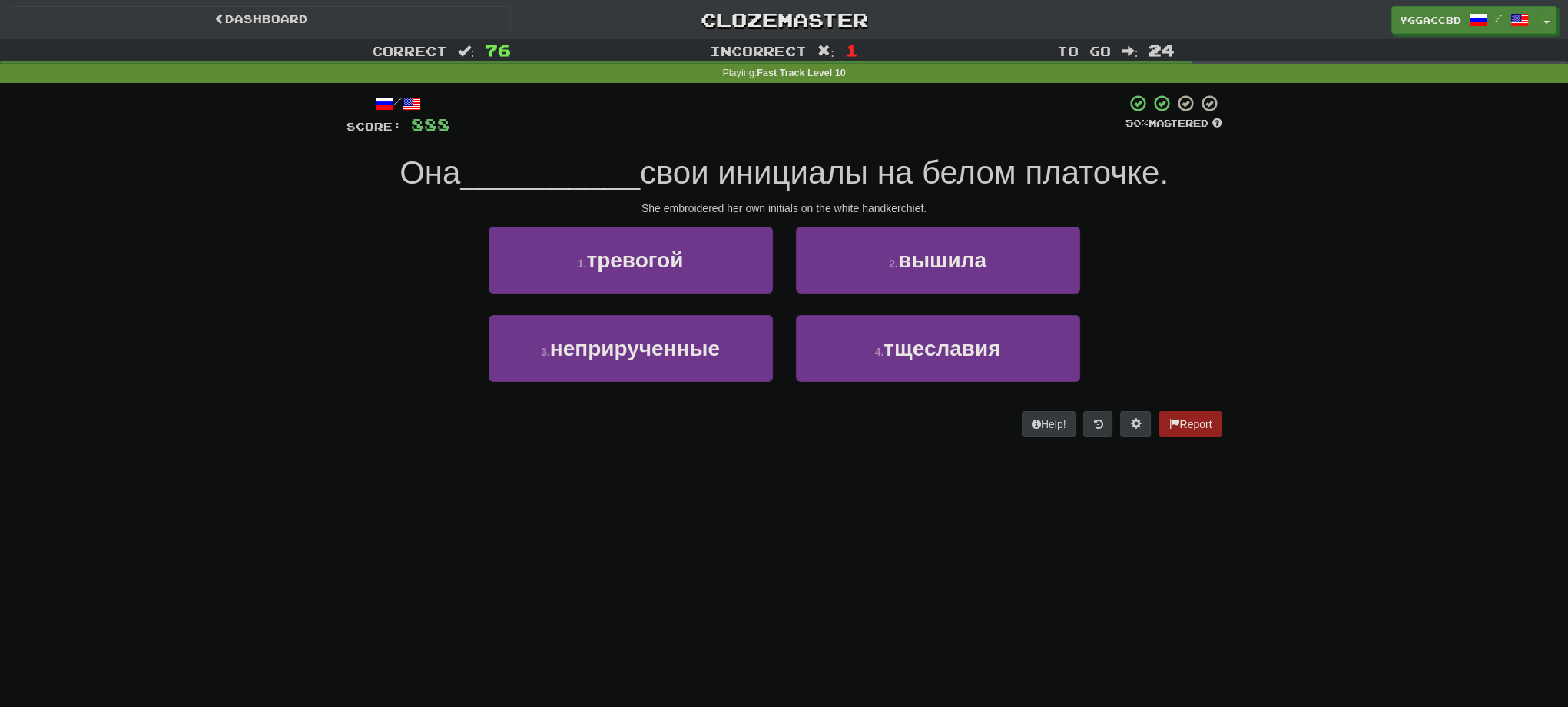
click at [824, 303] on div "2 . вышила" at bounding box center [938, 270] width 307 height 88
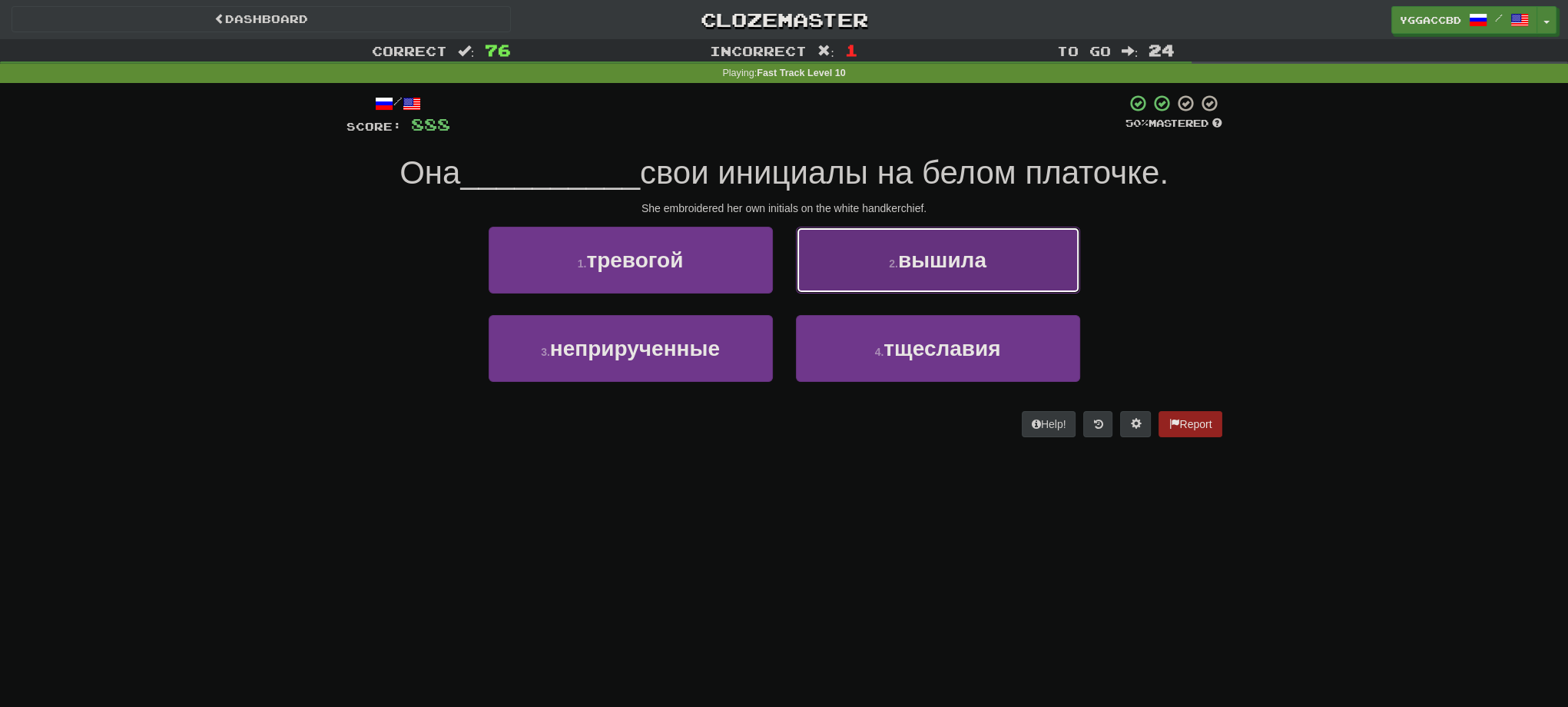
click at [834, 286] on button "2 . вышила" at bounding box center [938, 260] width 284 height 67
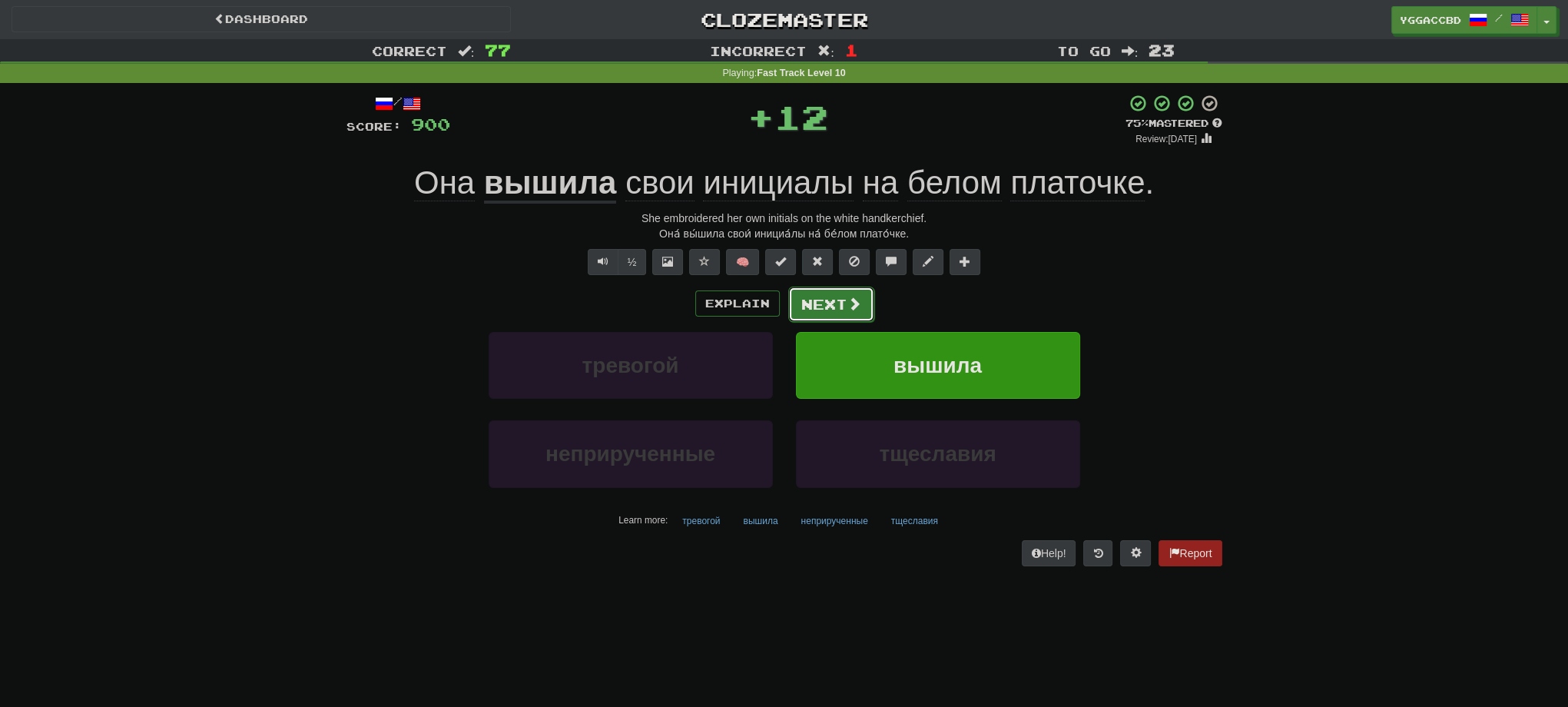
click at [826, 295] on button "Next" at bounding box center [831, 304] width 86 height 35
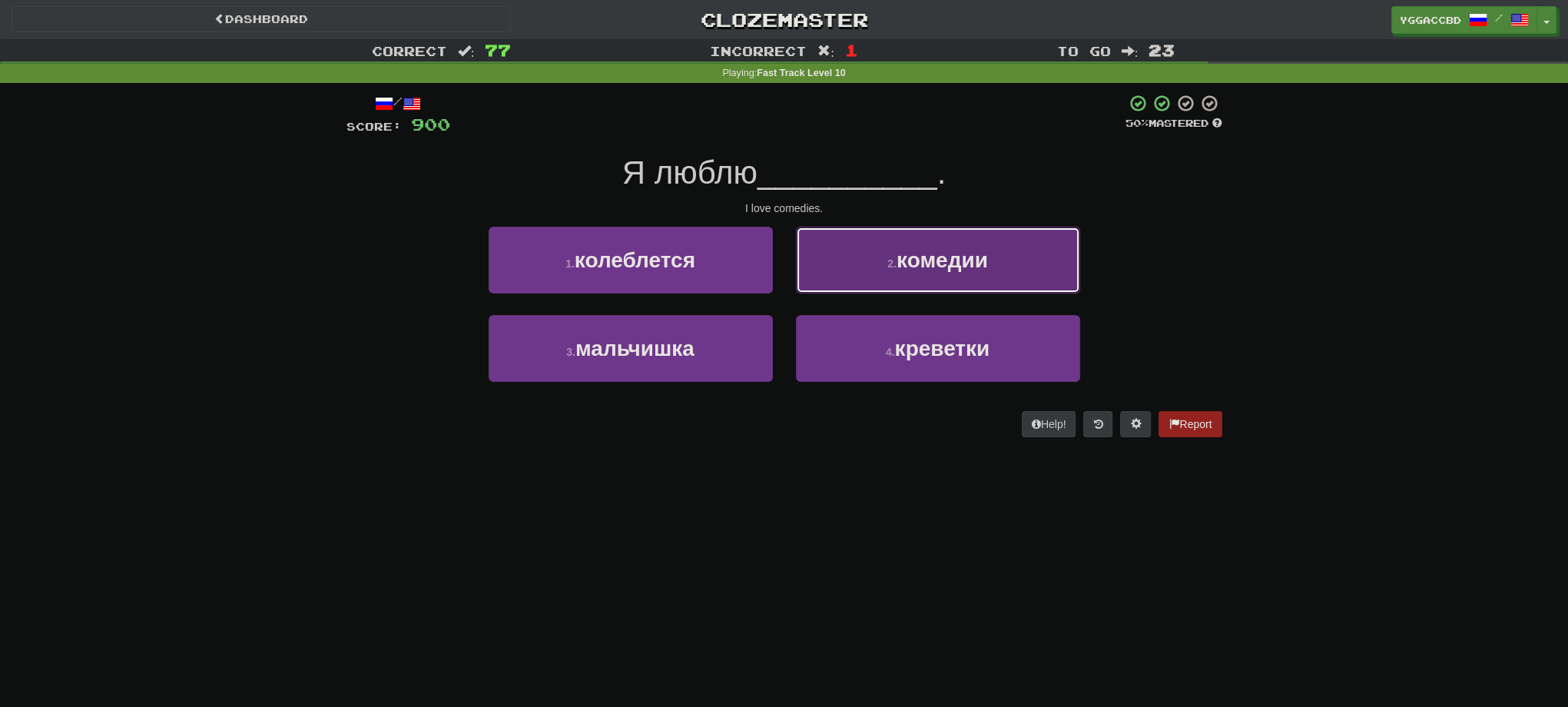
click at [858, 271] on button "2 . комедии" at bounding box center [938, 260] width 284 height 67
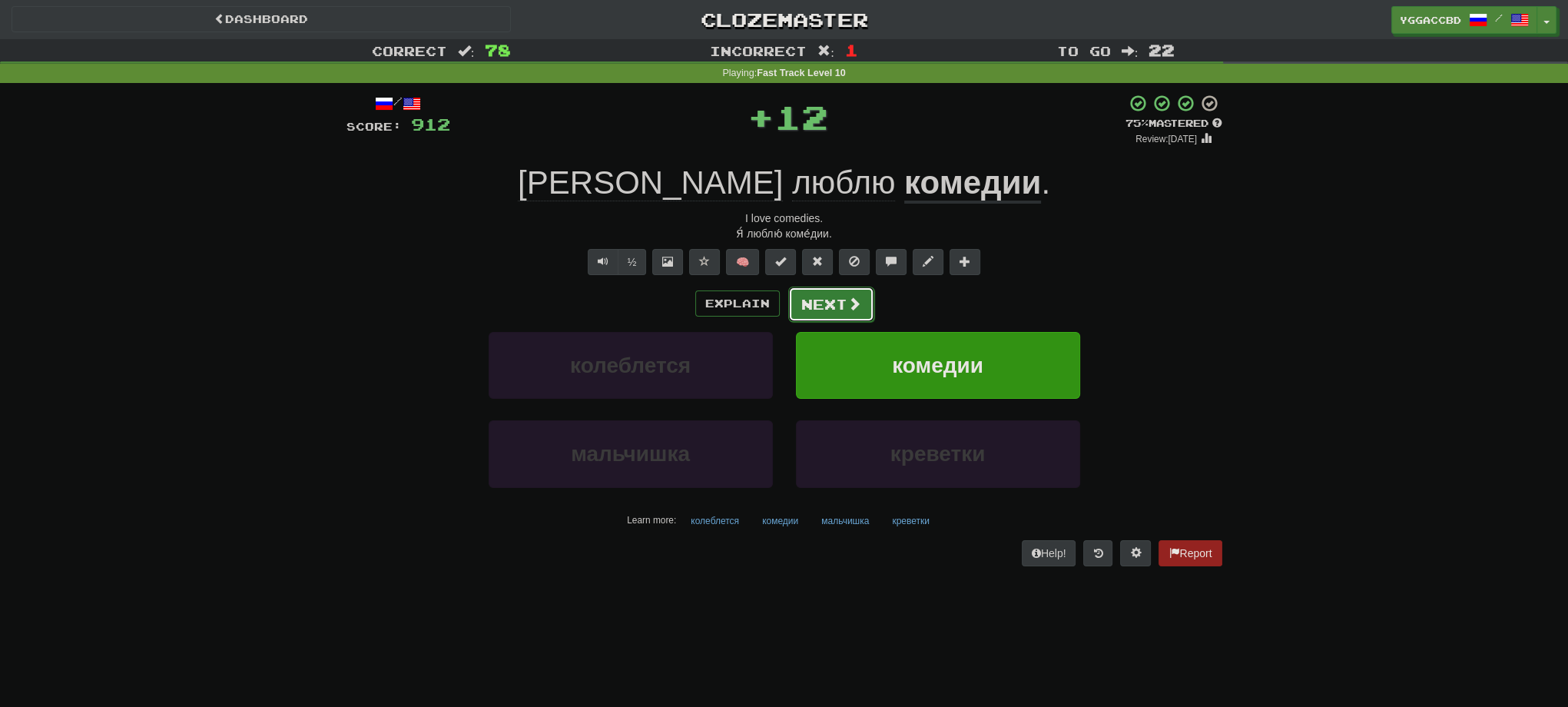
click at [836, 302] on button "Next" at bounding box center [831, 304] width 86 height 35
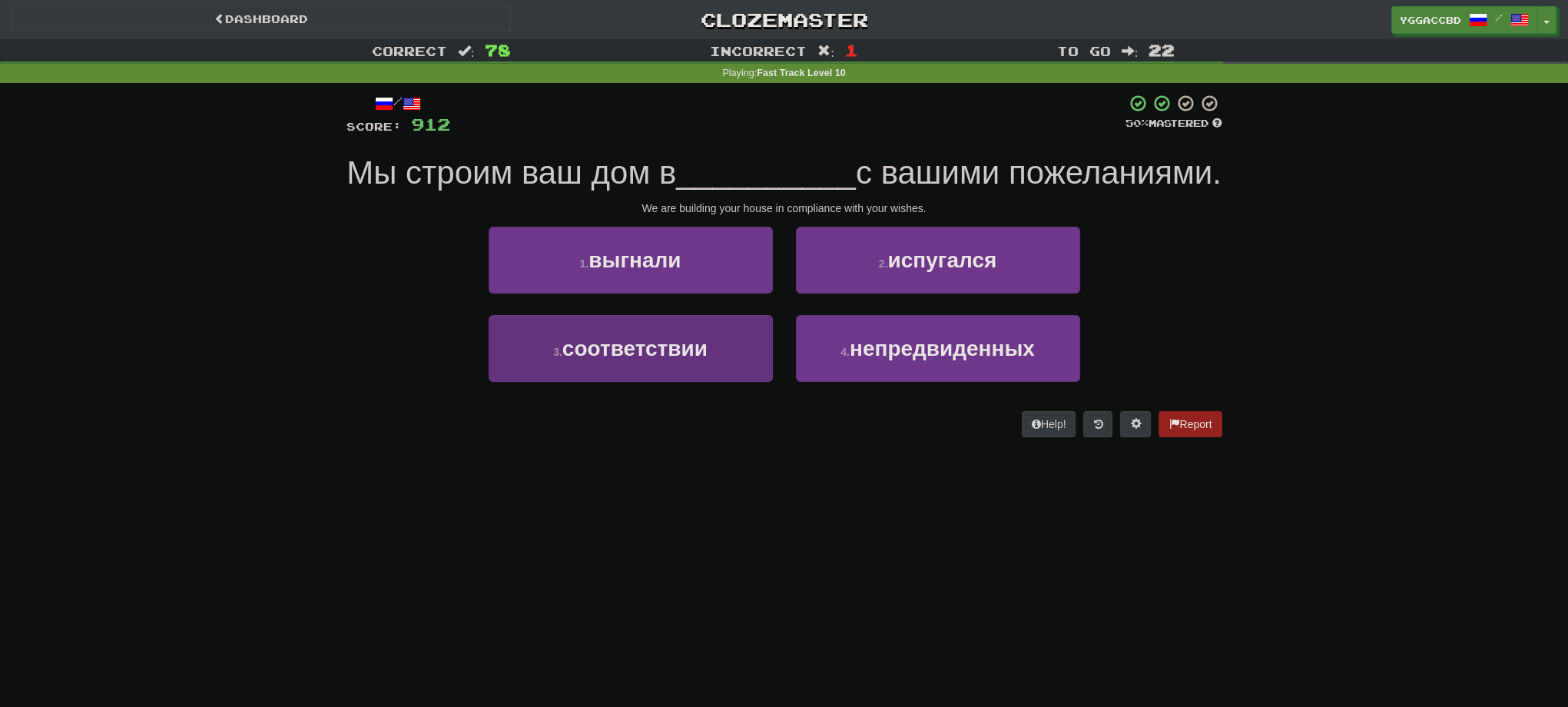
click at [704, 356] on div "1 . выгнали 2 . испугался 3 . соответствии 4 . непредвиденных" at bounding box center [784, 314] width 898 height 177
click at [700, 372] on button "3 . соответствии" at bounding box center [630, 349] width 284 height 67
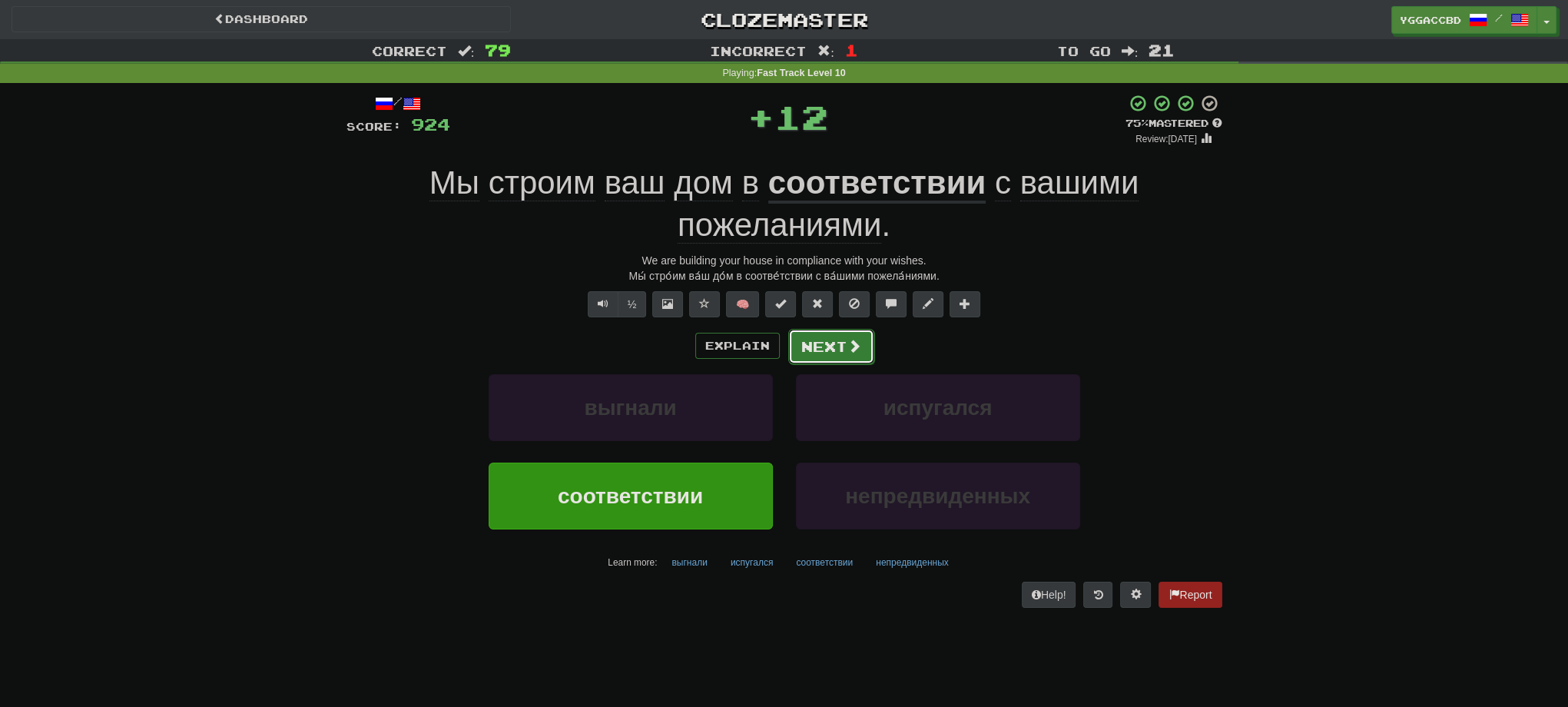
click at [789, 332] on button "Next" at bounding box center [831, 346] width 86 height 35
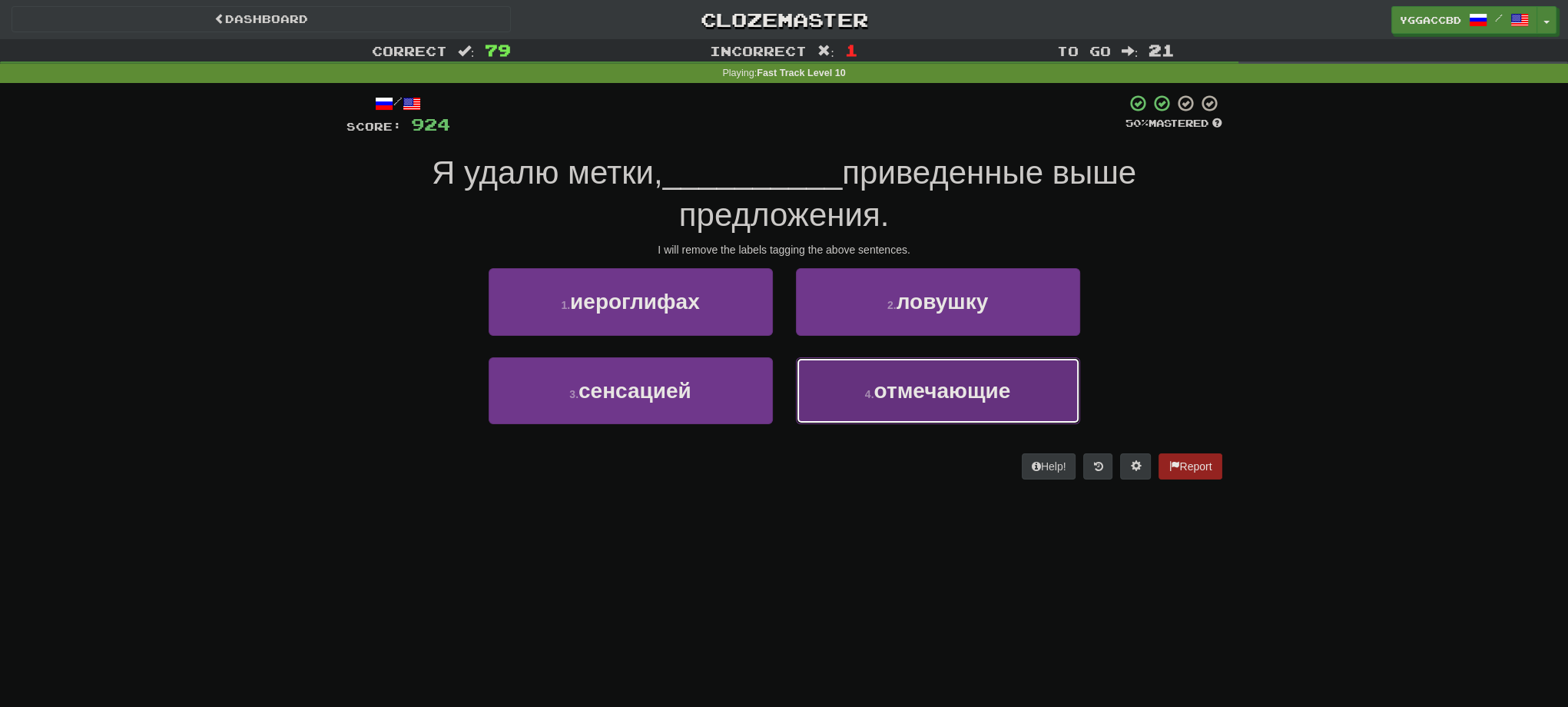
click at [952, 387] on span "отмечающие" at bounding box center [942, 391] width 137 height 24
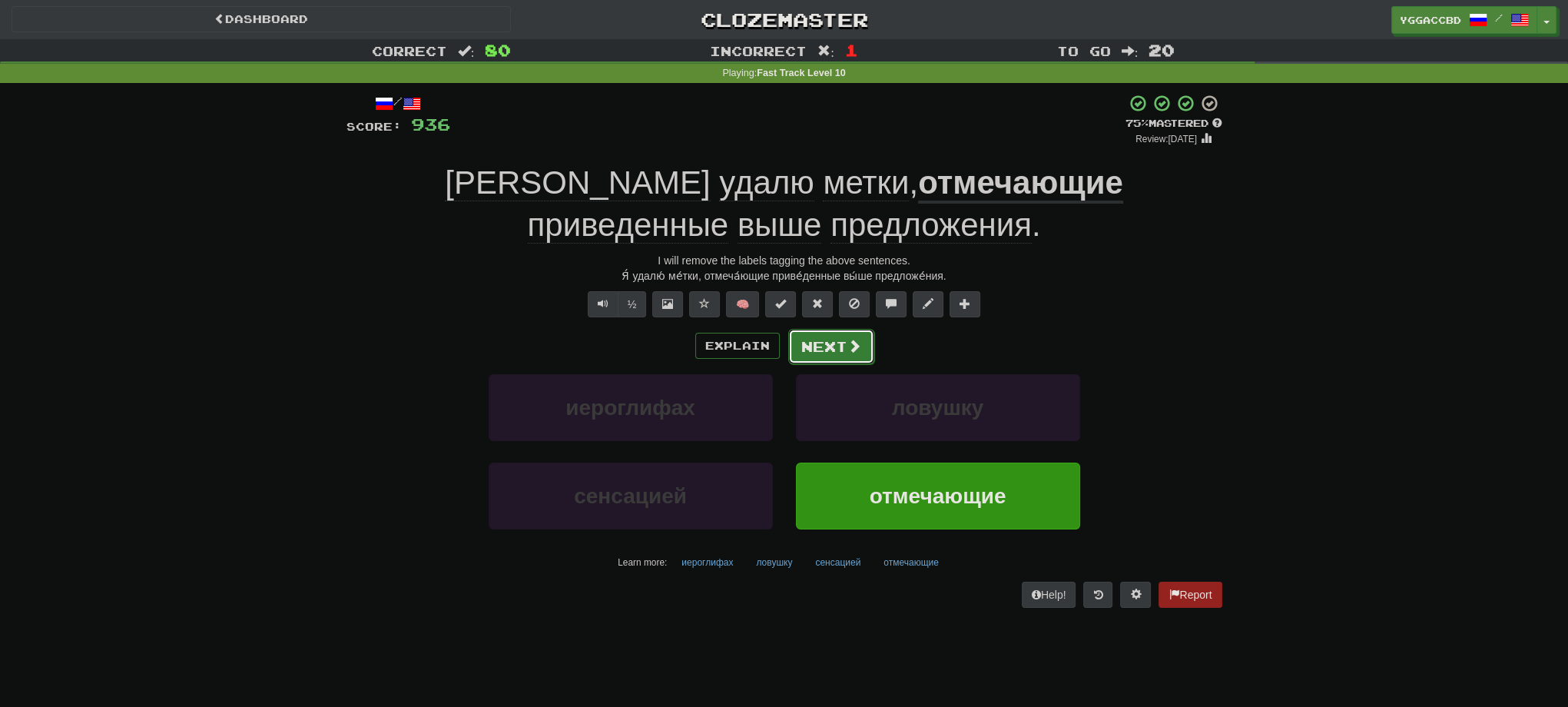
click at [833, 344] on button "Next" at bounding box center [831, 346] width 86 height 35
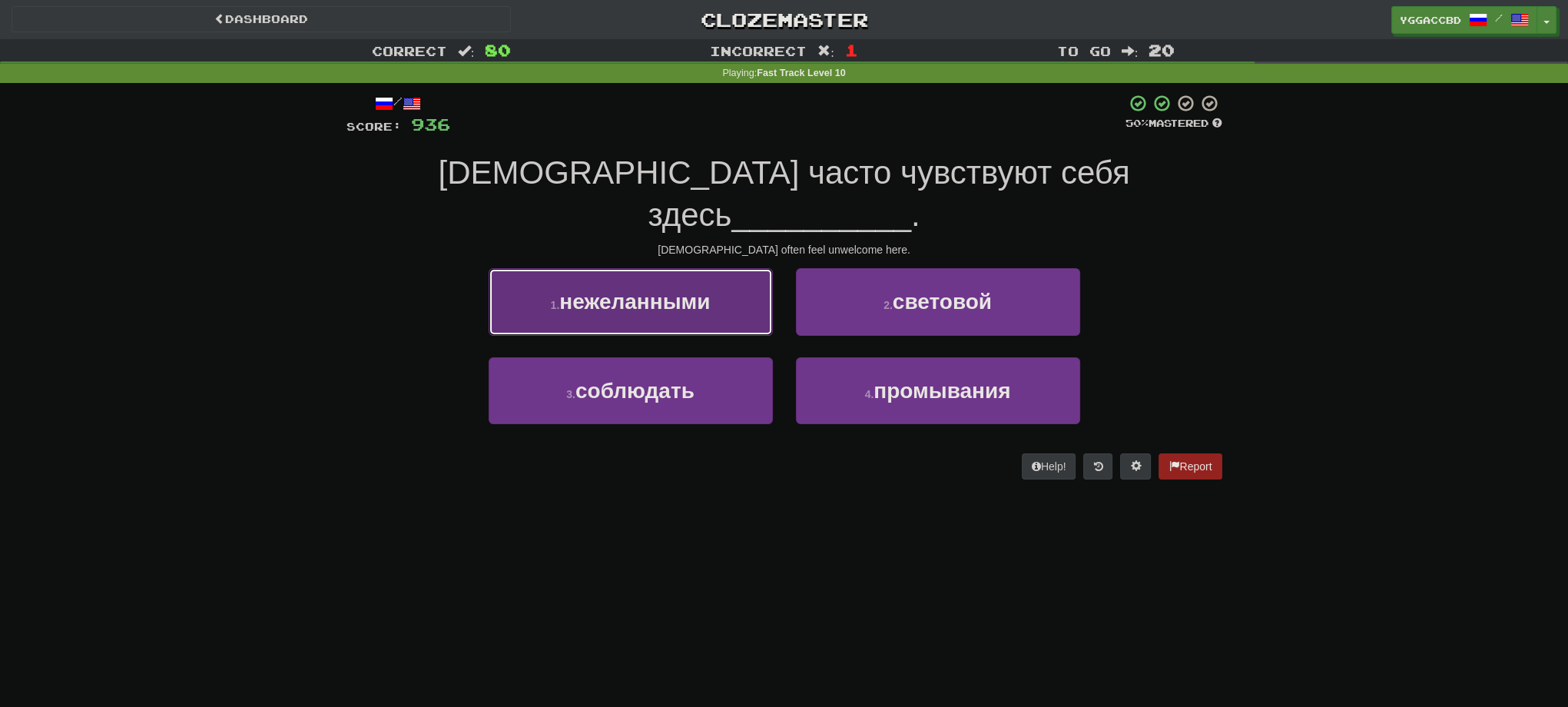
click at [704, 290] on span "нежеланными" at bounding box center [635, 302] width 151 height 24
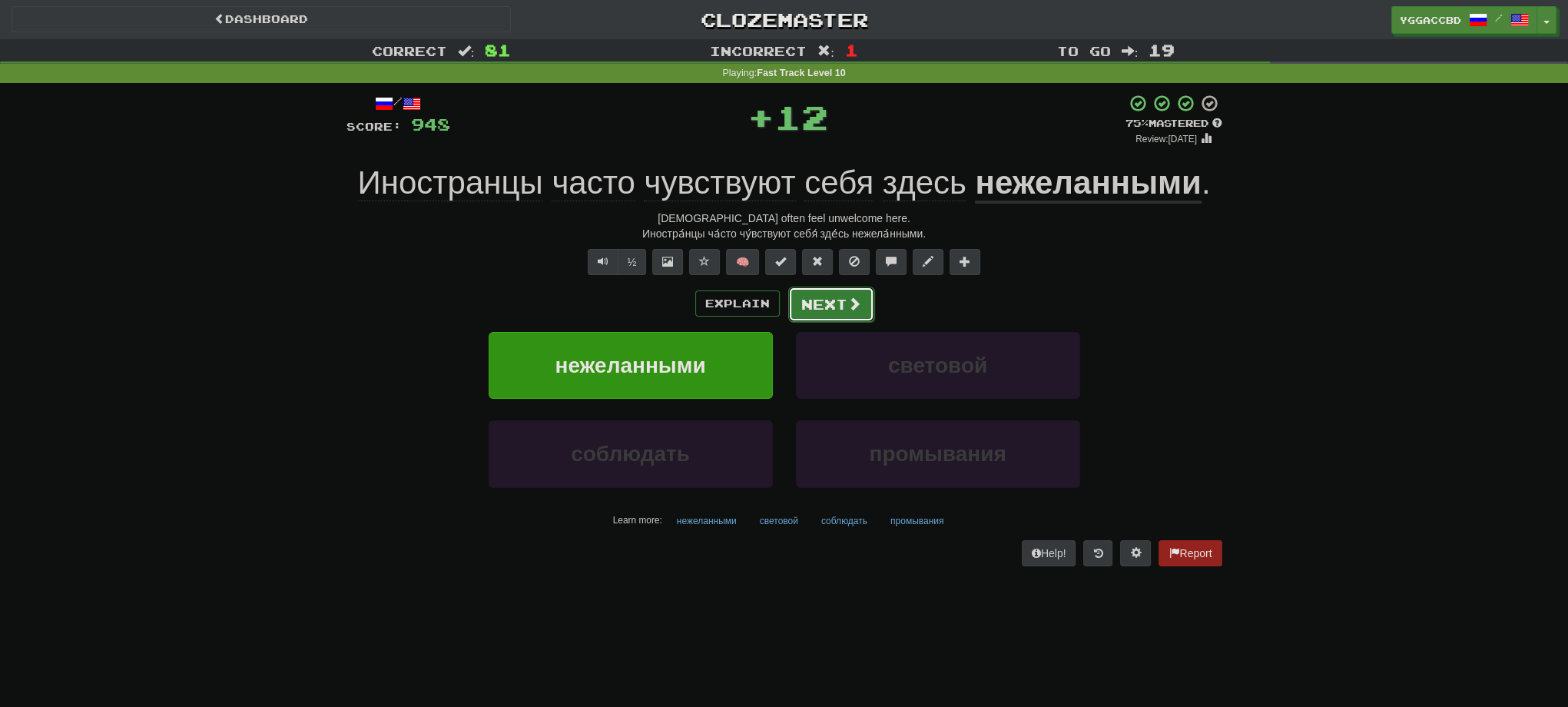
click at [809, 296] on button "Next" at bounding box center [831, 304] width 86 height 35
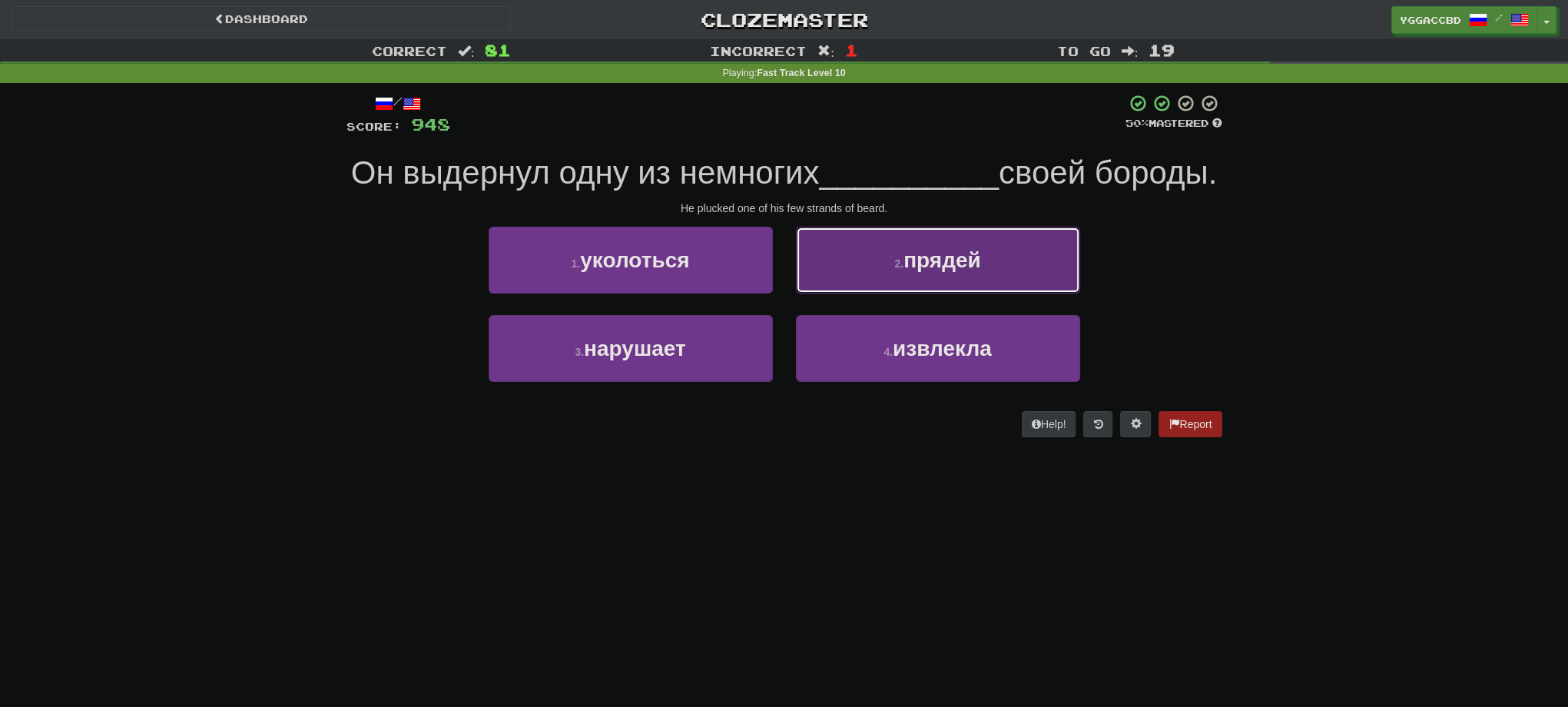
click at [868, 294] on button "2 . прядей" at bounding box center [938, 260] width 284 height 67
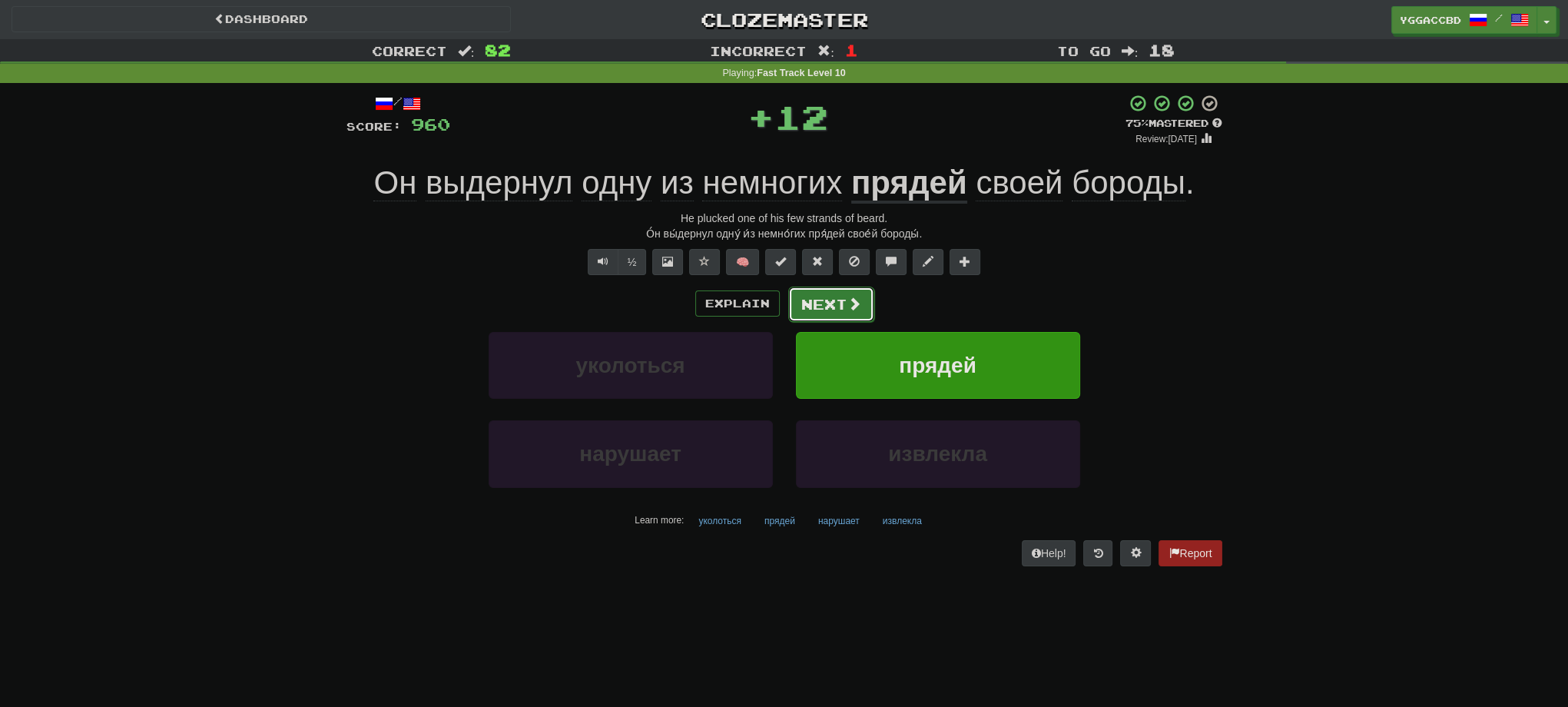
click at [864, 302] on button "Next" at bounding box center [831, 304] width 86 height 35
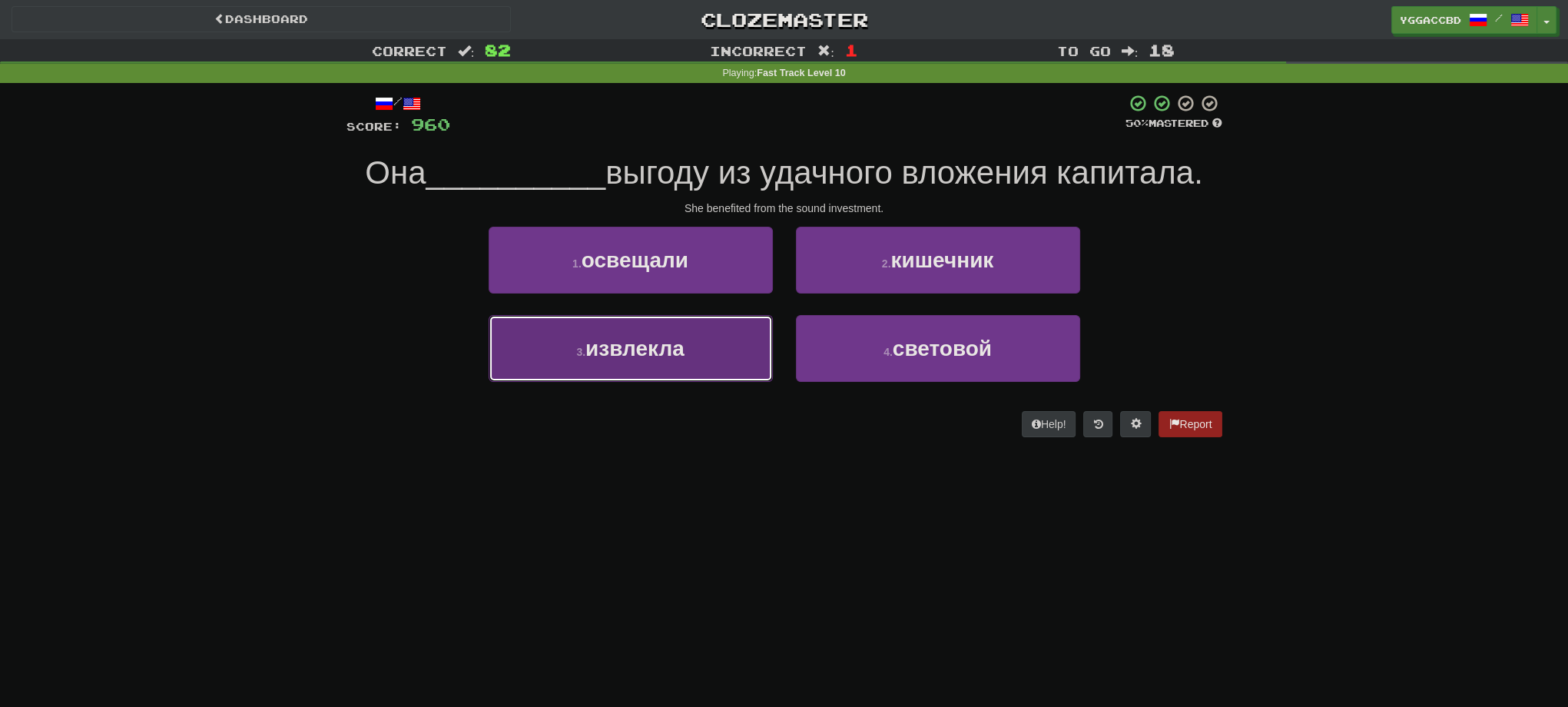
click at [716, 356] on button "3 . извлекла" at bounding box center [630, 349] width 284 height 67
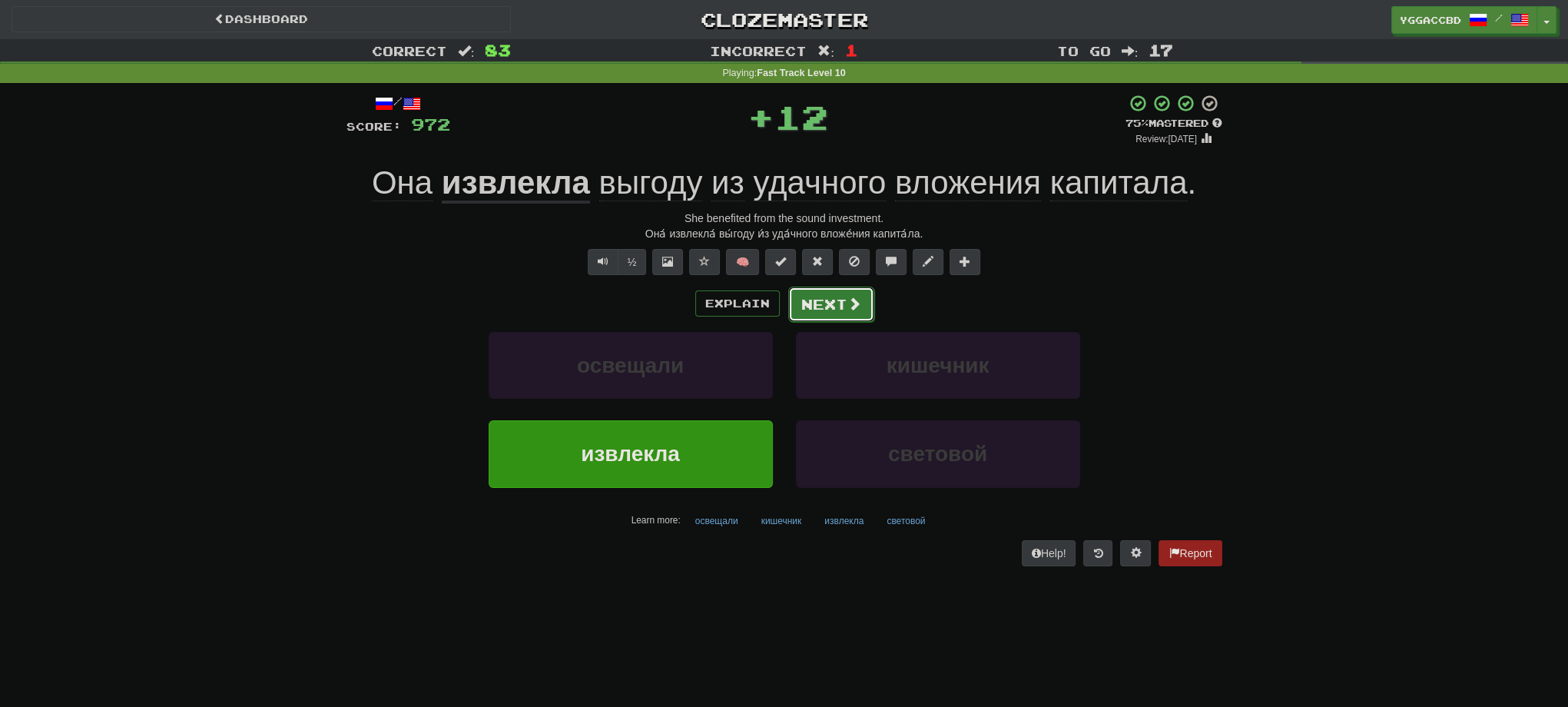
click at [814, 304] on button "Next" at bounding box center [831, 304] width 86 height 35
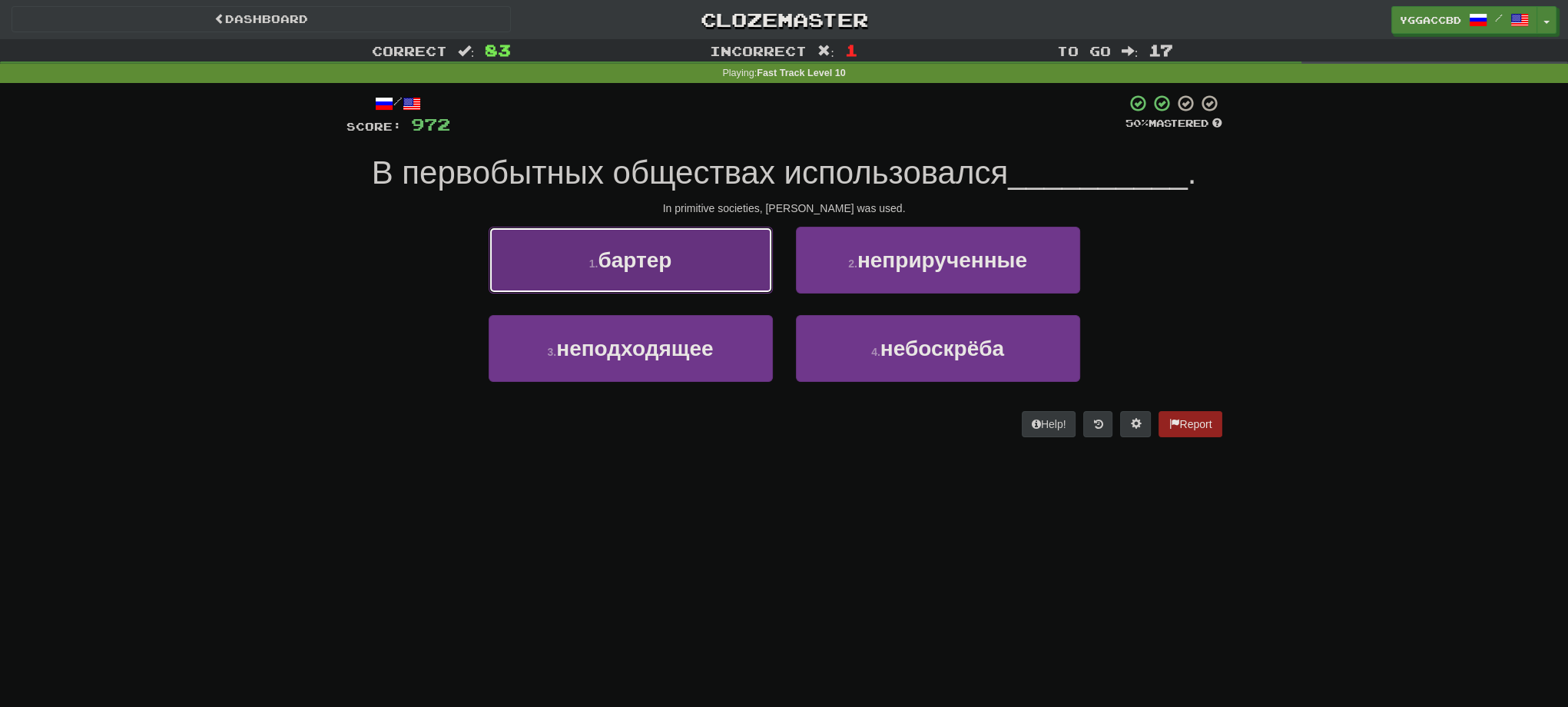
click at [705, 284] on button "1 . бартер" at bounding box center [630, 260] width 284 height 67
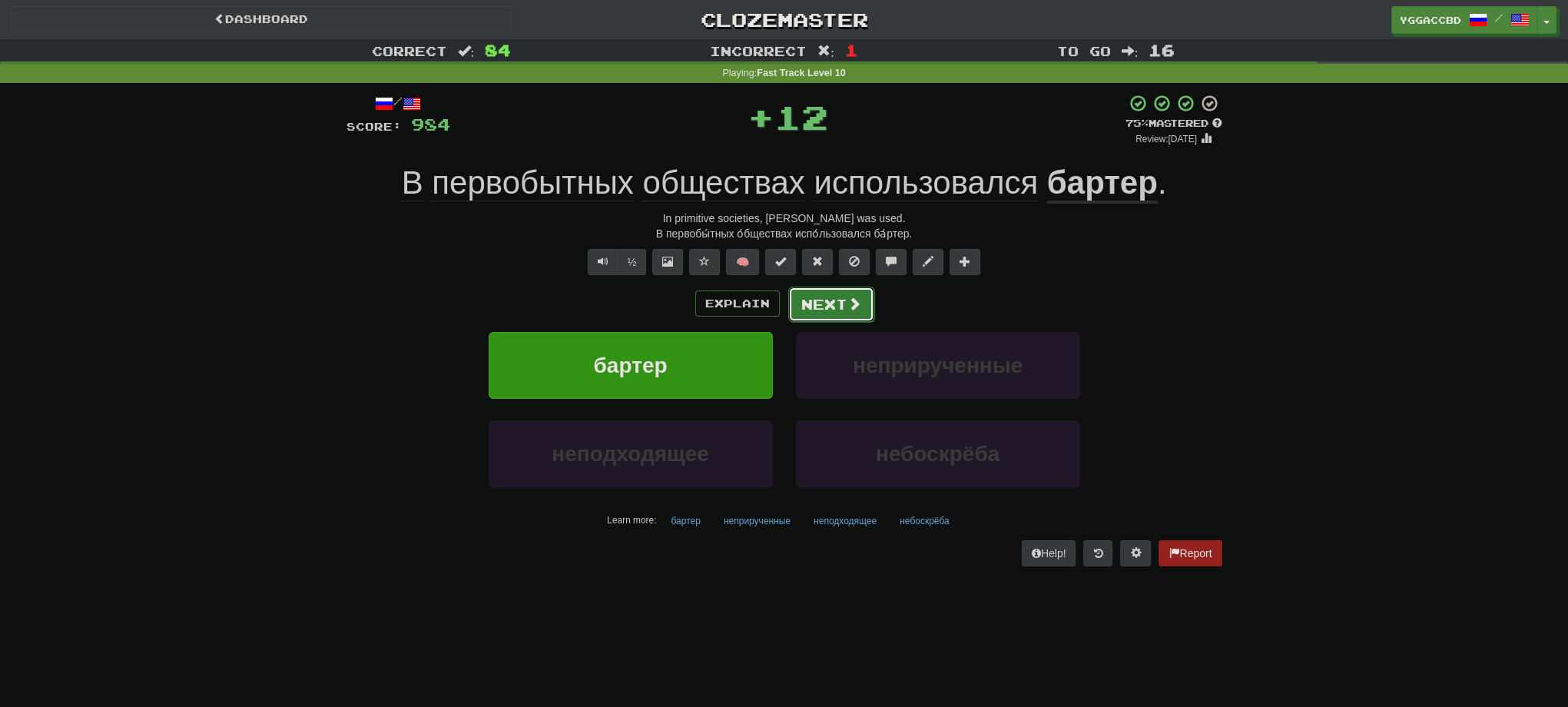
click at [805, 304] on button "Next" at bounding box center [831, 304] width 86 height 35
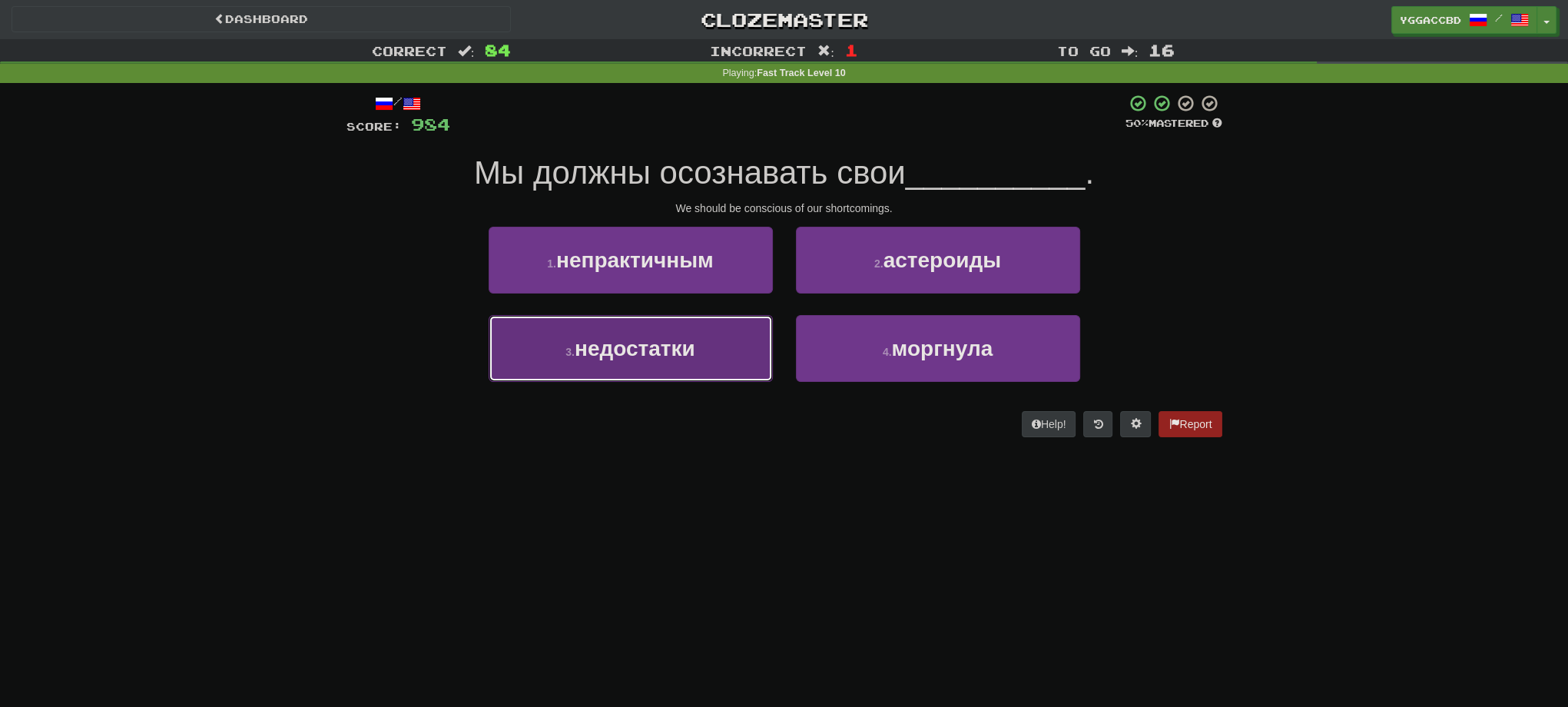
click at [710, 348] on button "3 . недостатки" at bounding box center [630, 349] width 284 height 67
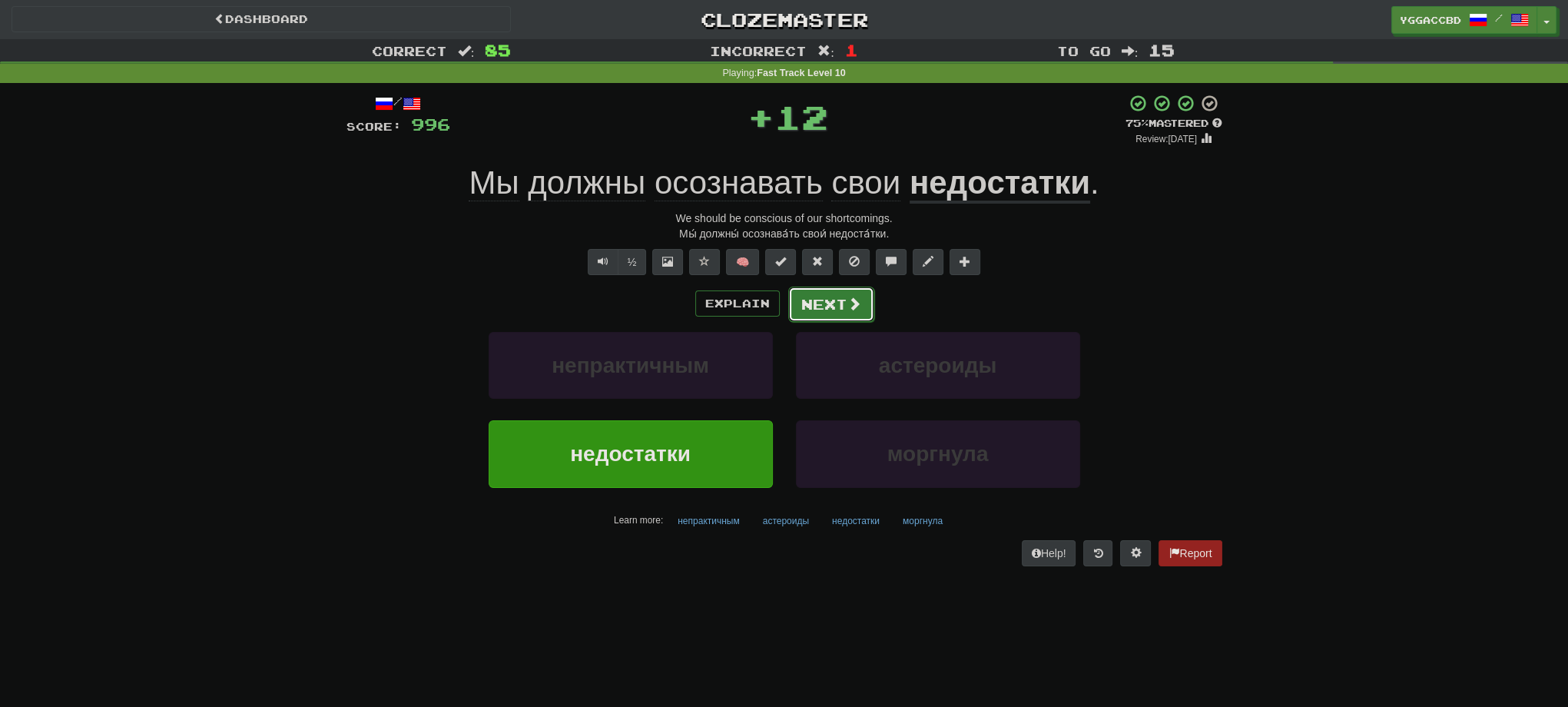
click at [817, 304] on button "Next" at bounding box center [831, 304] width 86 height 35
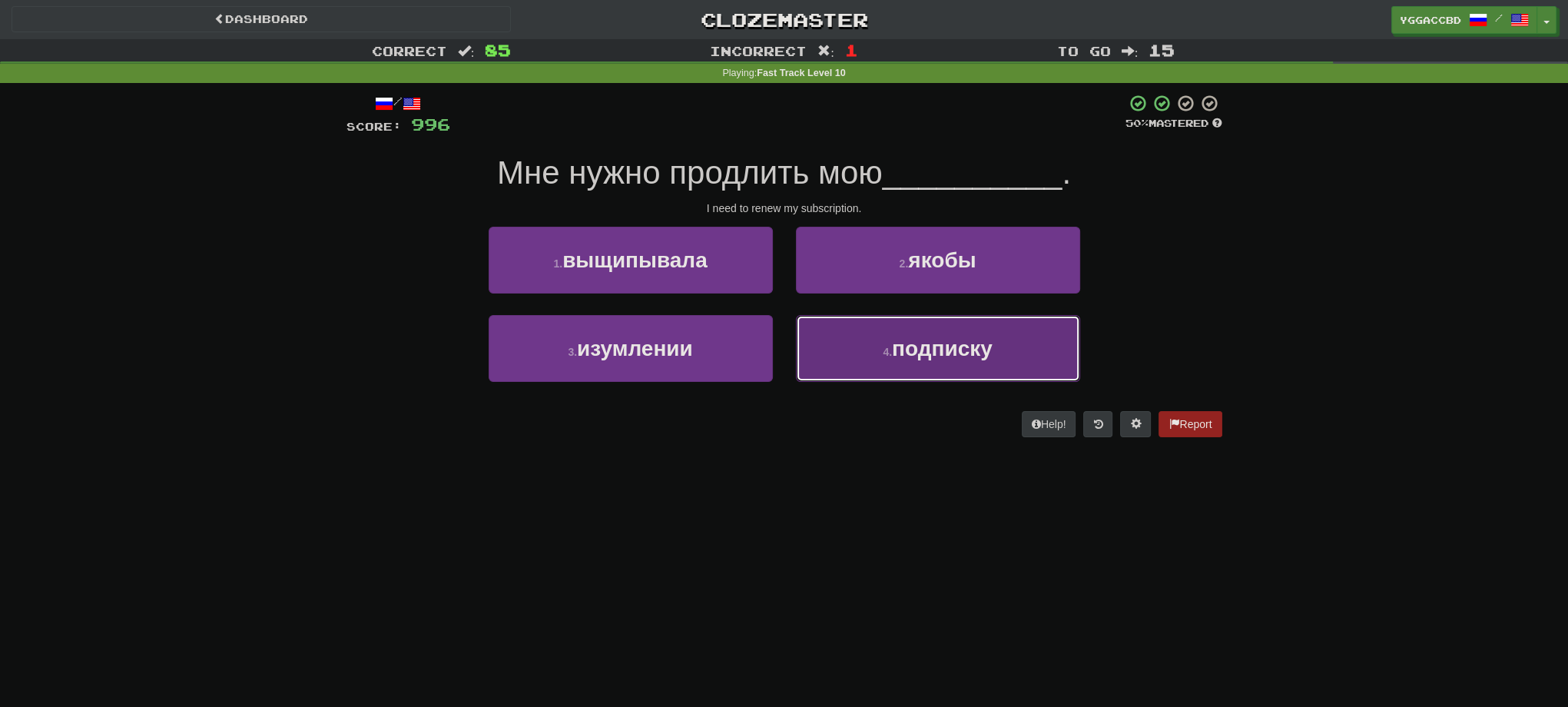
click at [1022, 376] on button "4 . подписку" at bounding box center [938, 349] width 284 height 67
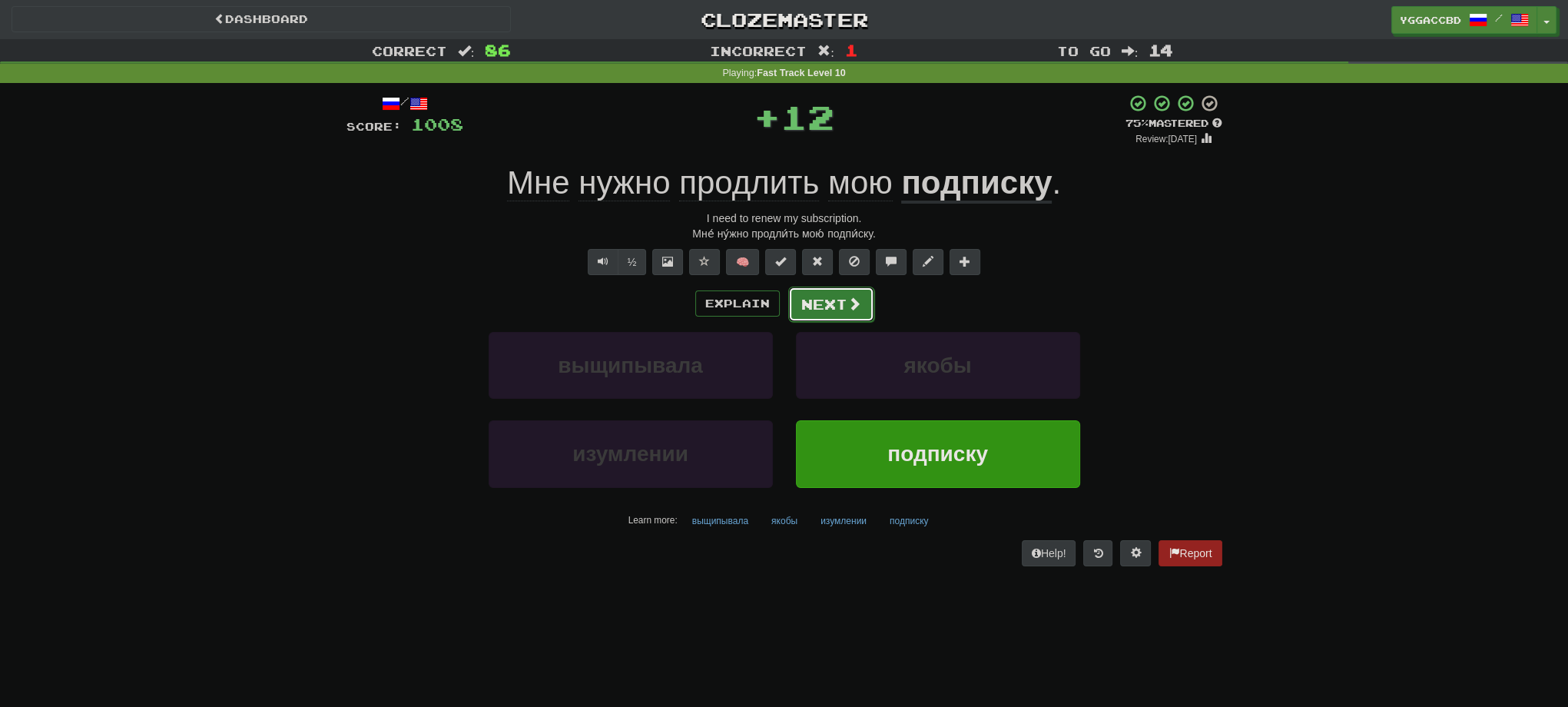
click at [839, 308] on button "Next" at bounding box center [831, 304] width 86 height 35
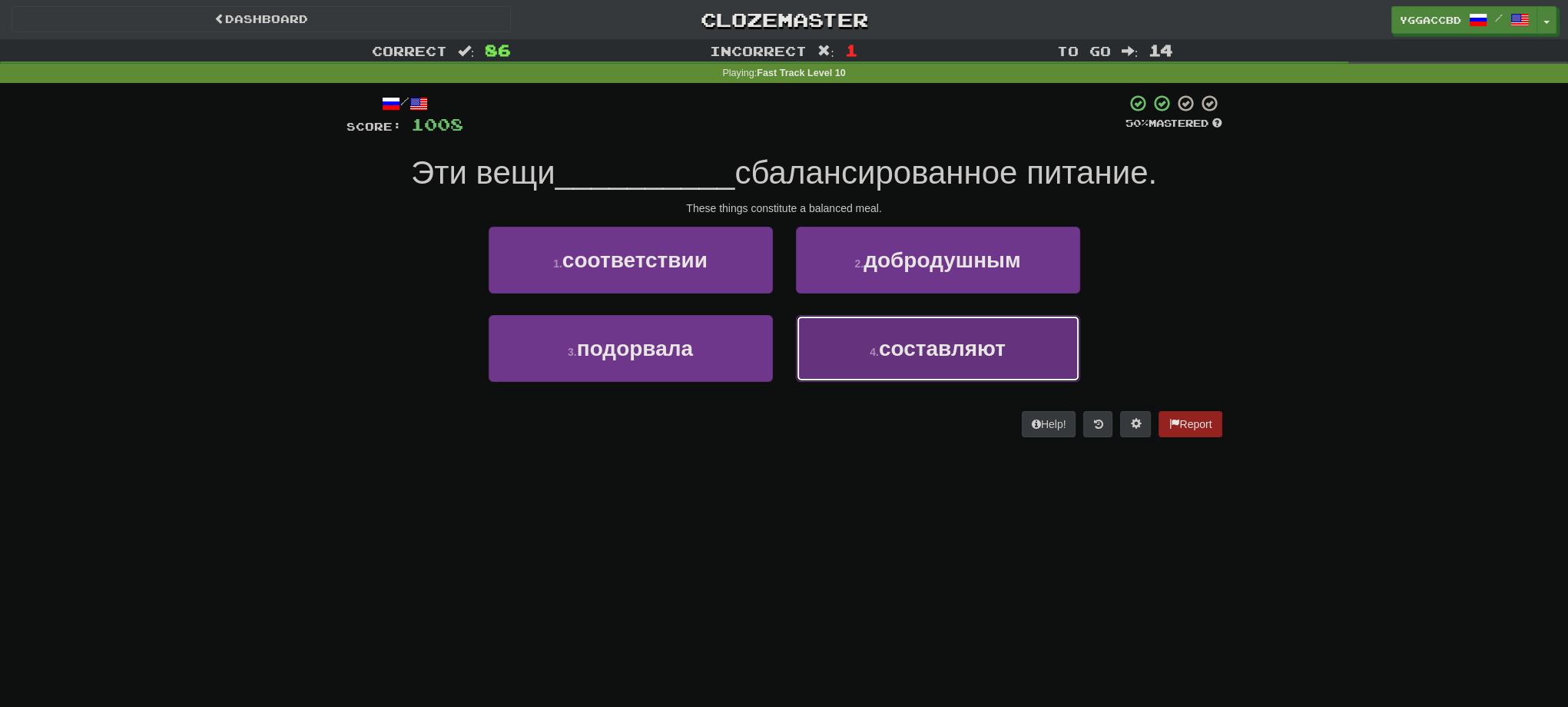
click at [894, 366] on button "4 . составляют" at bounding box center [938, 349] width 284 height 67
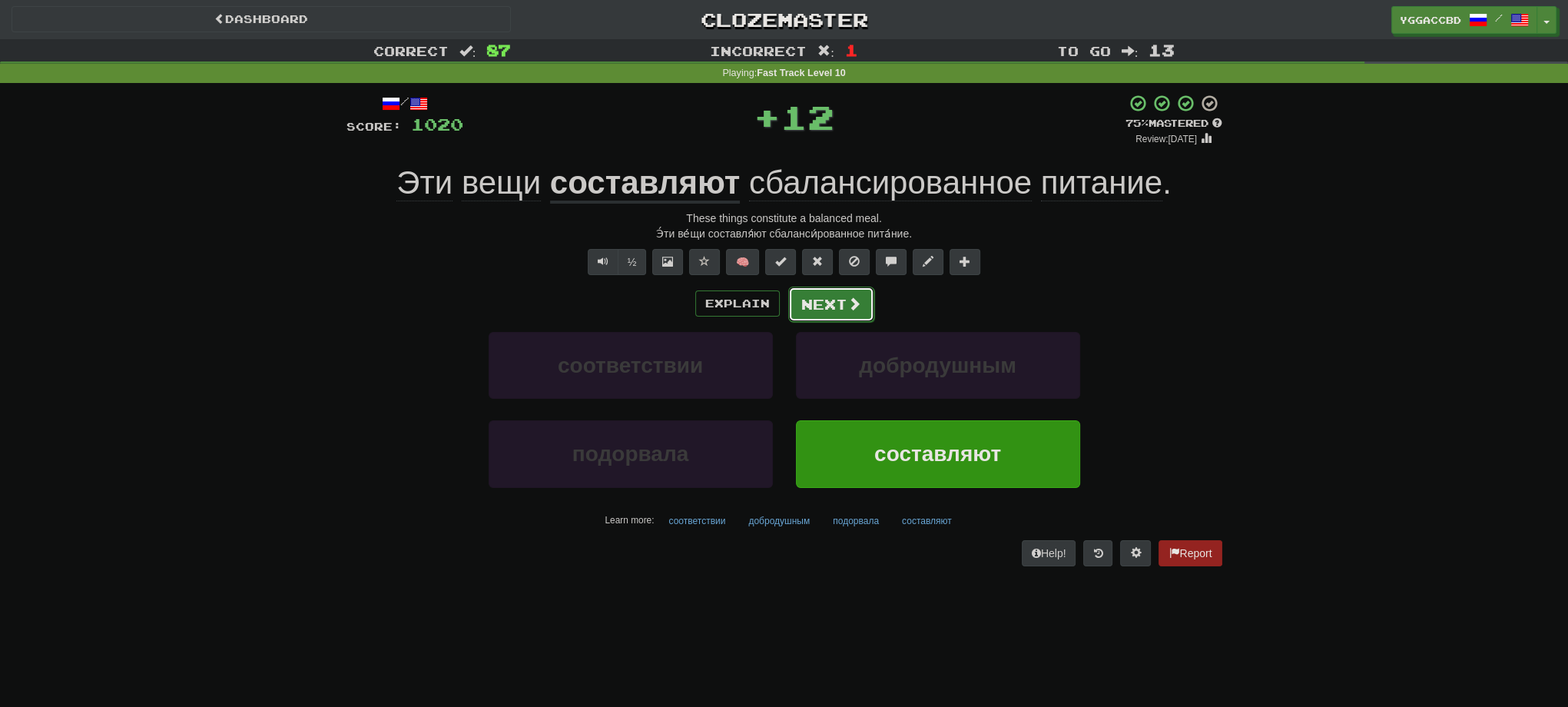
click at [829, 313] on button "Next" at bounding box center [831, 304] width 86 height 35
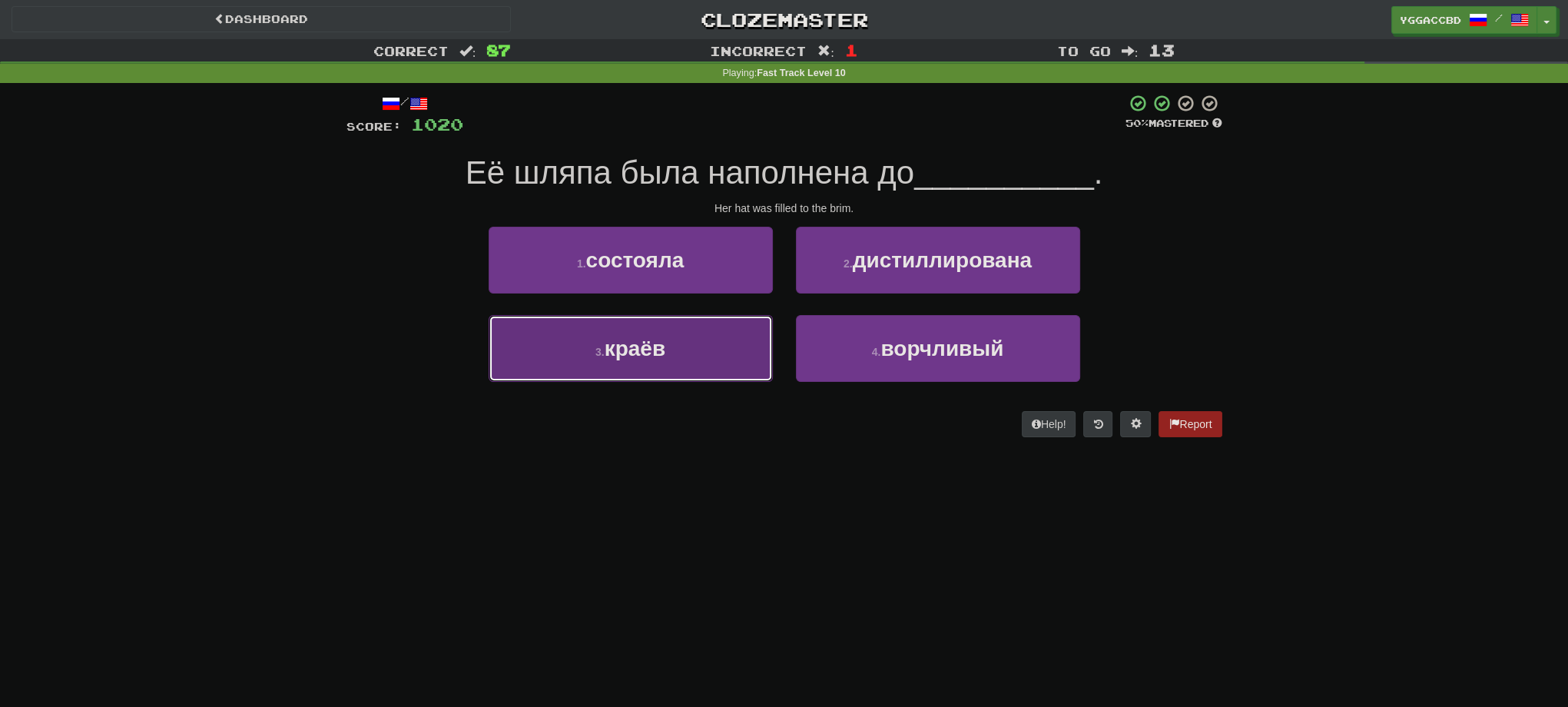
click at [709, 354] on button "3 . краёв" at bounding box center [630, 349] width 284 height 67
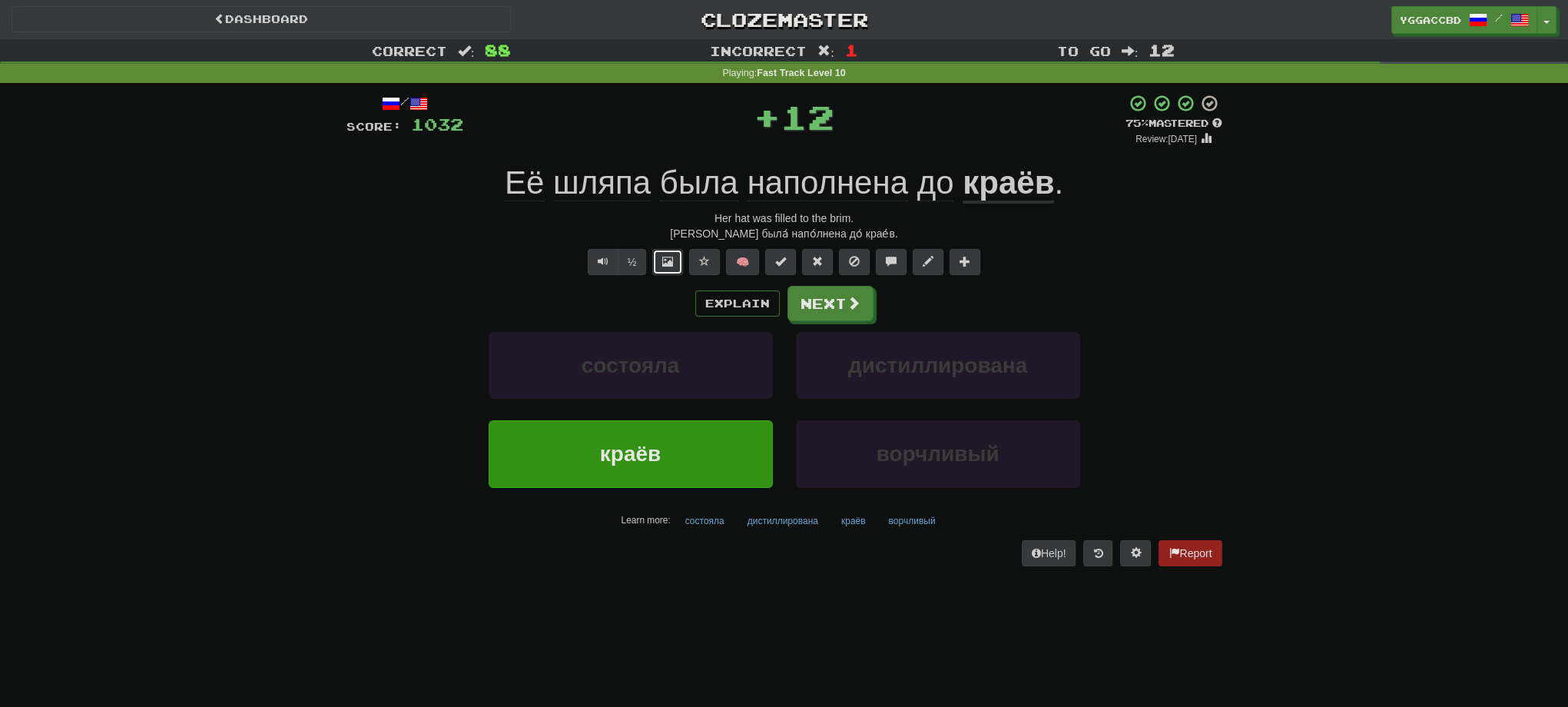
click at [658, 262] on button at bounding box center [668, 262] width 31 height 26
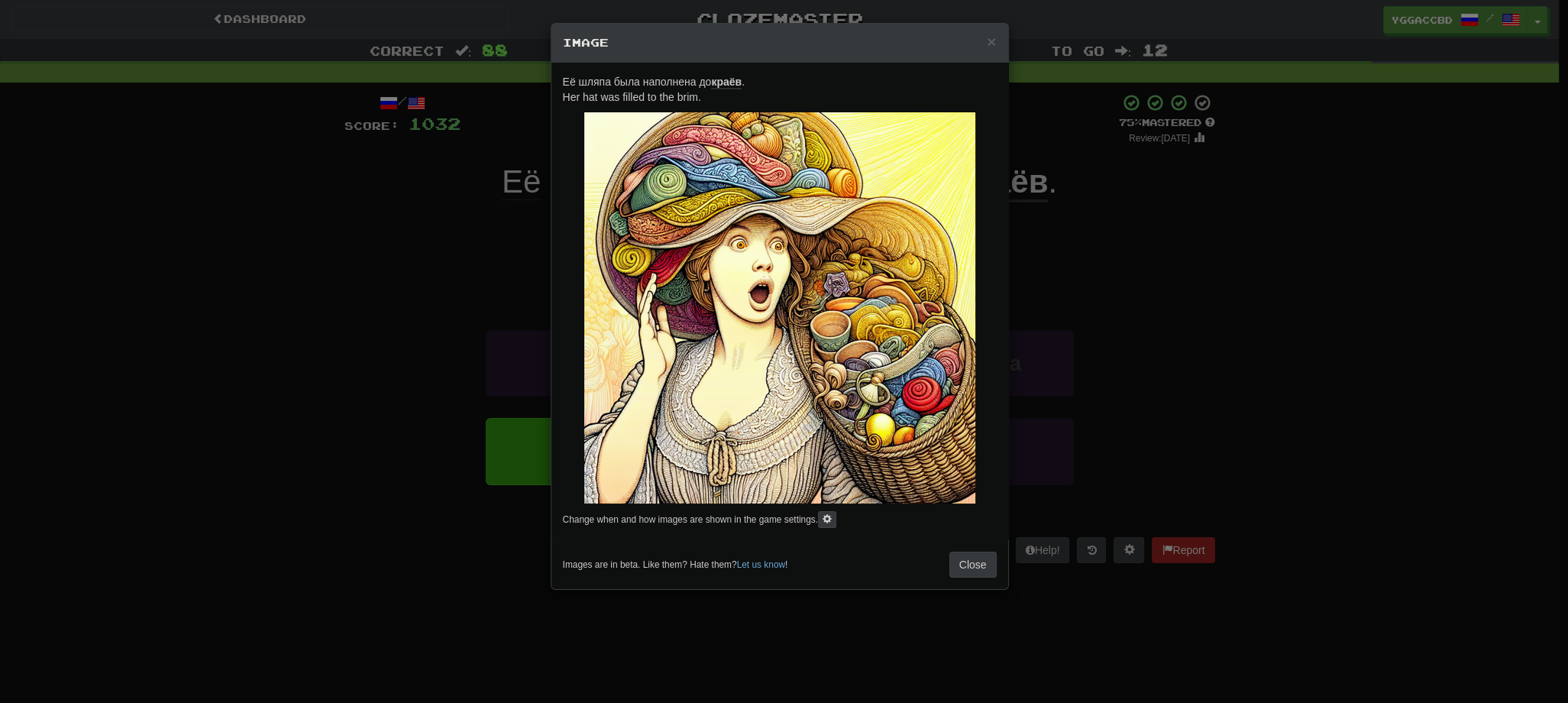
click at [1320, 312] on div "× Image Её шляпа была наполнена до краёв . Her hat was filled to the brim. Chan…" at bounding box center [784, 352] width 1568 height 703
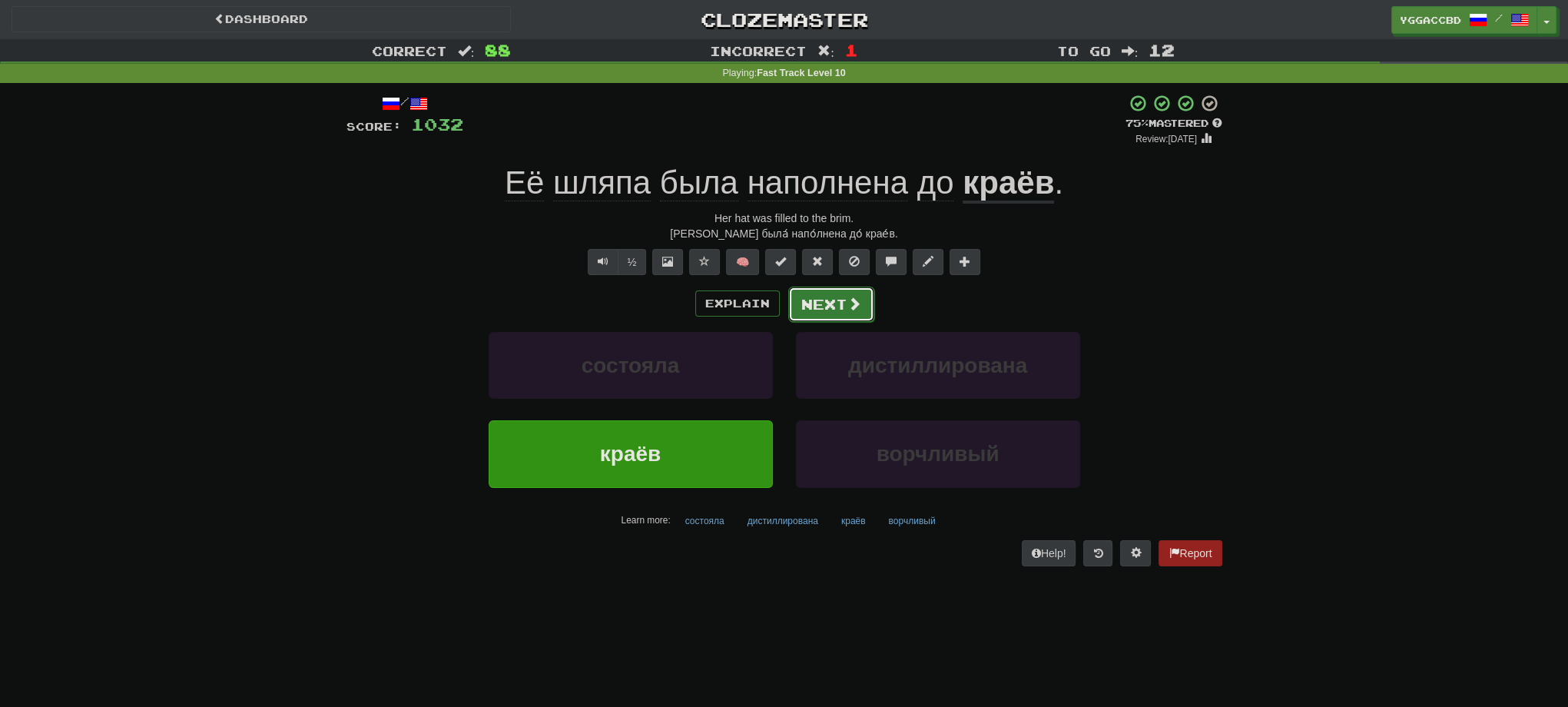
click at [814, 305] on button "Next" at bounding box center [831, 304] width 86 height 35
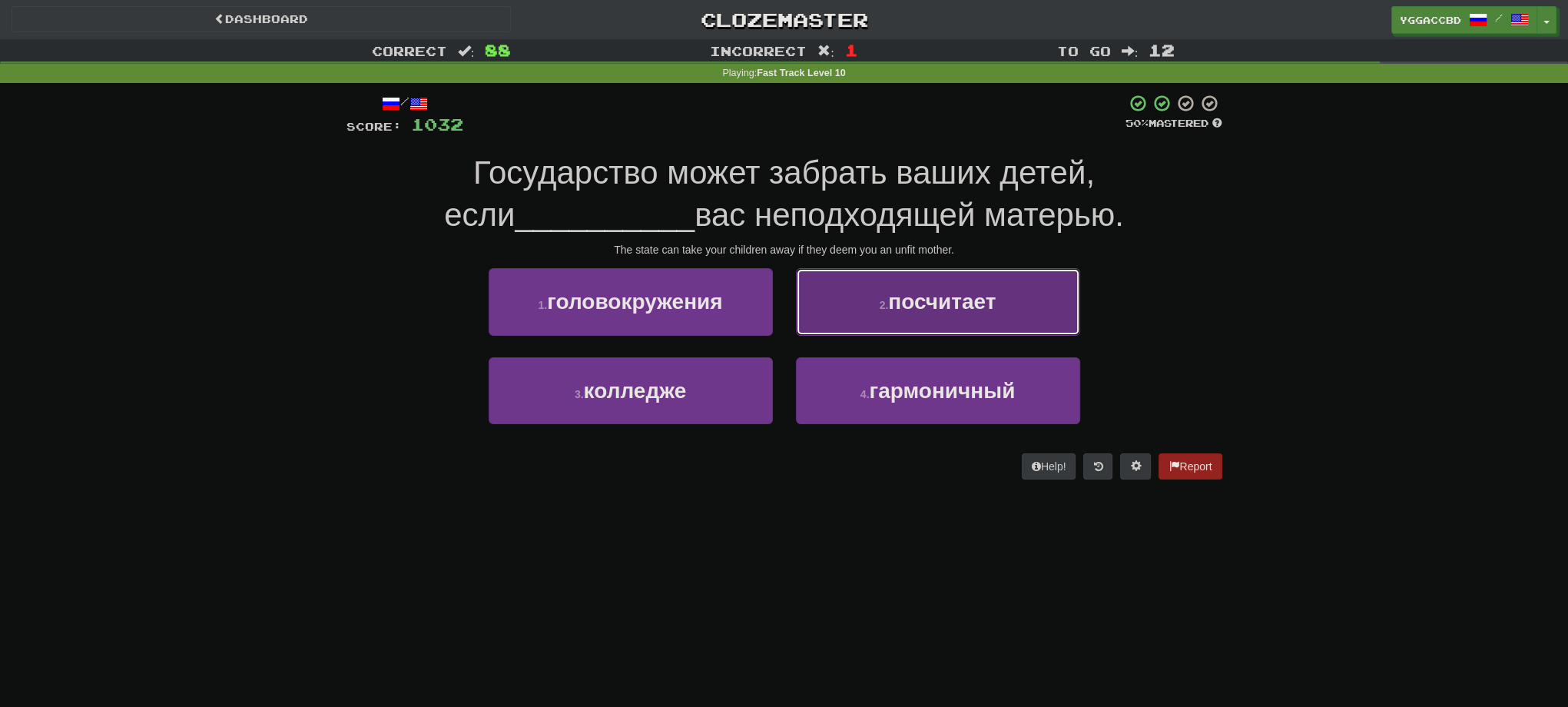
click at [929, 279] on button "2 . посчитает" at bounding box center [938, 302] width 284 height 67
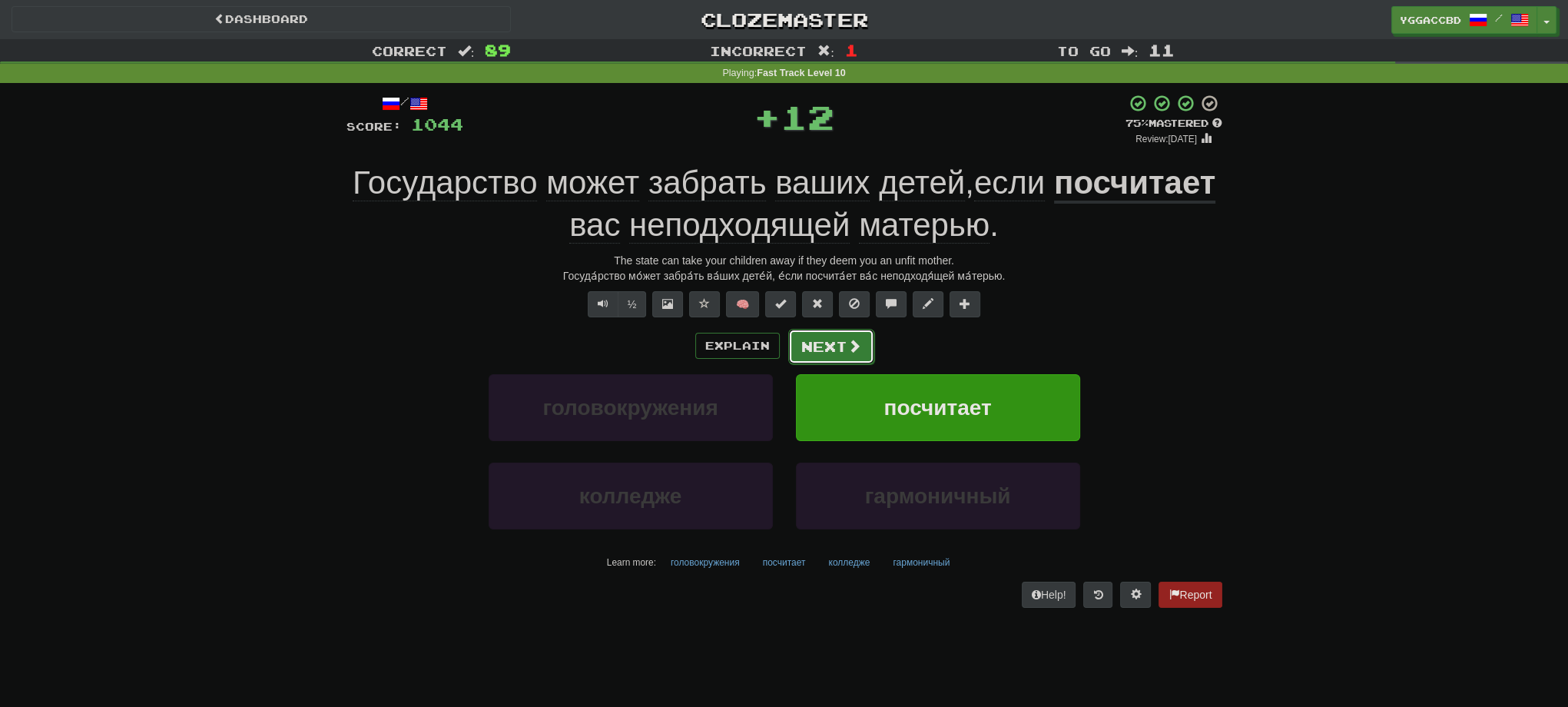
click at [817, 336] on button "Next" at bounding box center [831, 346] width 86 height 35
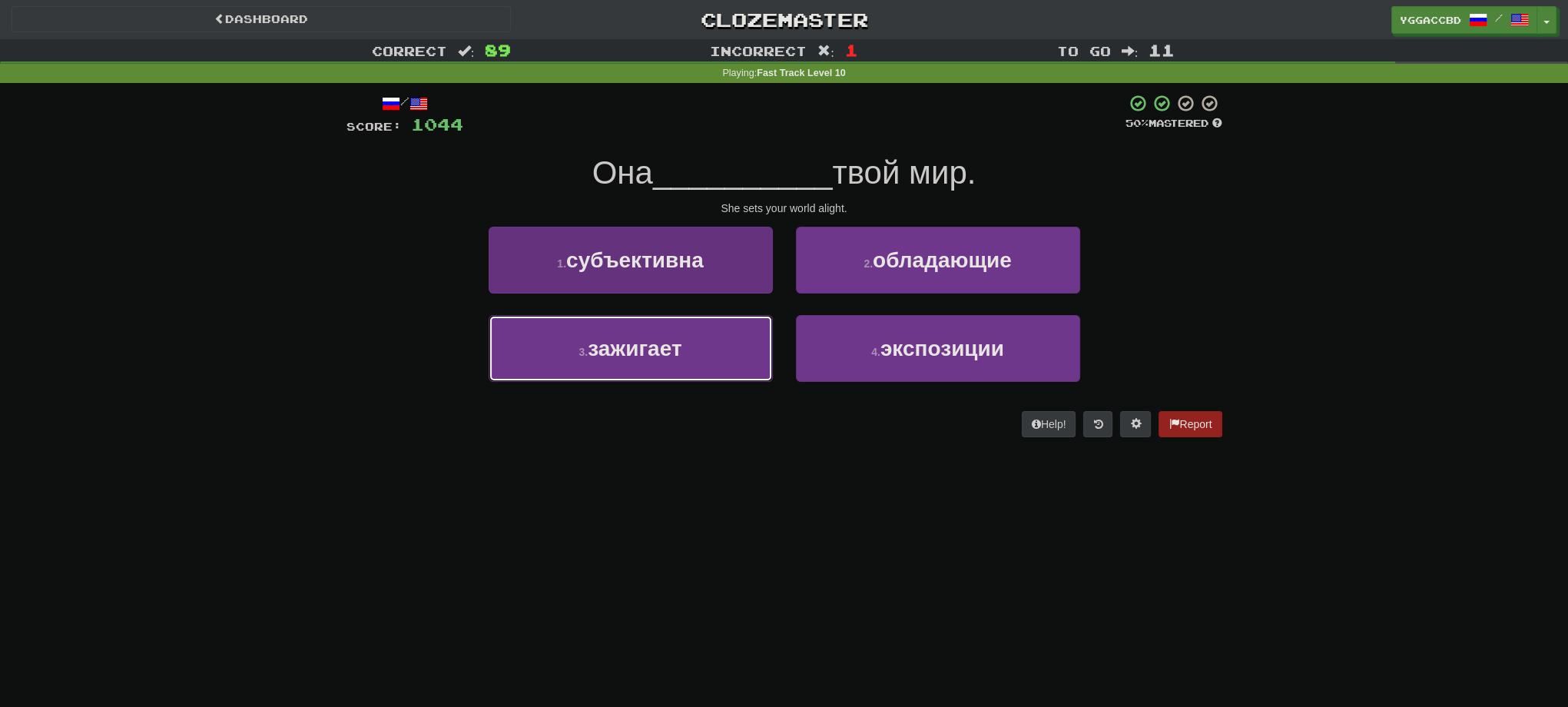
click at [626, 341] on span "зажигает" at bounding box center [634, 348] width 94 height 24
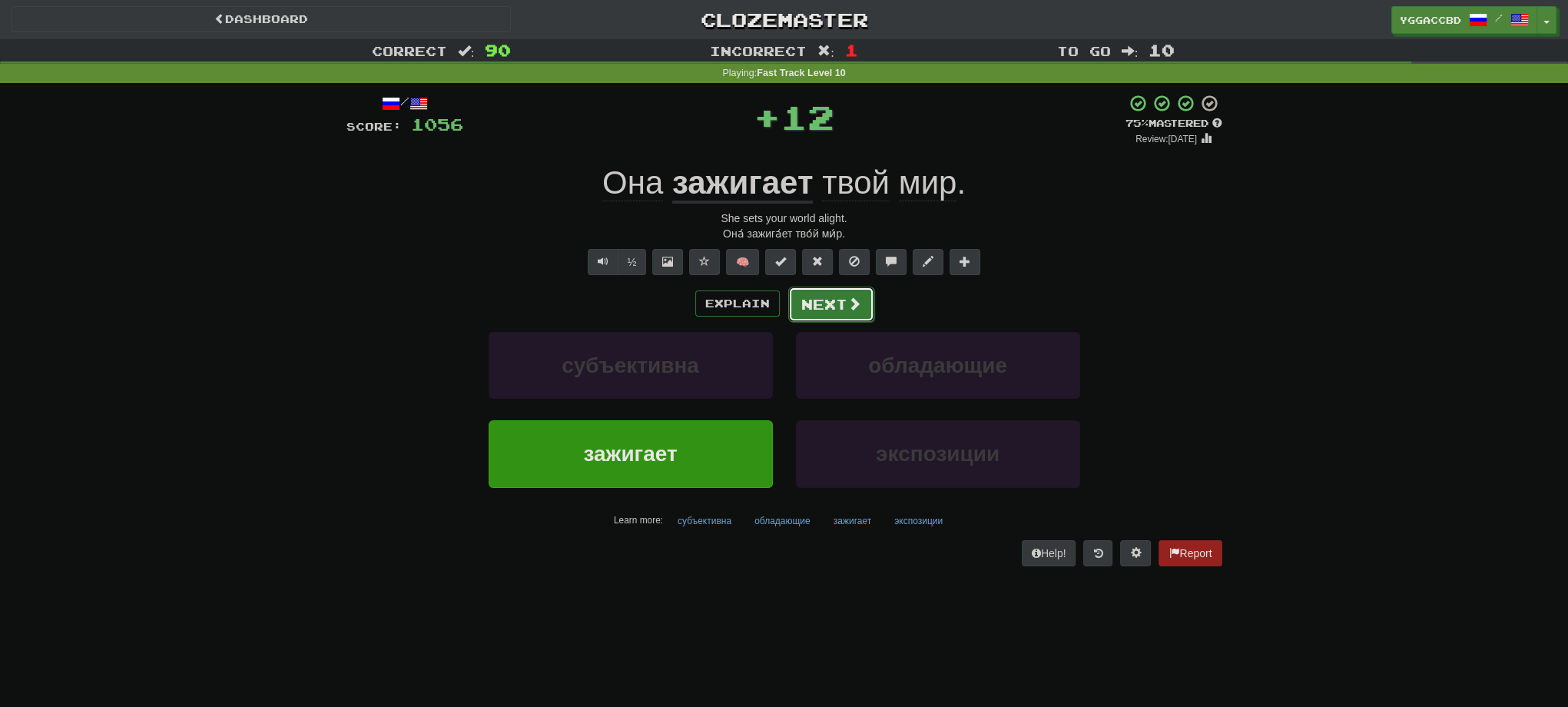
click at [816, 316] on button "Next" at bounding box center [831, 304] width 86 height 35
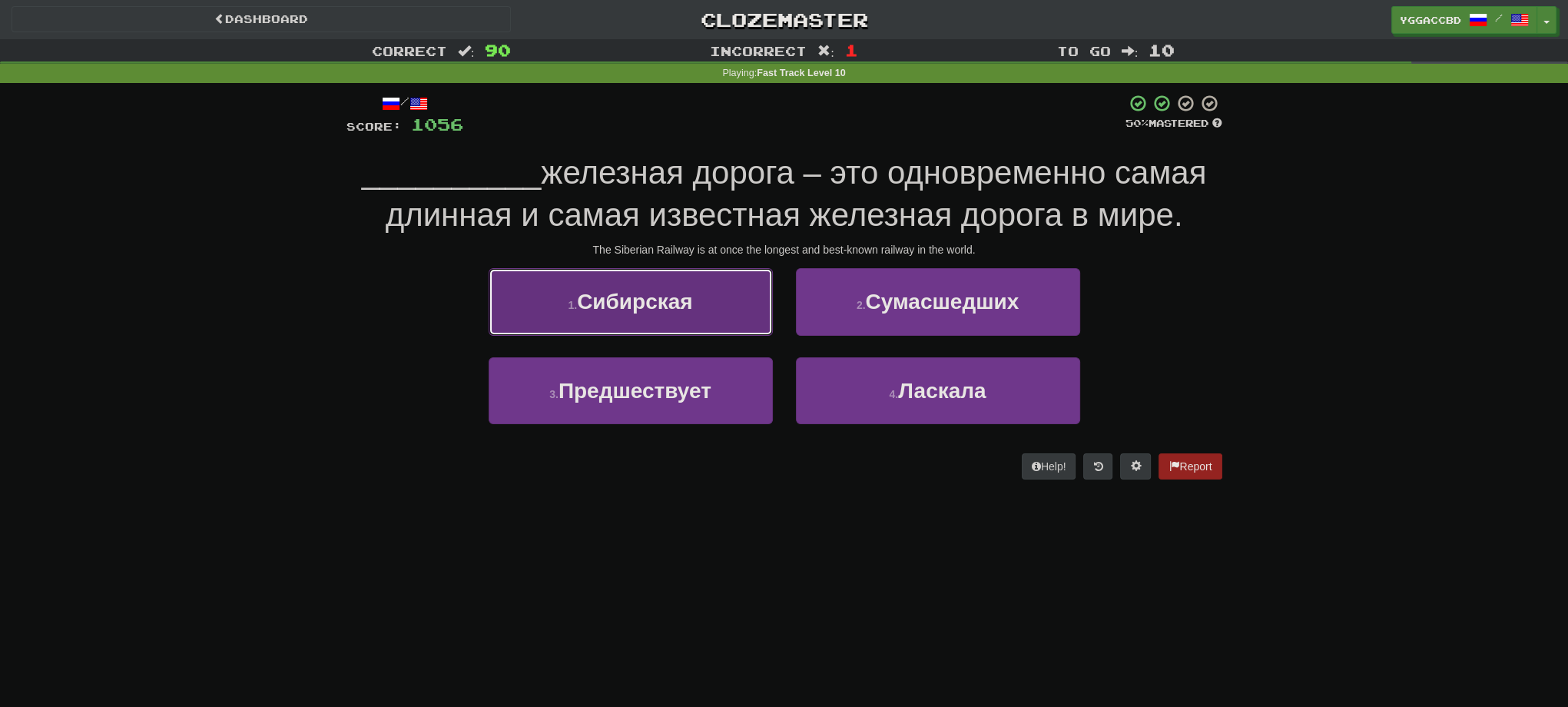
click at [736, 308] on button "1 . Сибирская" at bounding box center [630, 302] width 284 height 67
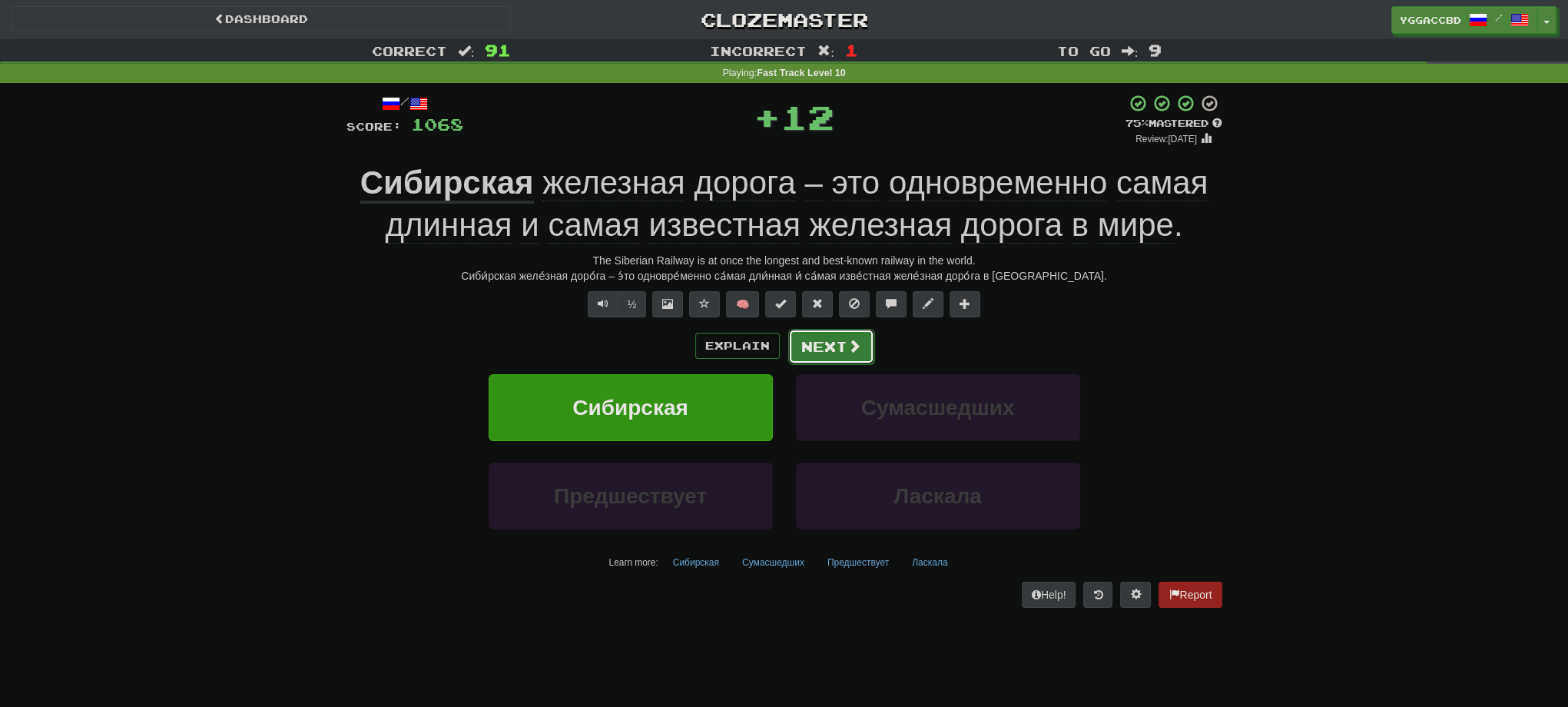
click at [826, 356] on button "Next" at bounding box center [831, 346] width 86 height 35
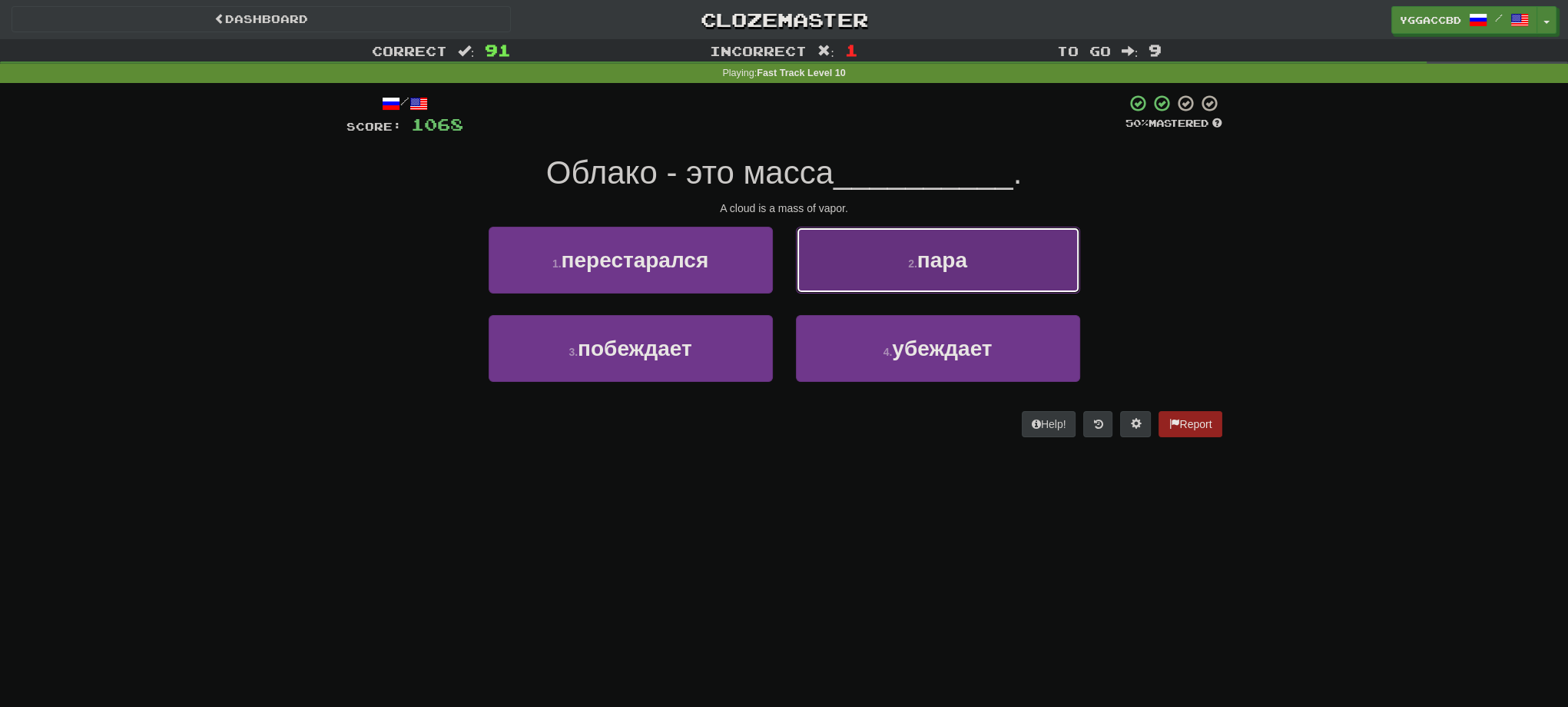
click at [888, 282] on button "2 . пара" at bounding box center [938, 260] width 284 height 67
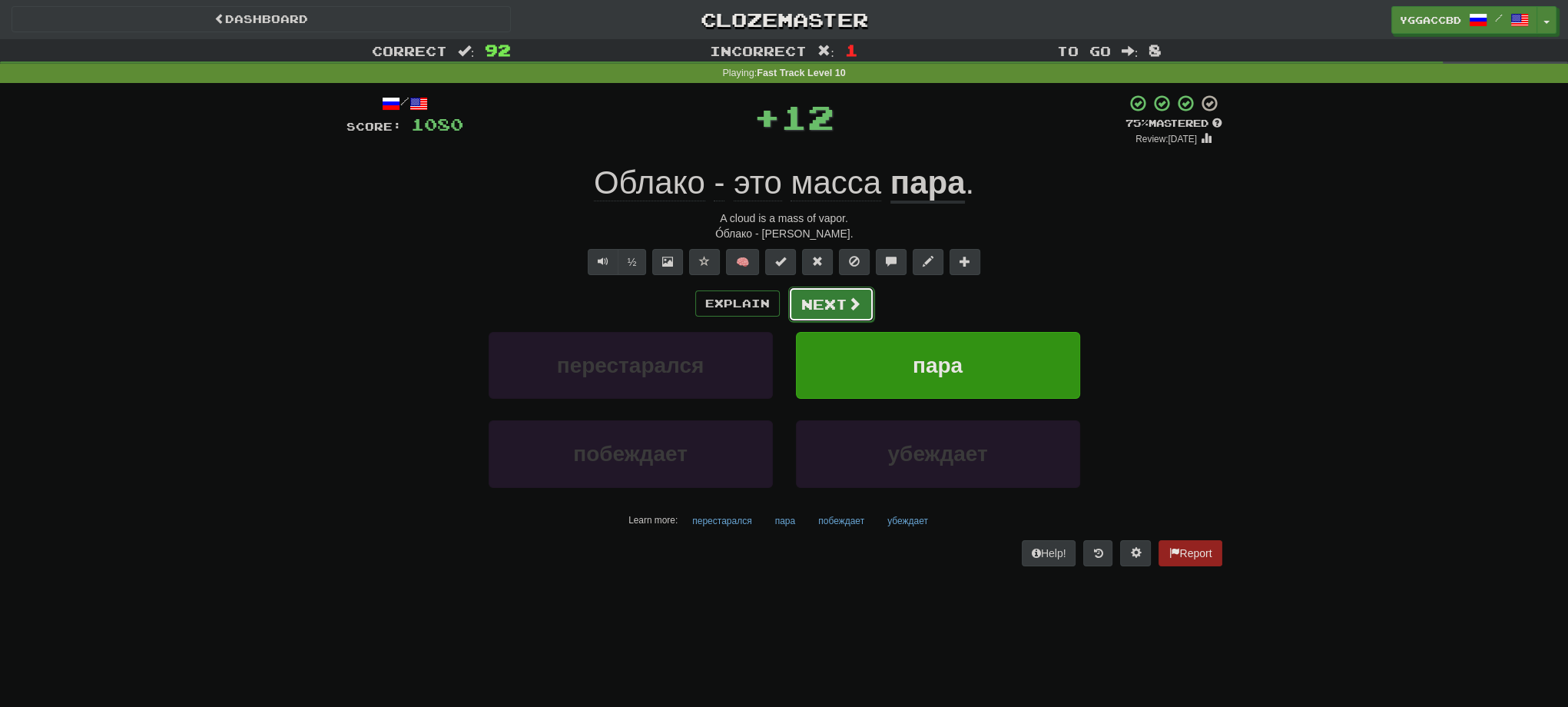
click at [821, 304] on button "Next" at bounding box center [831, 304] width 86 height 35
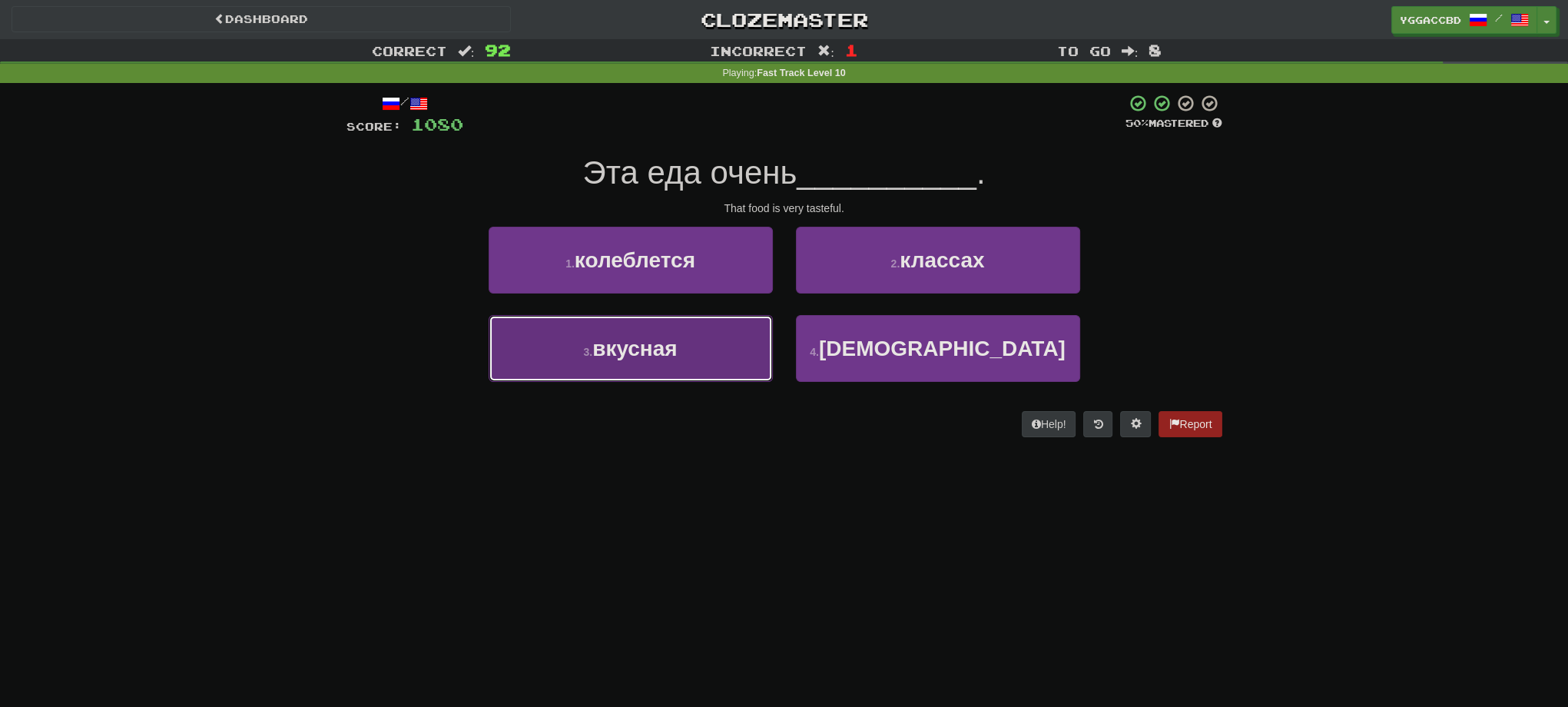
drag, startPoint x: 724, startPoint y: 351, endPoint x: 817, endPoint y: 326, distance: 96.3
click at [725, 351] on button "3 . вкусная" at bounding box center [630, 349] width 284 height 67
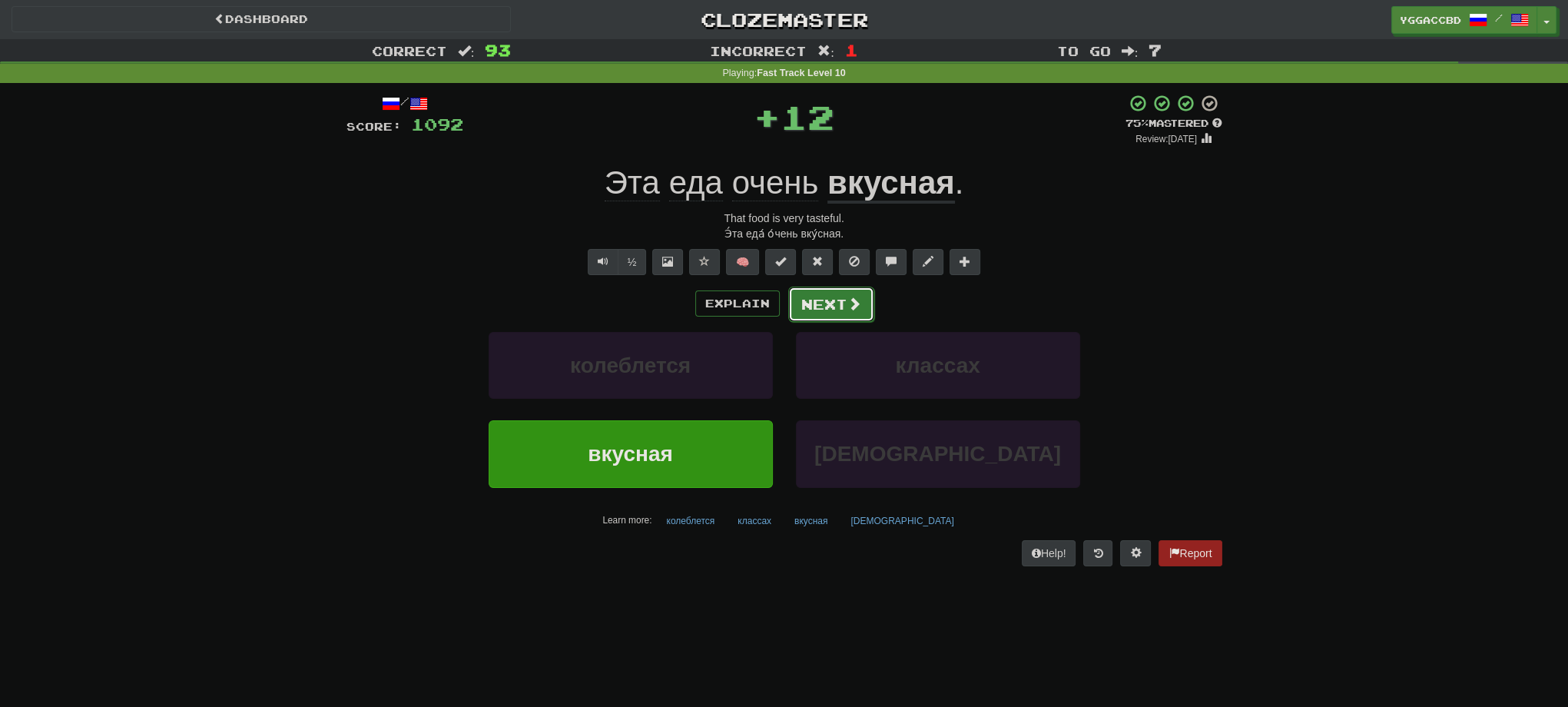
click at [844, 316] on button "Next" at bounding box center [831, 304] width 86 height 35
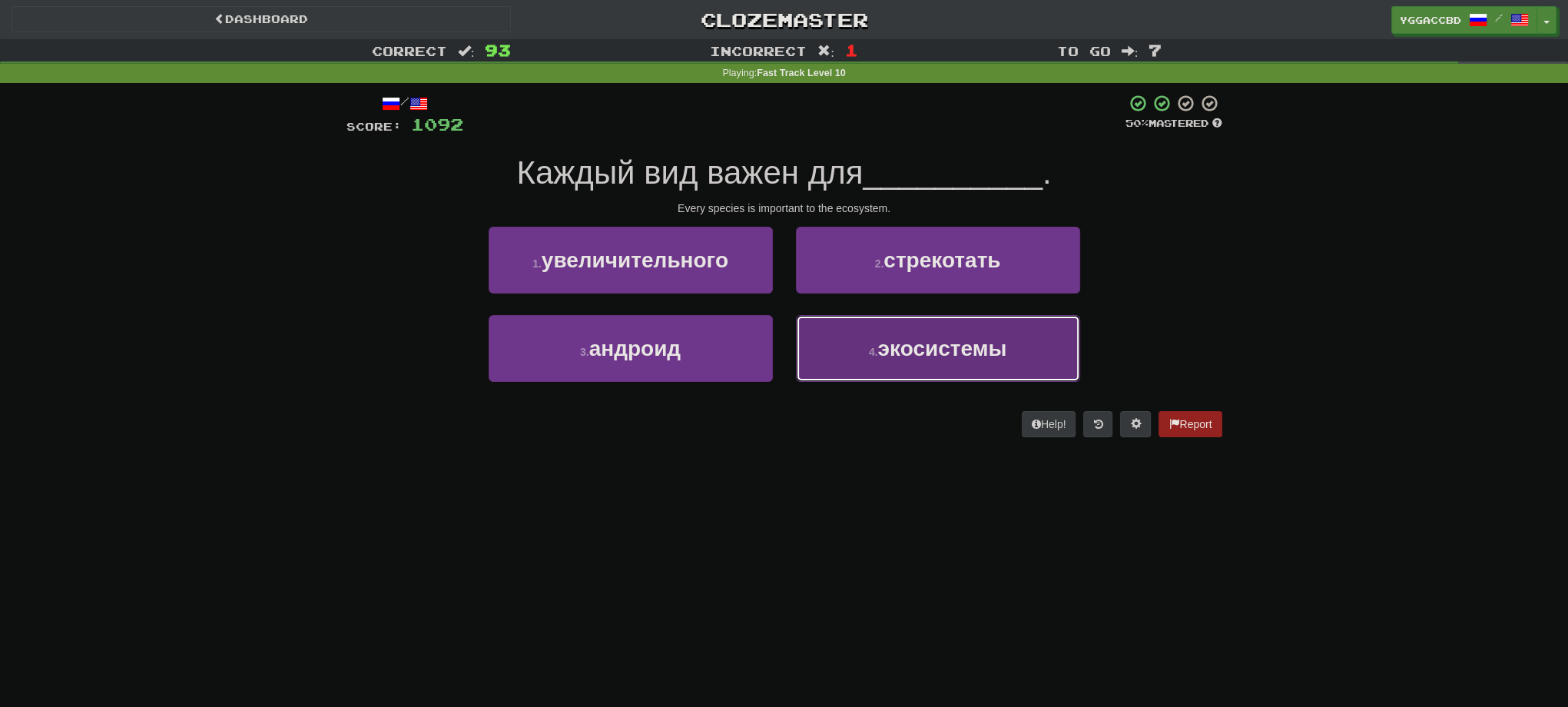
click at [958, 336] on span "экосистемы" at bounding box center [942, 348] width 129 height 24
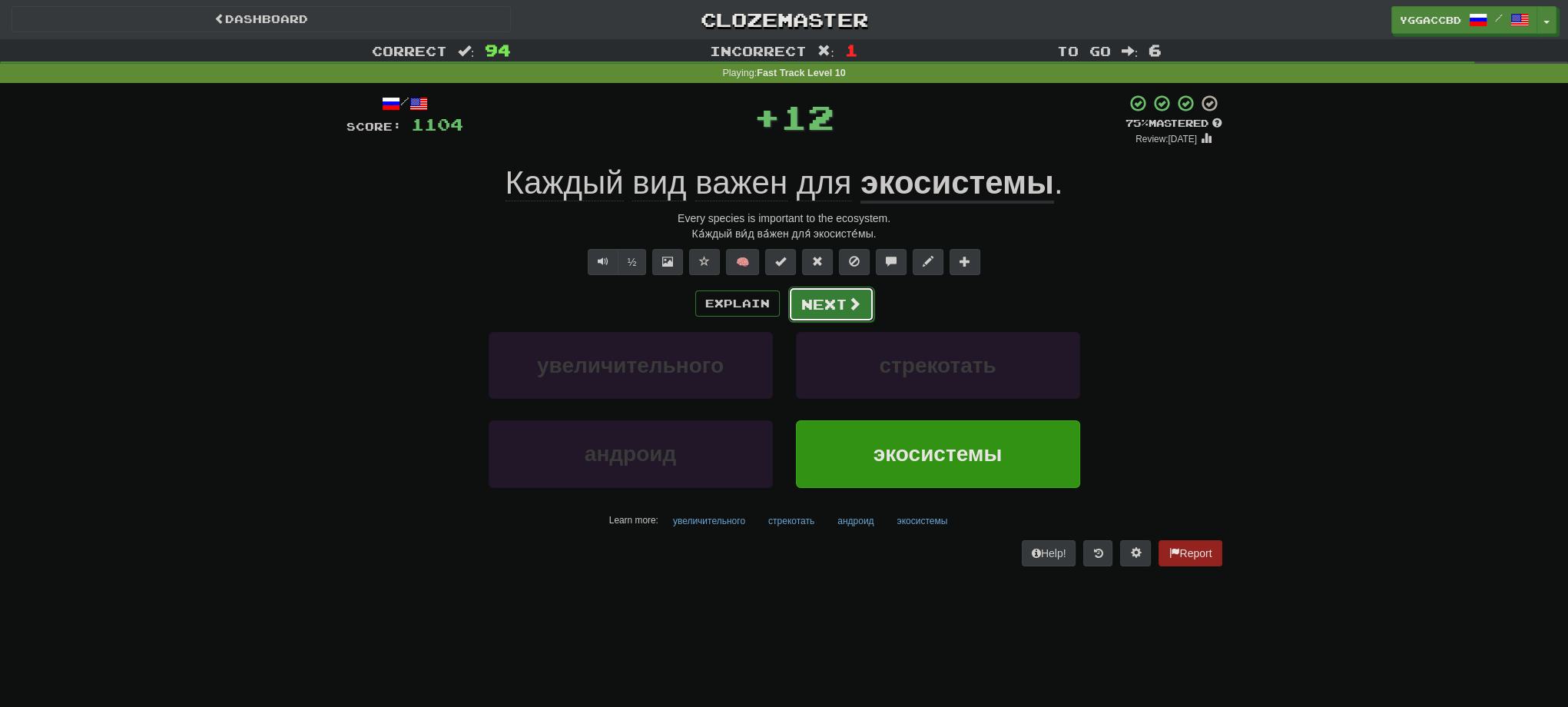
click at [848, 298] on span at bounding box center [854, 303] width 14 height 14
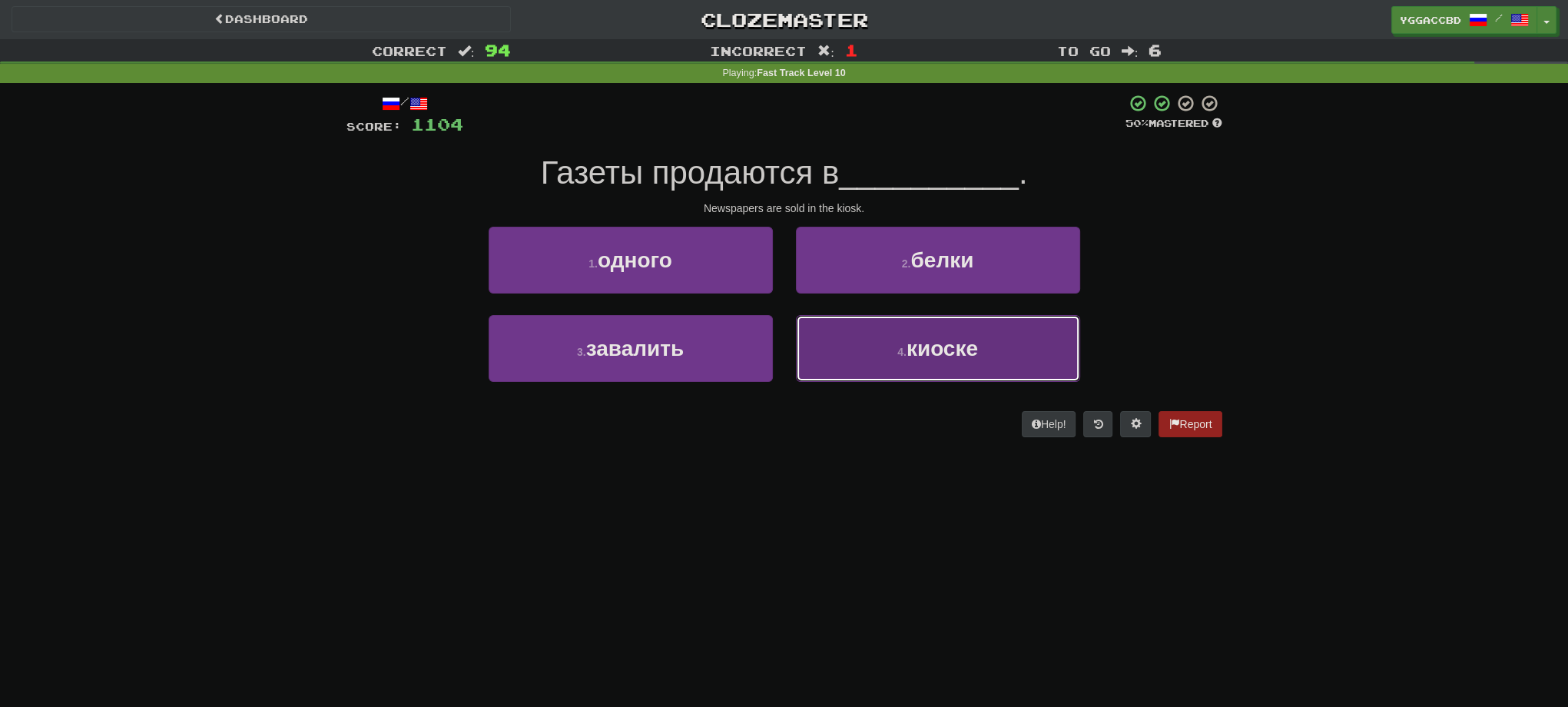
click at [908, 345] on span "киоске" at bounding box center [942, 348] width 72 height 24
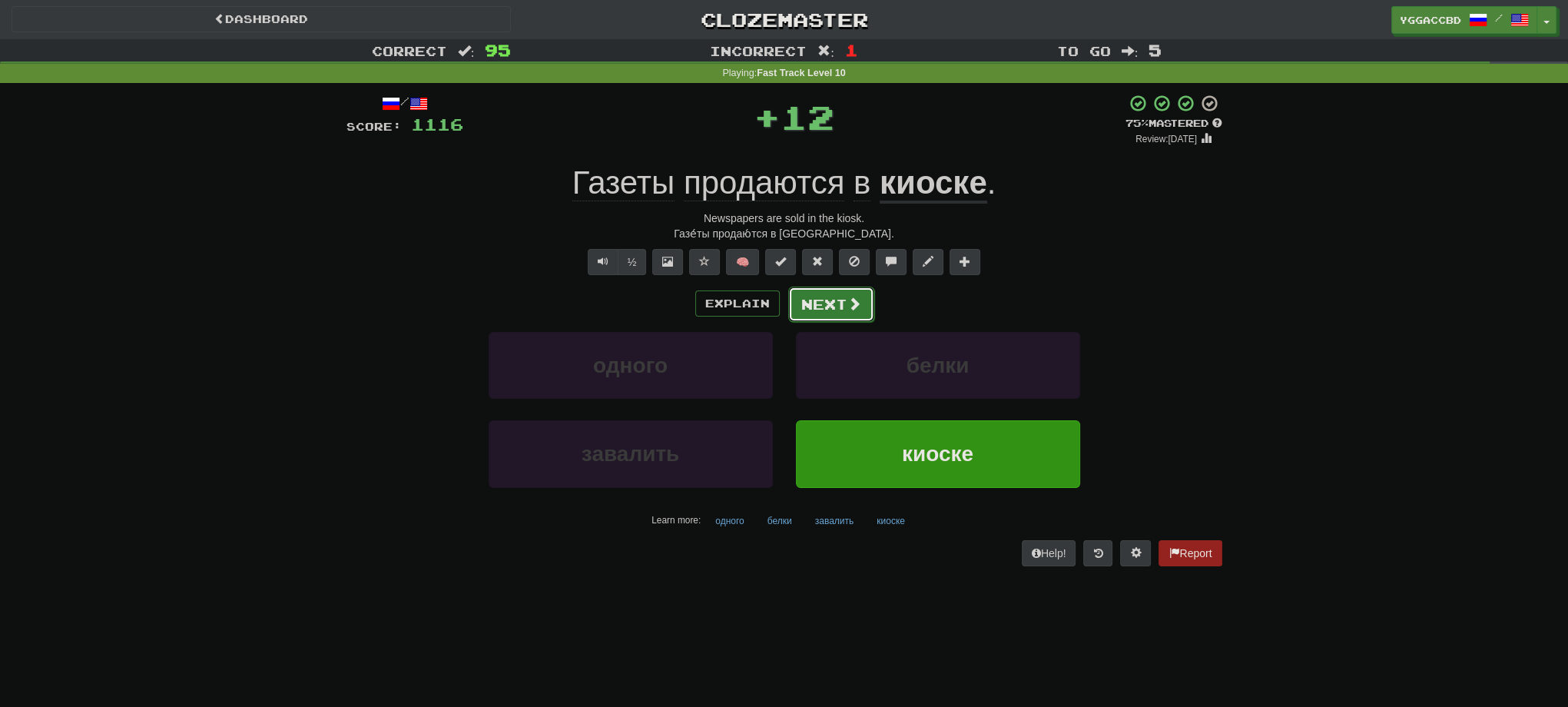
click at [854, 314] on button "Next" at bounding box center [831, 304] width 86 height 35
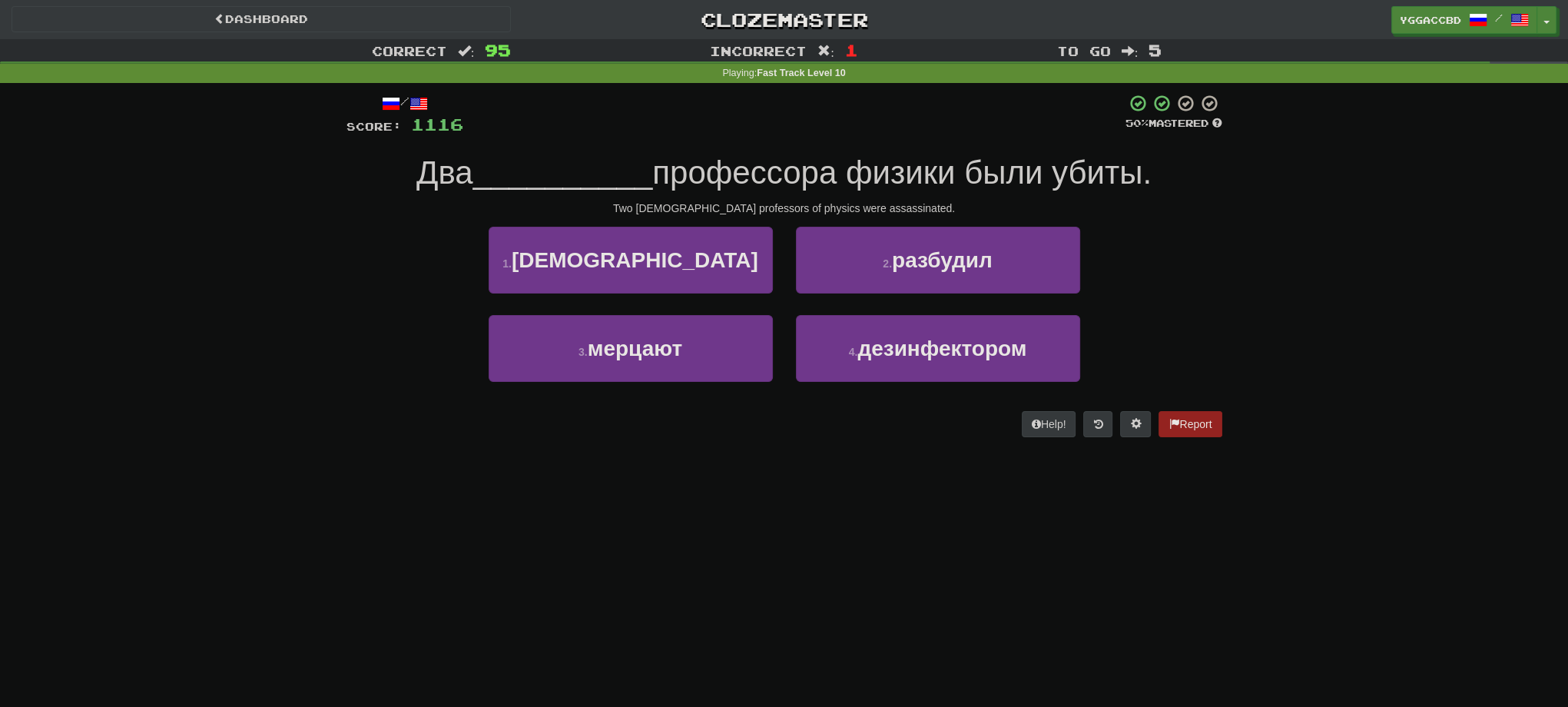
click at [665, 224] on div "/ Score: 1116 50 % Mastered Два __________ профессора физики были убиты. Two [D…" at bounding box center [784, 265] width 876 height 344
drag, startPoint x: 707, startPoint y: 251, endPoint x: 725, endPoint y: 247, distance: 18.4
click at [710, 251] on button "1 . [DEMOGRAPHIC_DATA]" at bounding box center [630, 260] width 284 height 67
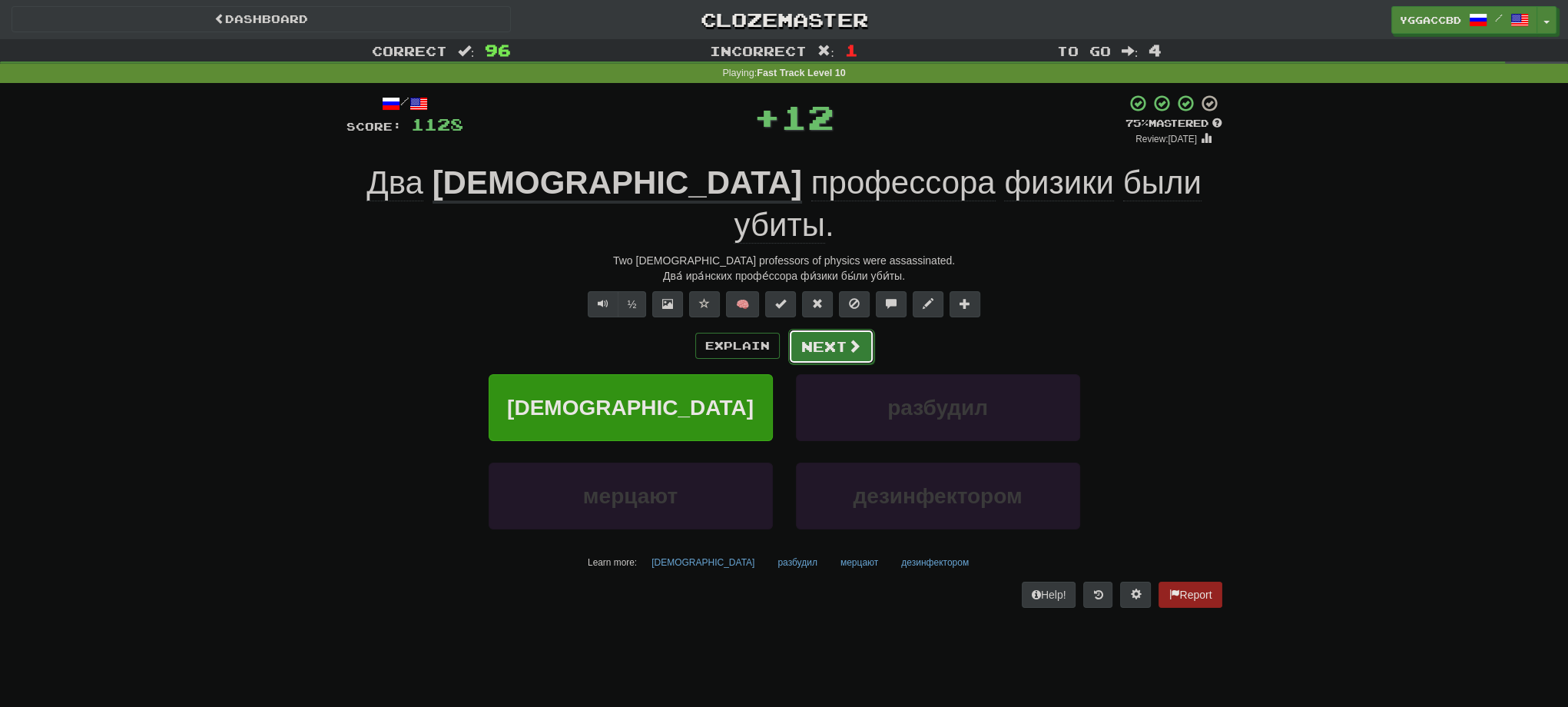
click at [844, 329] on button "Next" at bounding box center [831, 346] width 86 height 35
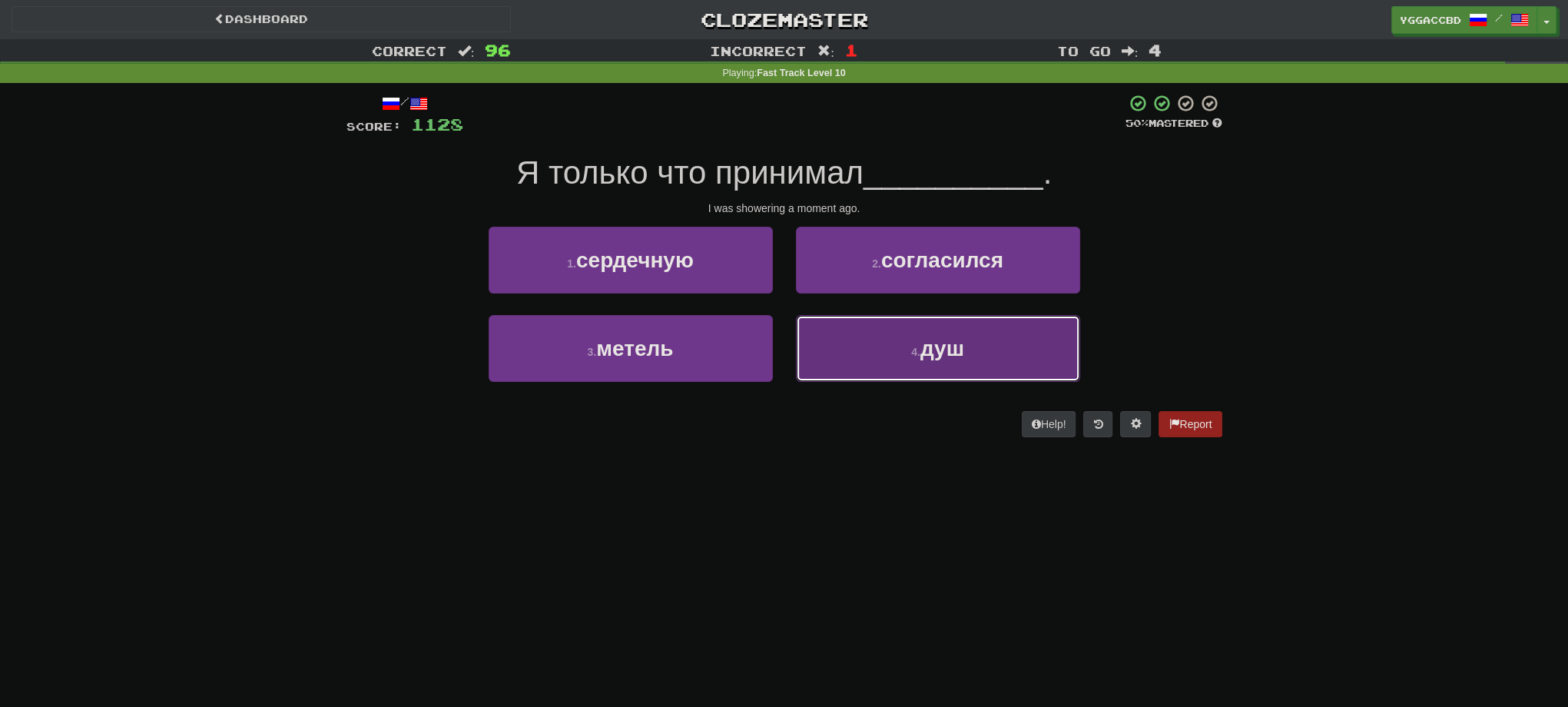
click at [925, 325] on button "4 . душ" at bounding box center [938, 349] width 284 height 67
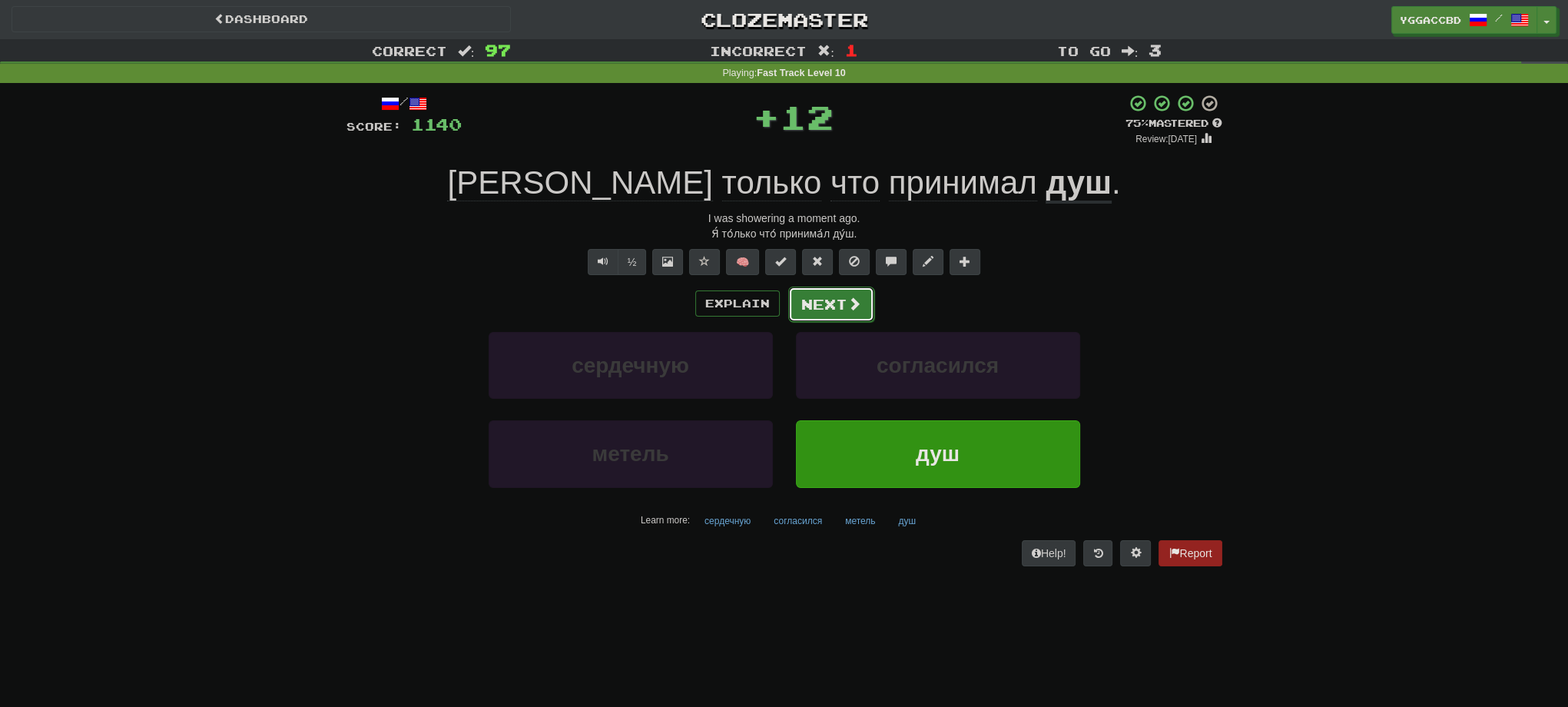
click at [836, 304] on button "Next" at bounding box center [831, 304] width 86 height 35
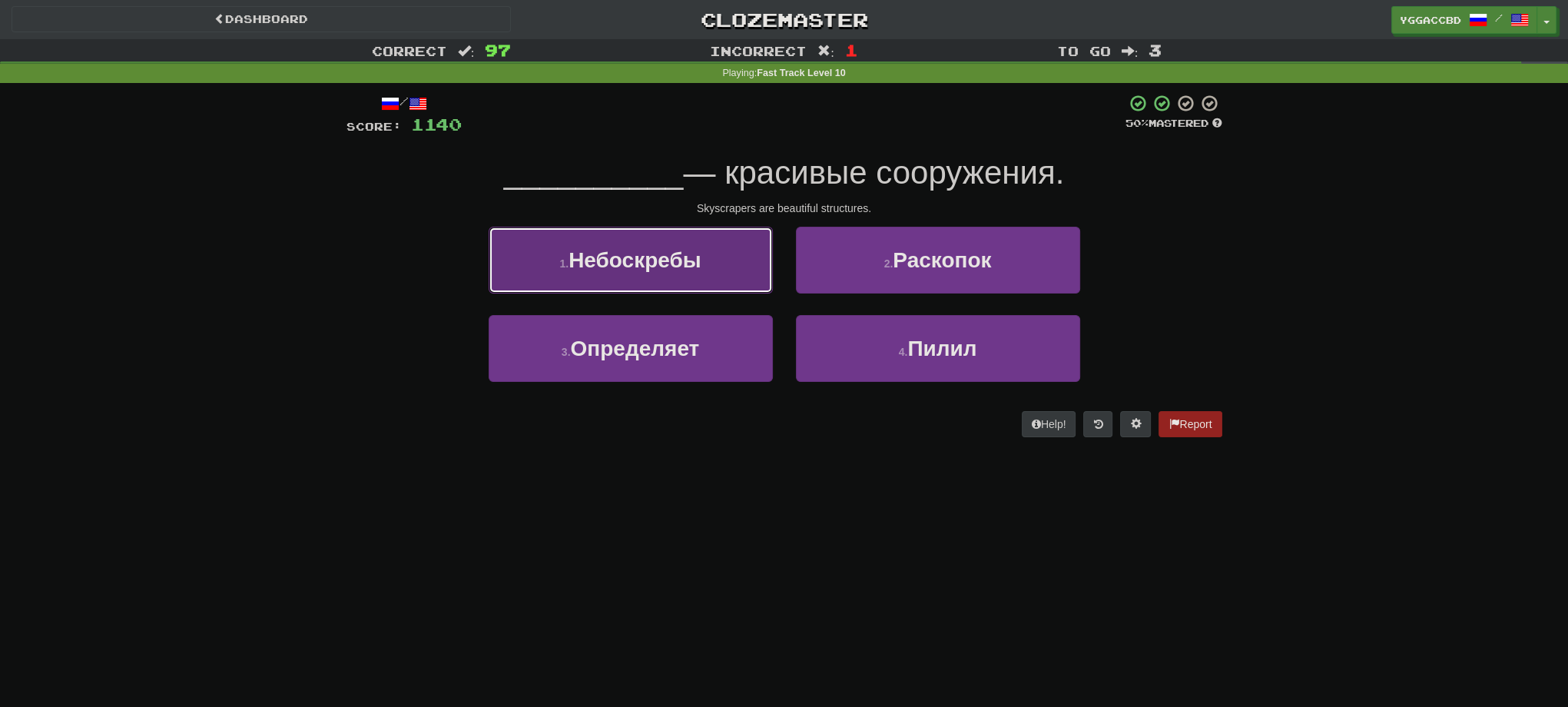
click at [670, 267] on span "Небоскребы" at bounding box center [635, 260] width 133 height 24
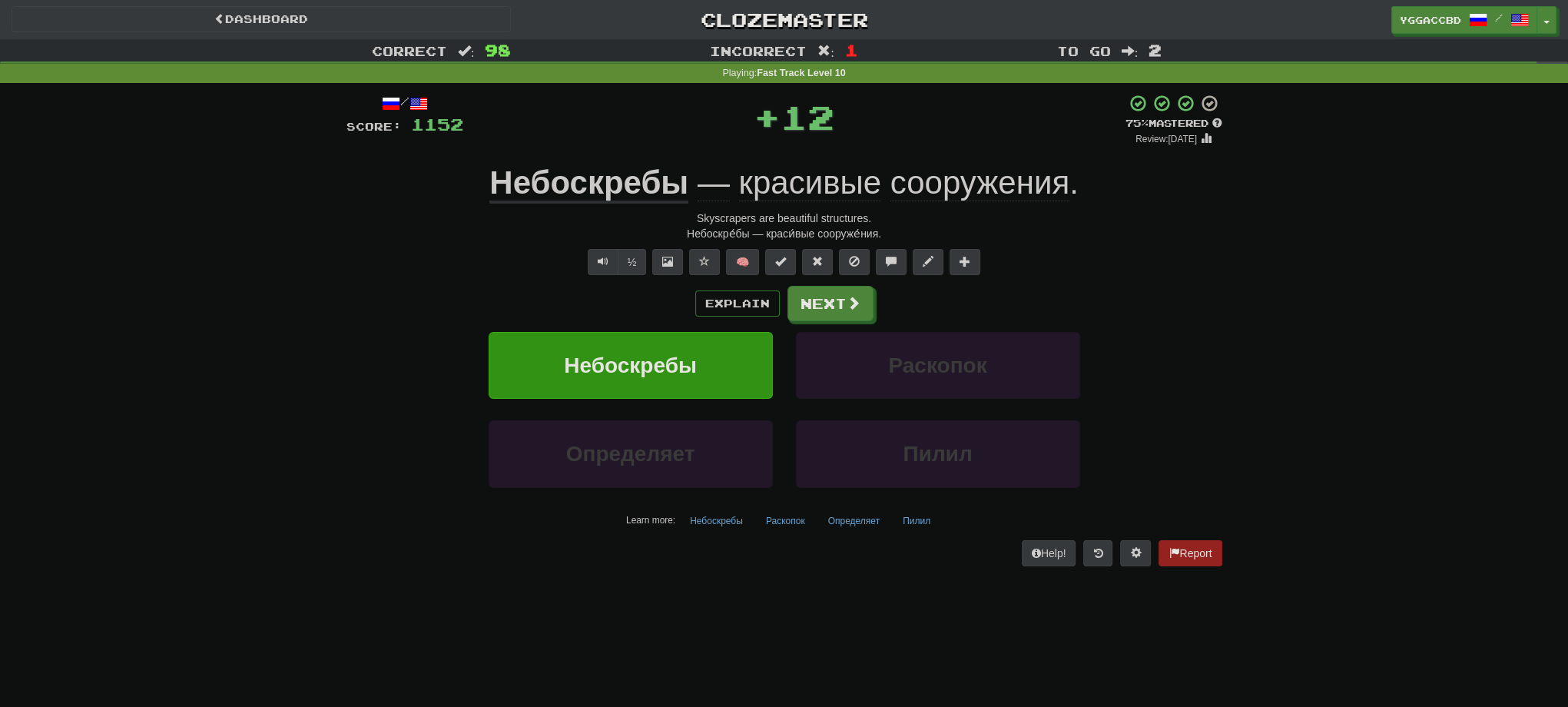
click at [861, 322] on div "Explain Next Небоскребы Раскопок Определяет Пилил Learn more: Небоскребы Раскоп…" at bounding box center [784, 409] width 876 height 246
click at [849, 307] on span at bounding box center [854, 303] width 14 height 14
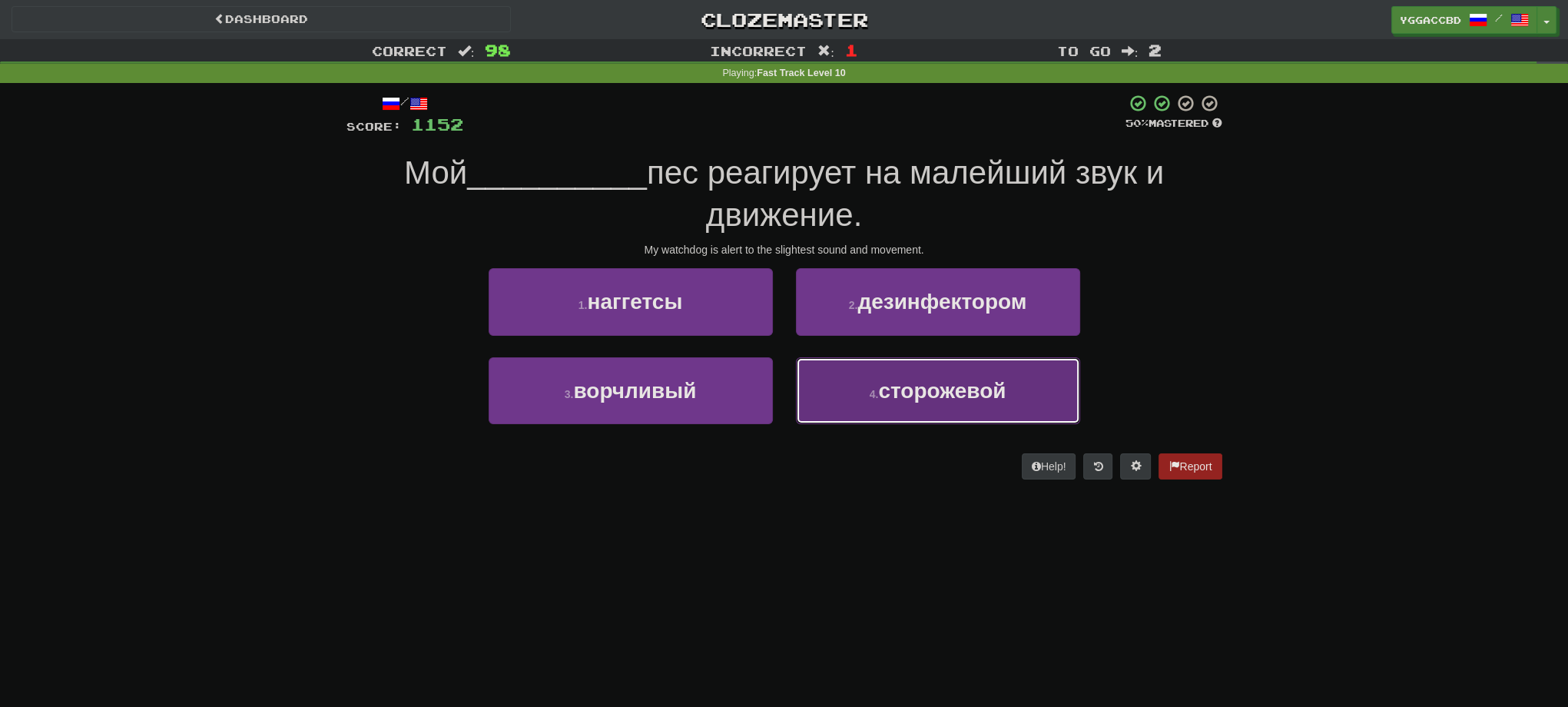
click at [958, 401] on span "сторожевой" at bounding box center [942, 391] width 127 height 24
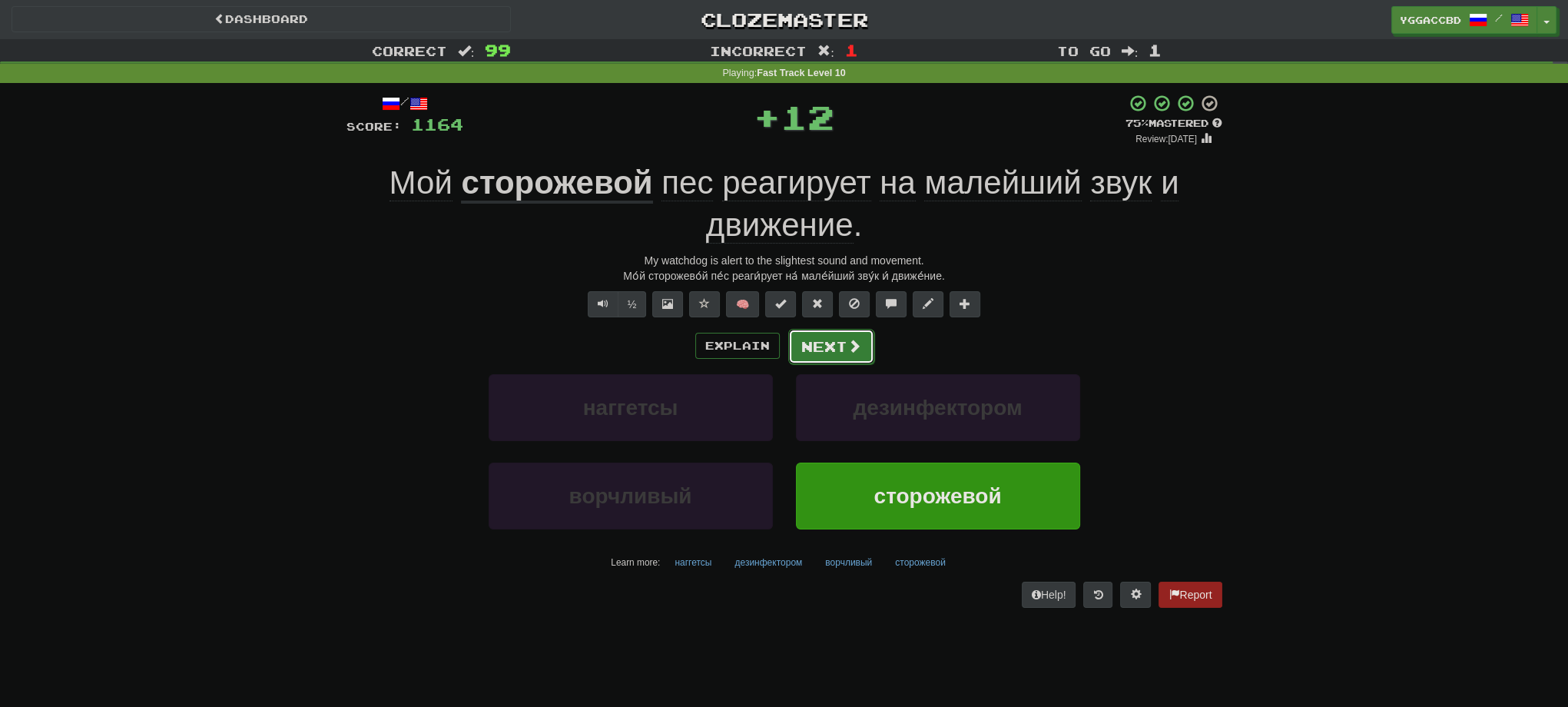
click at [833, 341] on button "Next" at bounding box center [831, 346] width 86 height 35
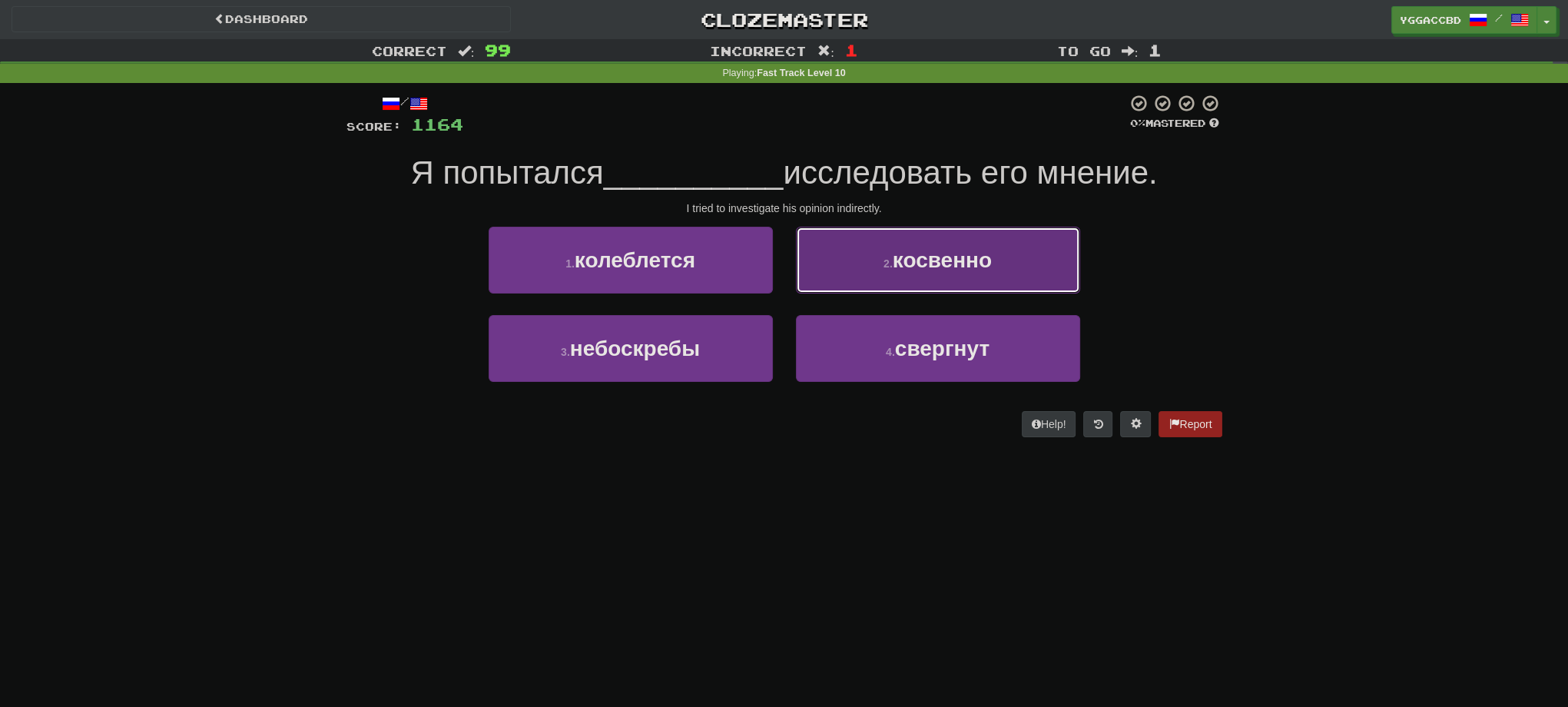
click at [876, 281] on button "2 . косвенно" at bounding box center [938, 260] width 284 height 67
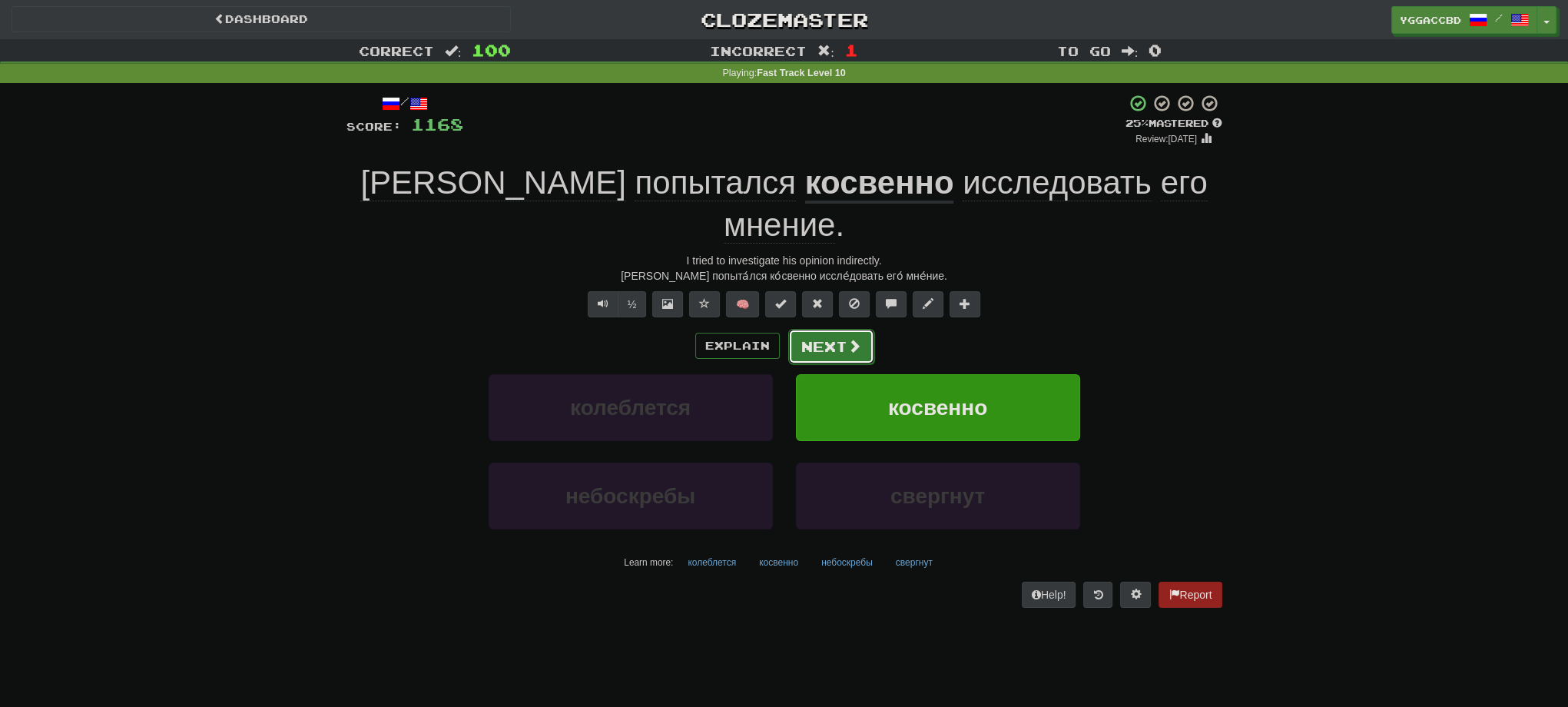
click at [852, 329] on button "Next" at bounding box center [831, 346] width 86 height 35
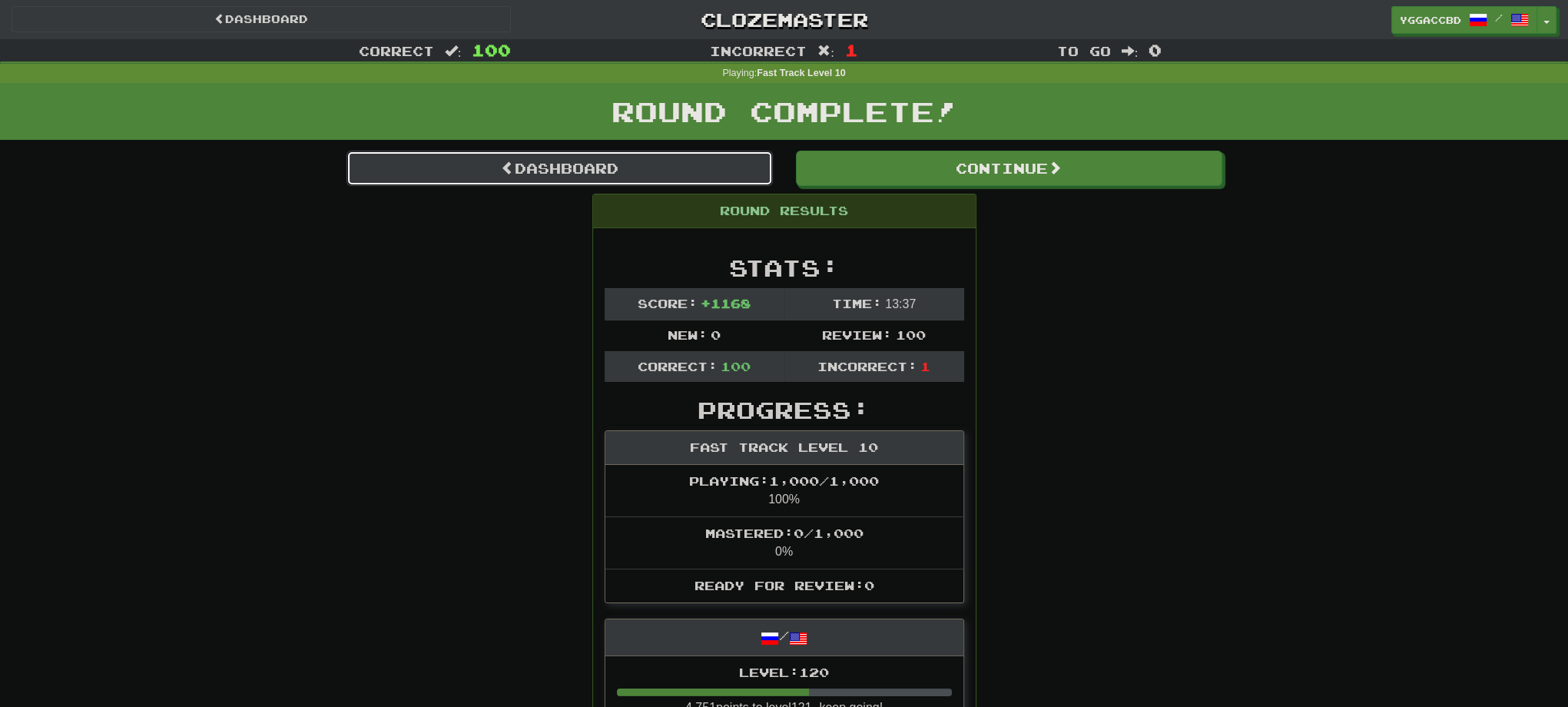
click at [561, 160] on link "Dashboard" at bounding box center [559, 168] width 426 height 35
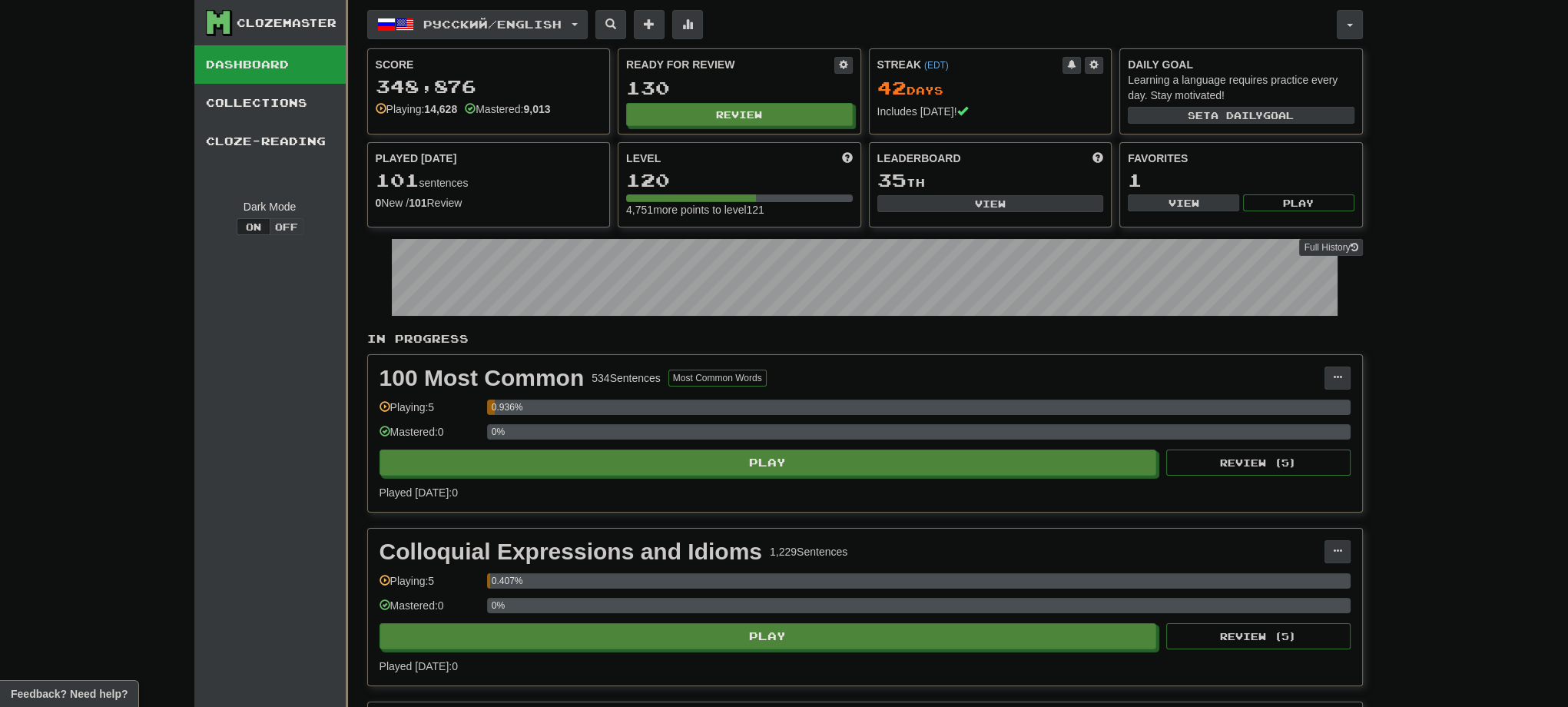
click at [605, 18] on div "Русский / English Español / English Streak: 0 Review: 20 Points today: 0 Русски…" at bounding box center [851, 25] width 969 height 29
click at [588, 22] on button "Русский / English" at bounding box center [477, 25] width 221 height 29
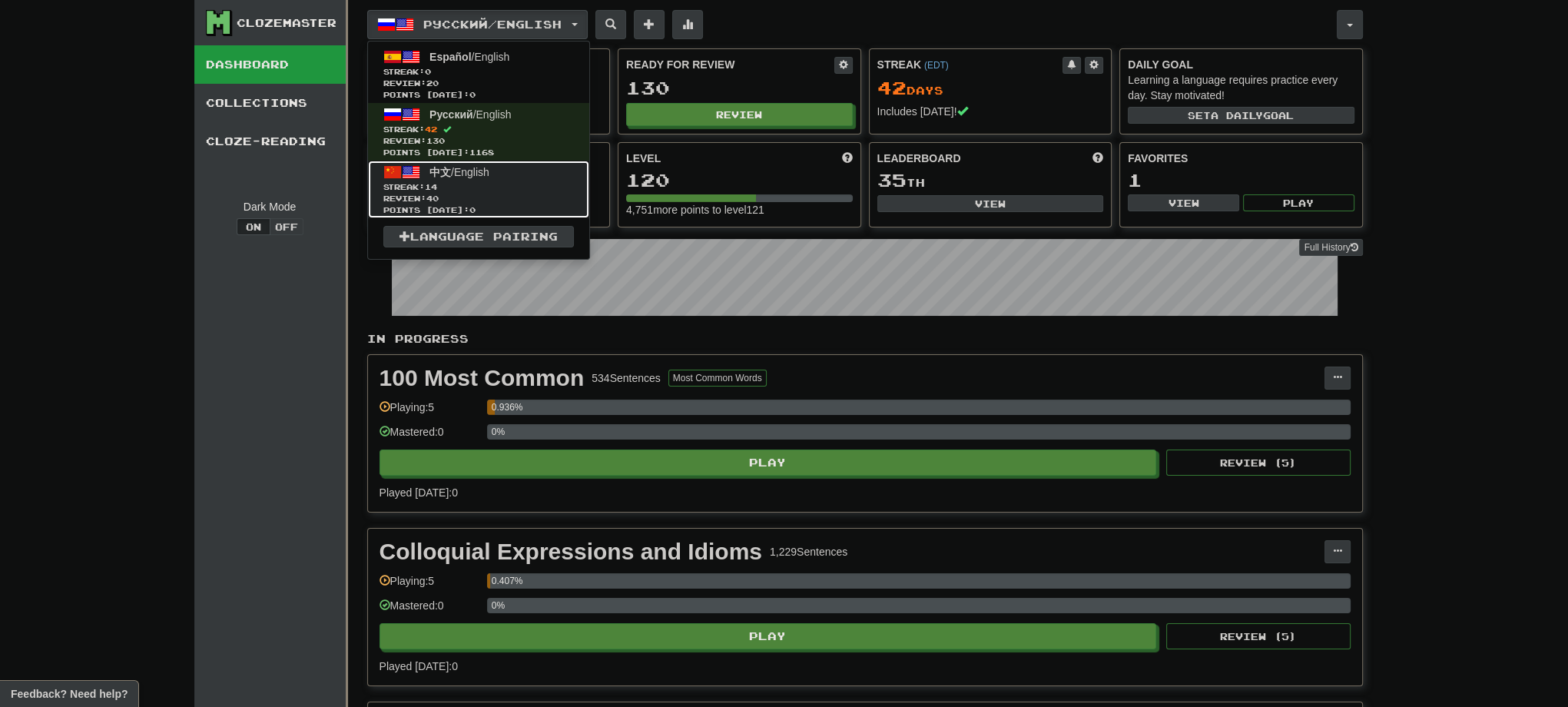
drag, startPoint x: 519, startPoint y: 206, endPoint x: 531, endPoint y: 194, distance: 17.0
click at [519, 205] on span "Points today: 0" at bounding box center [479, 210] width 191 height 12
